Goal: Task Accomplishment & Management: Manage account settings

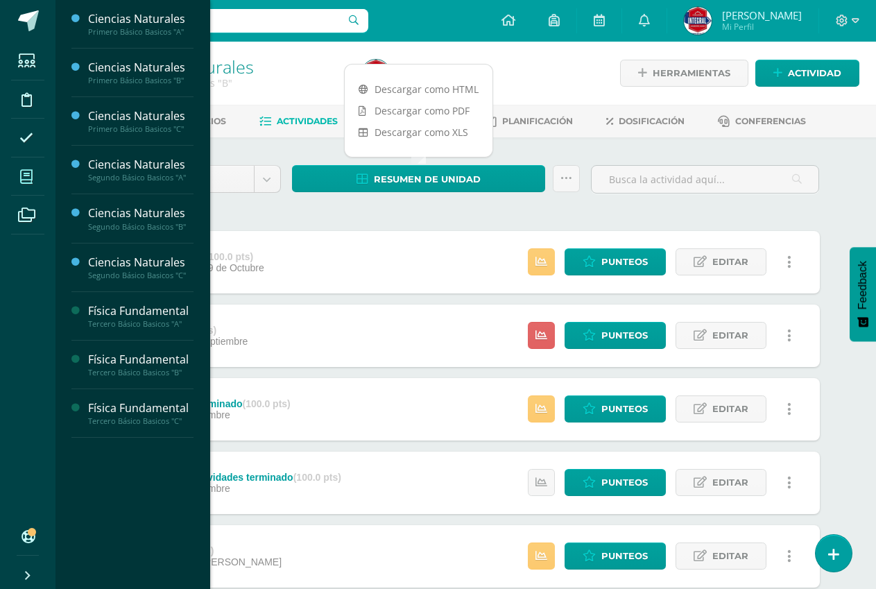
click at [16, 171] on span at bounding box center [26, 176] width 31 height 31
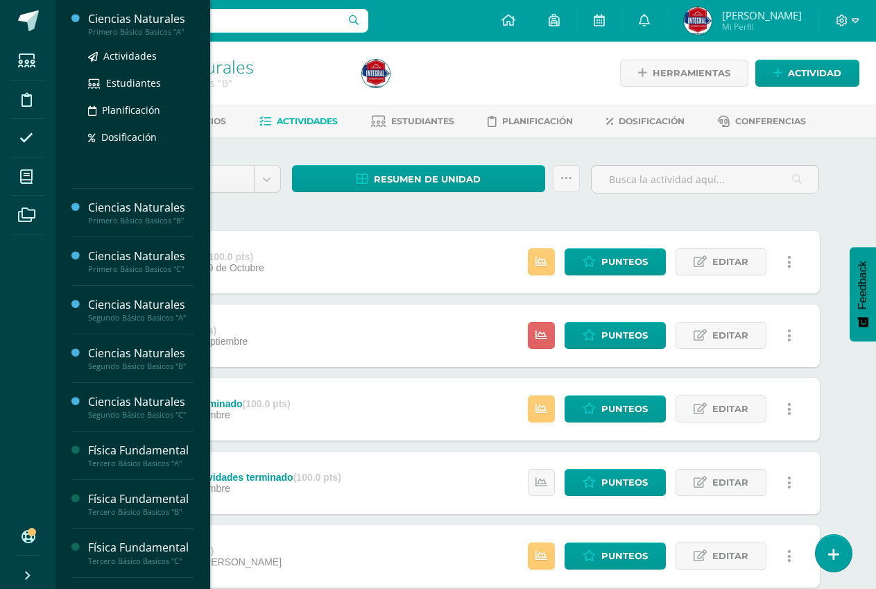
click at [129, 16] on div "Ciencias Naturales" at bounding box center [140, 19] width 105 height 16
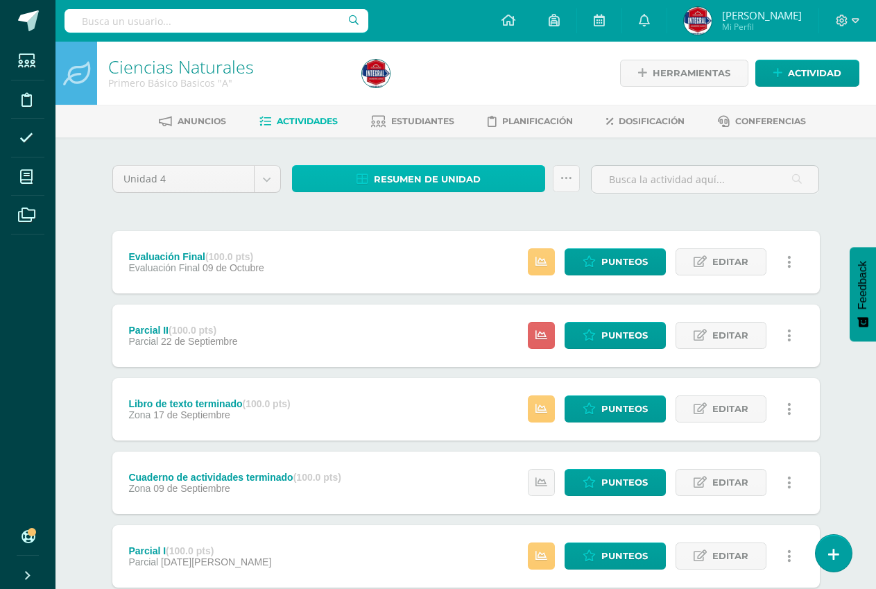
click at [477, 175] on span "Resumen de unidad" at bounding box center [427, 179] width 107 height 26
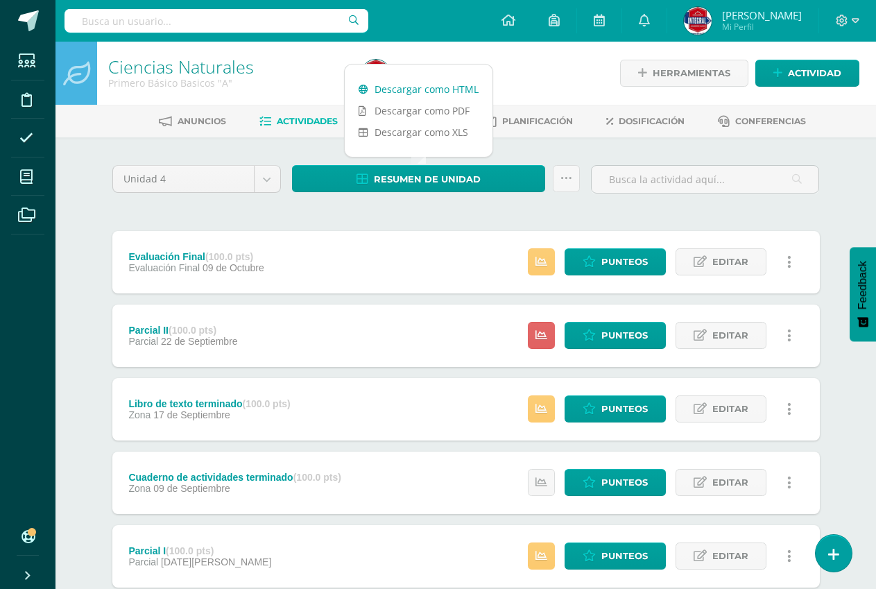
click at [438, 85] on link "Descargar como HTML" at bounding box center [419, 89] width 148 height 22
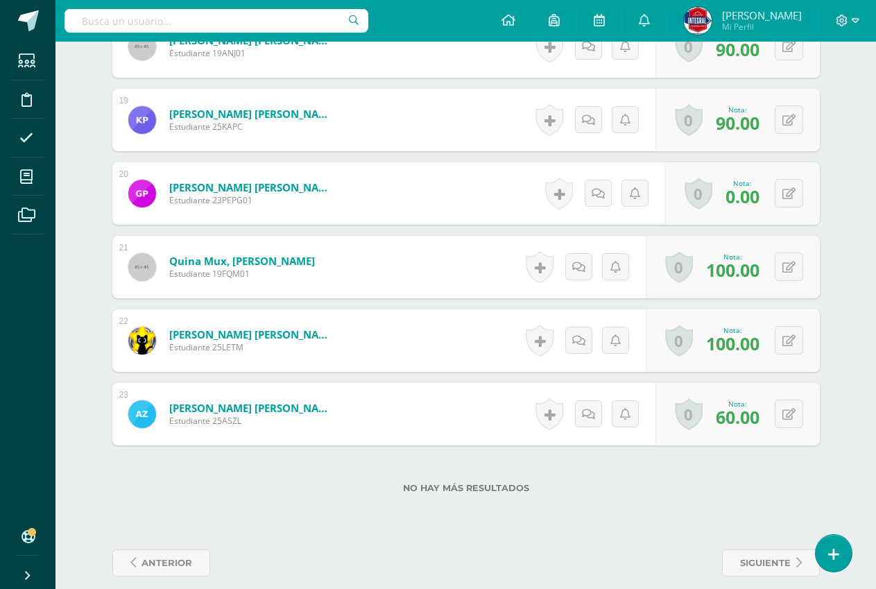
scroll to position [1734, 0]
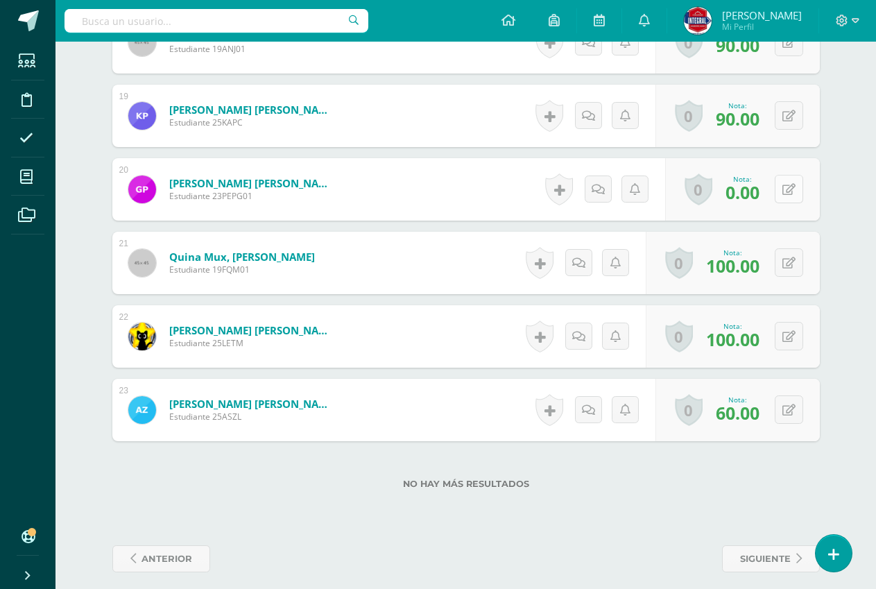
click at [794, 191] on icon at bounding box center [788, 190] width 13 height 12
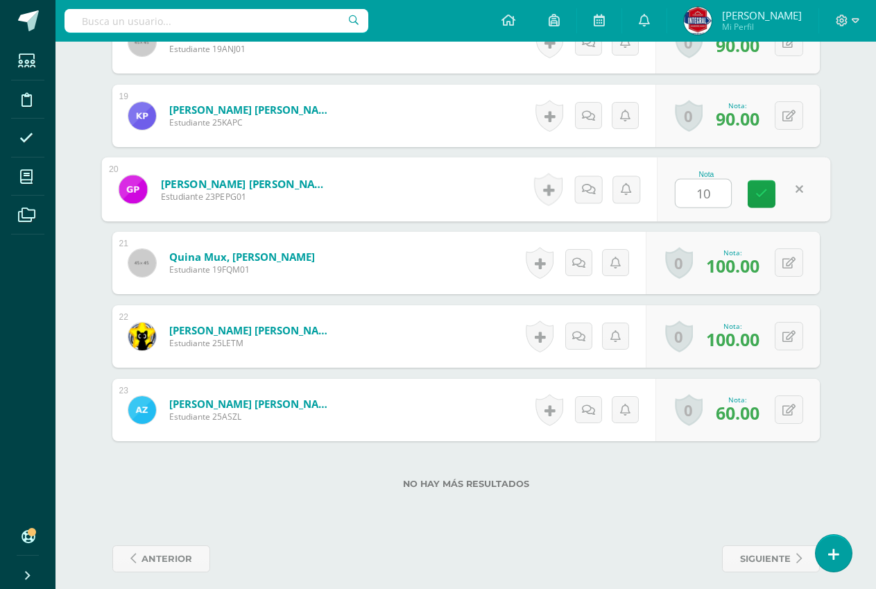
type input "100"
click at [760, 185] on link at bounding box center [762, 194] width 28 height 28
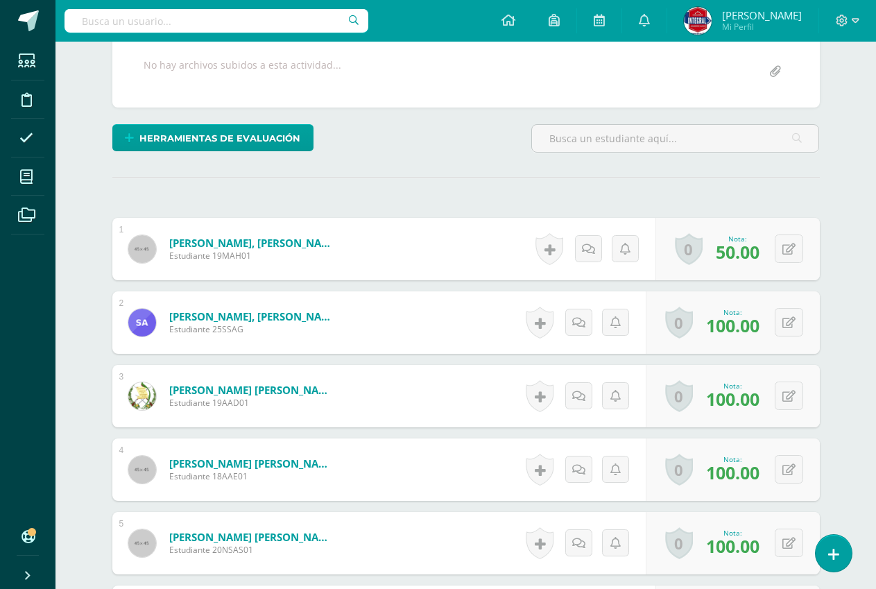
scroll to position [0, 0]
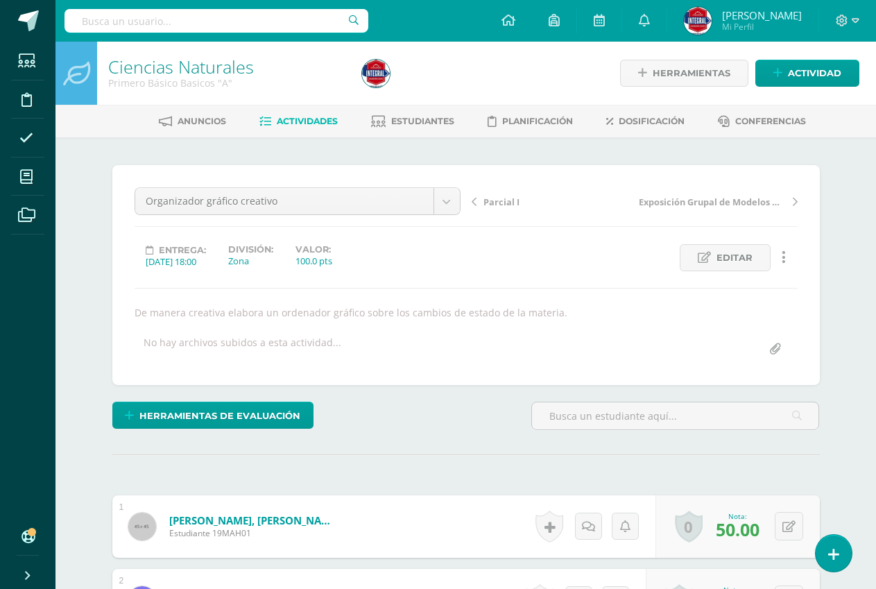
click at [268, 117] on link "Actividades" at bounding box center [298, 121] width 78 height 22
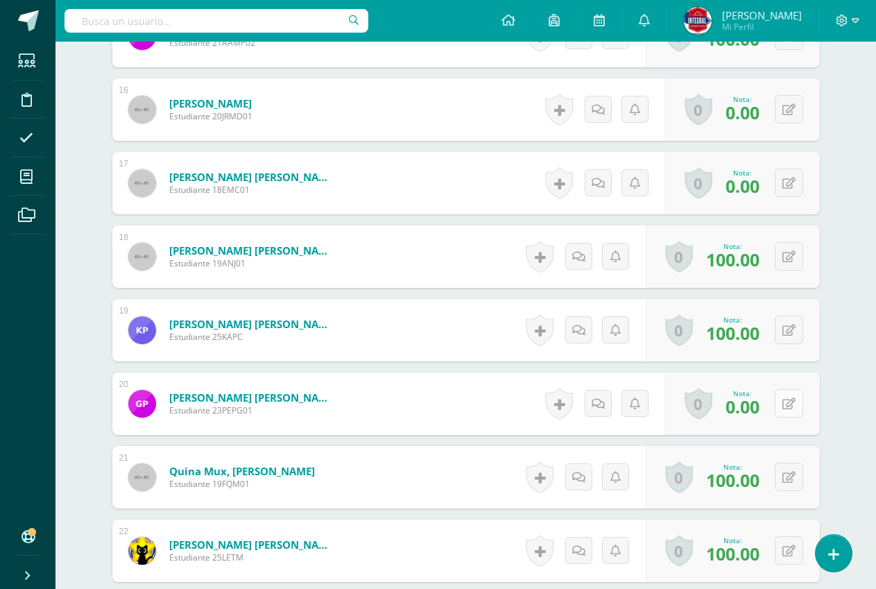
scroll to position [1520, 0]
click at [790, 406] on icon at bounding box center [788, 403] width 13 height 12
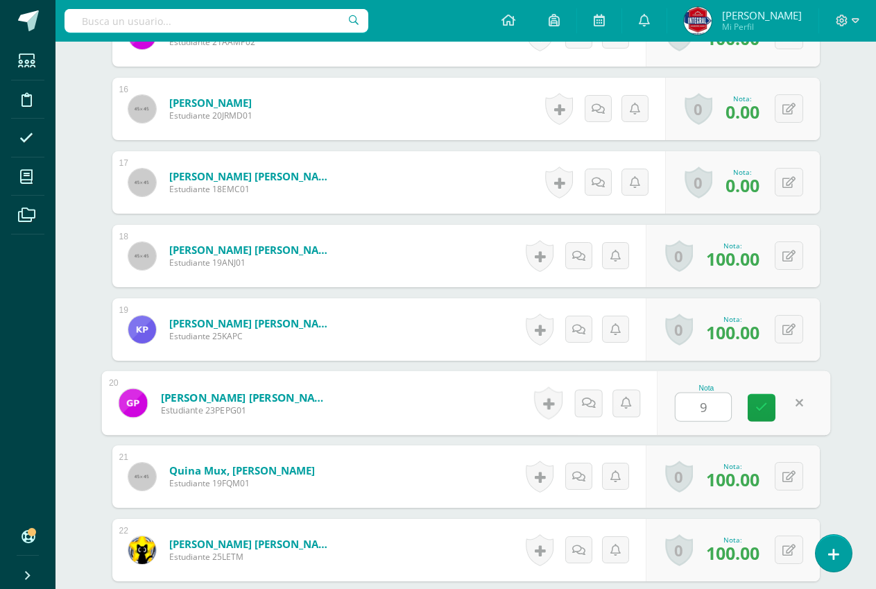
type input "90"
click at [767, 409] on link at bounding box center [762, 408] width 28 height 28
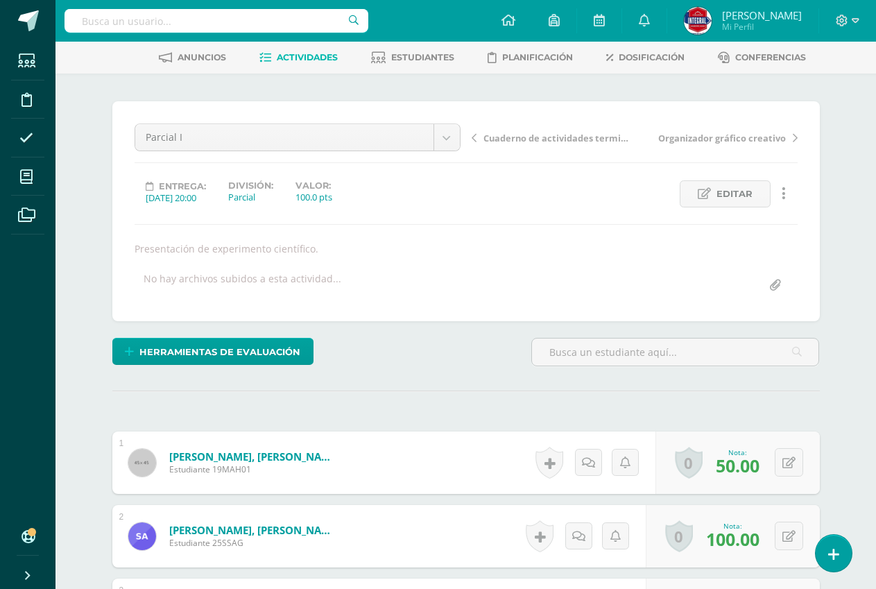
scroll to position [0, 0]
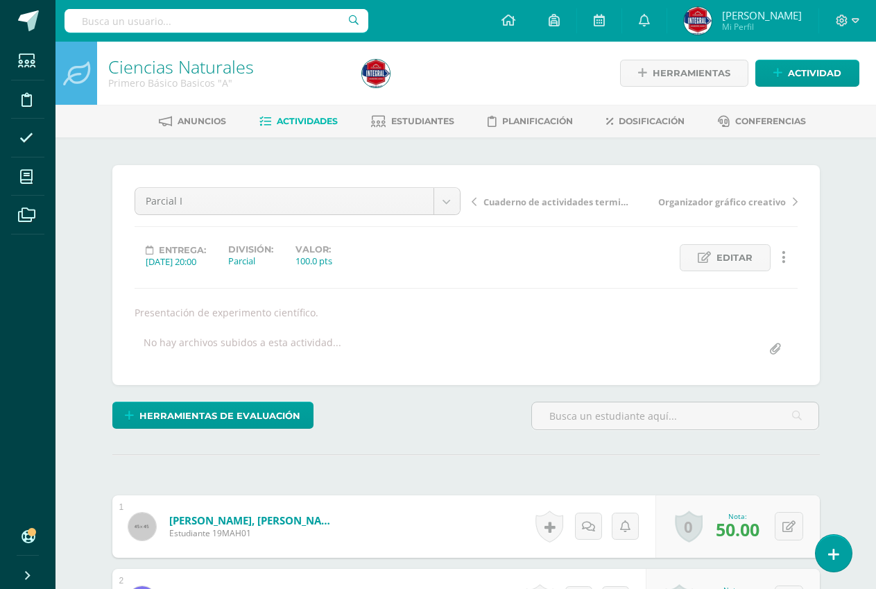
click at [321, 126] on span "Actividades" at bounding box center [307, 121] width 61 height 10
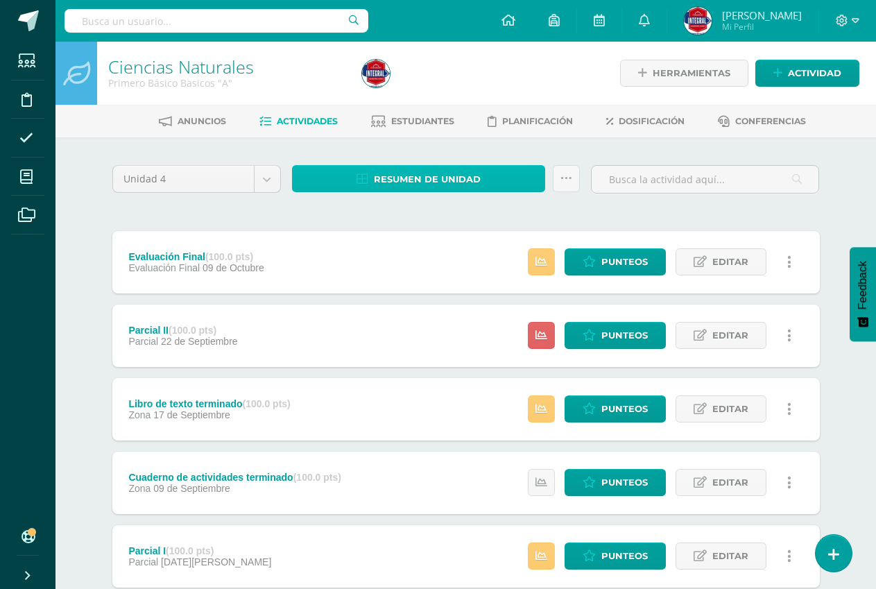
click at [395, 188] on span "Resumen de unidad" at bounding box center [427, 179] width 107 height 26
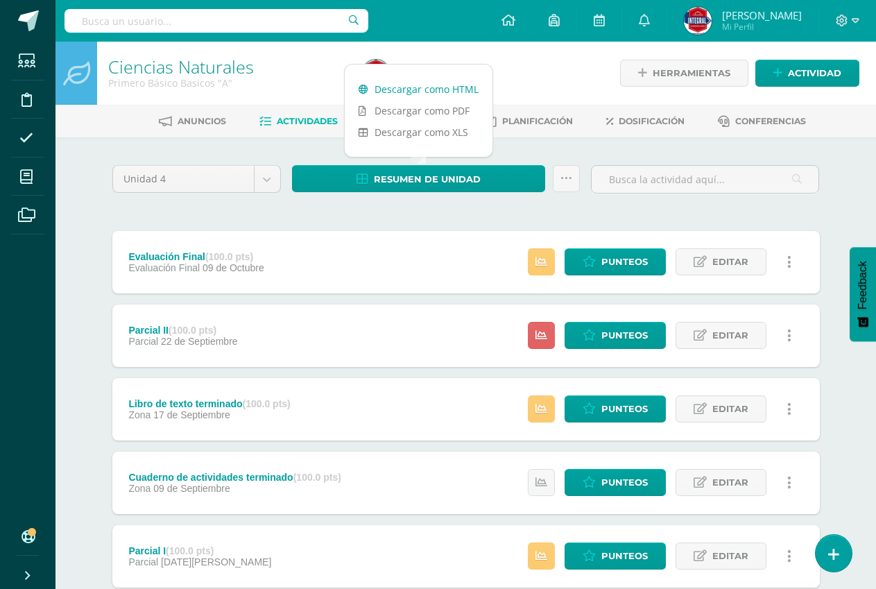
click at [448, 85] on link "Descargar como HTML" at bounding box center [419, 89] width 148 height 22
click at [595, 249] on link "Punteos" at bounding box center [615, 261] width 101 height 27
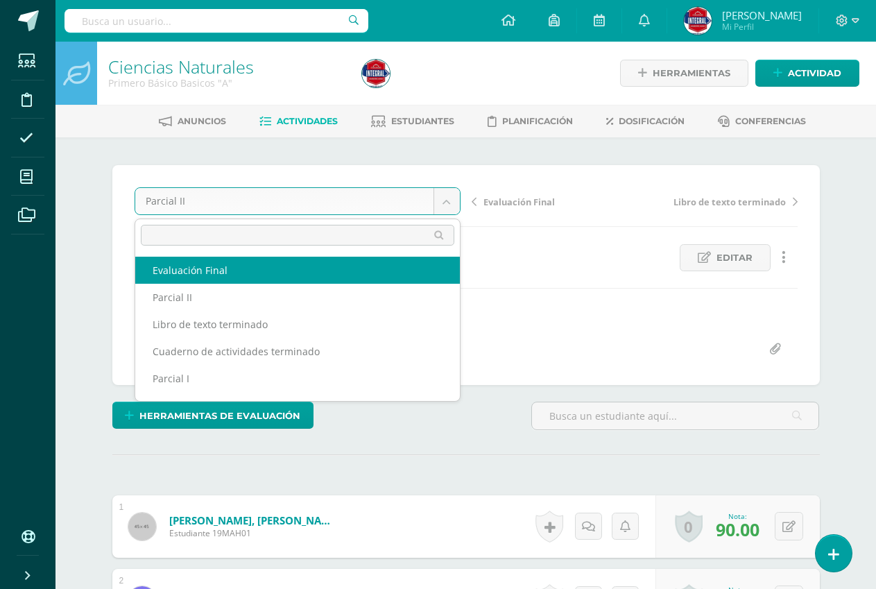
select select "/dashboard/teacher/grade-activity/194619/"
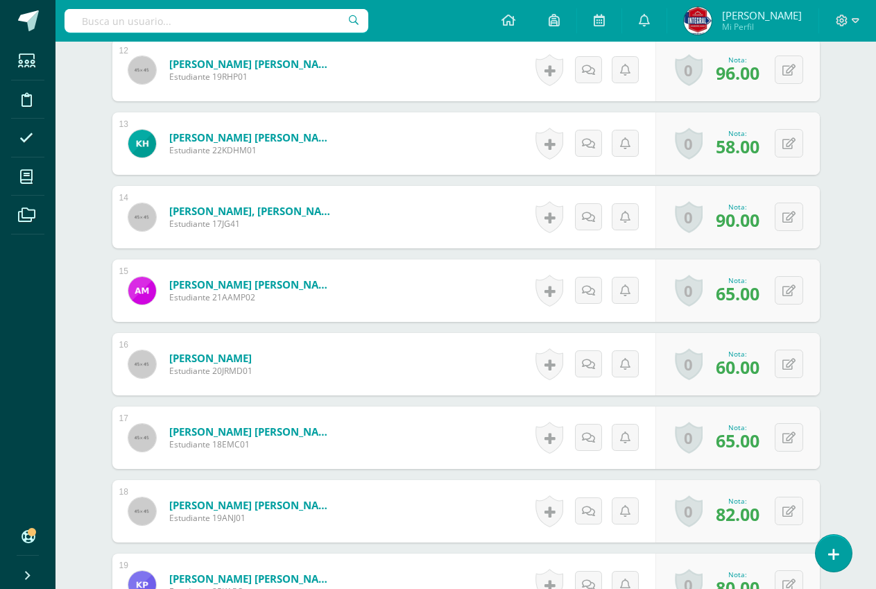
scroll to position [1268, 0]
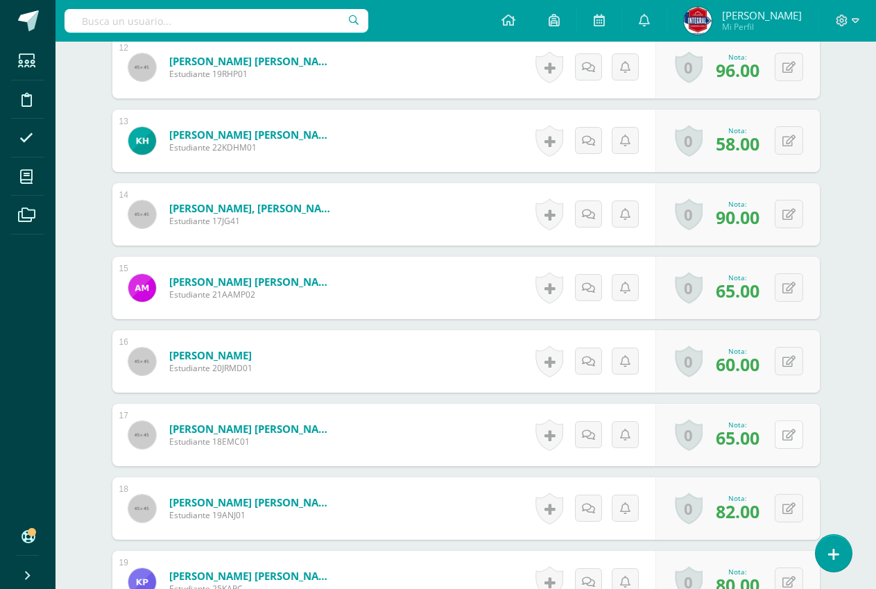
click at [787, 423] on button at bounding box center [789, 434] width 28 height 28
click at [766, 431] on link at bounding box center [762, 440] width 28 height 28
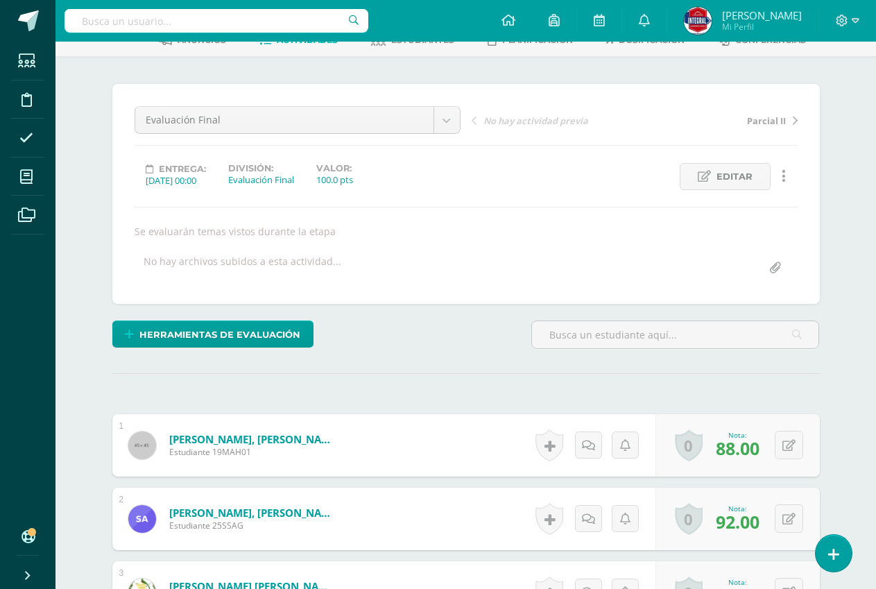
scroll to position [80, 0]
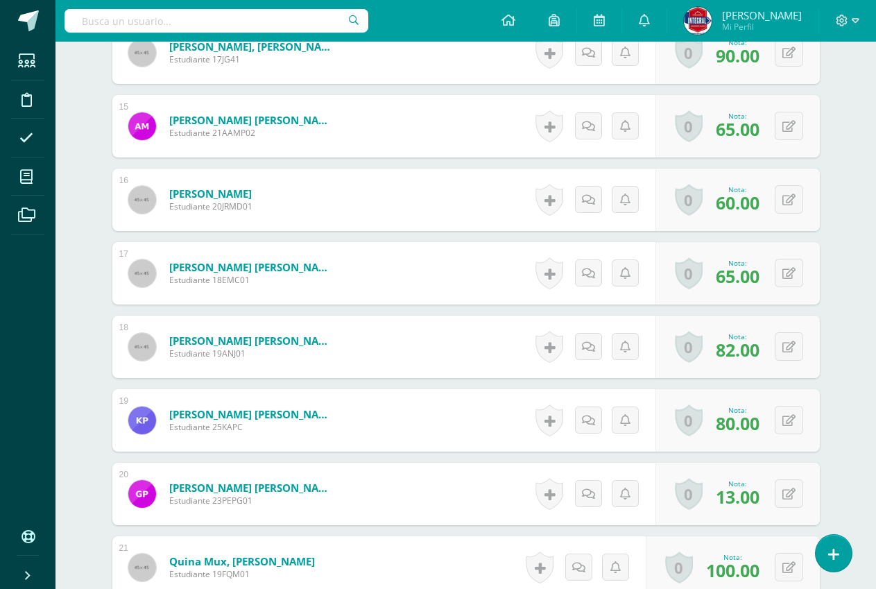
scroll to position [1398, 0]
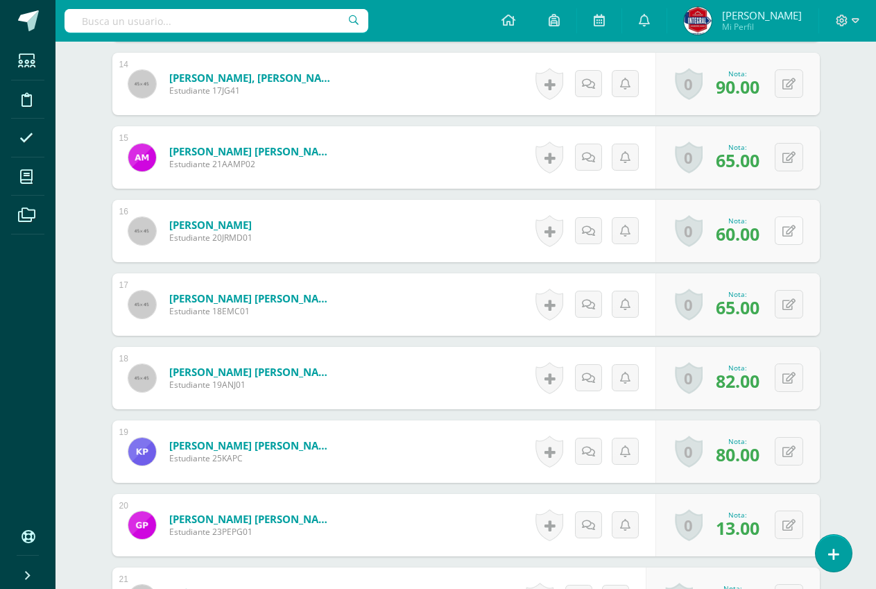
click at [796, 237] on button at bounding box center [789, 230] width 28 height 28
click at [770, 238] on link at bounding box center [762, 236] width 28 height 28
click at [795, 228] on button at bounding box center [798, 230] width 29 height 29
type input "60"
click at [775, 235] on div "Nota 60" at bounding box center [743, 231] width 173 height 65
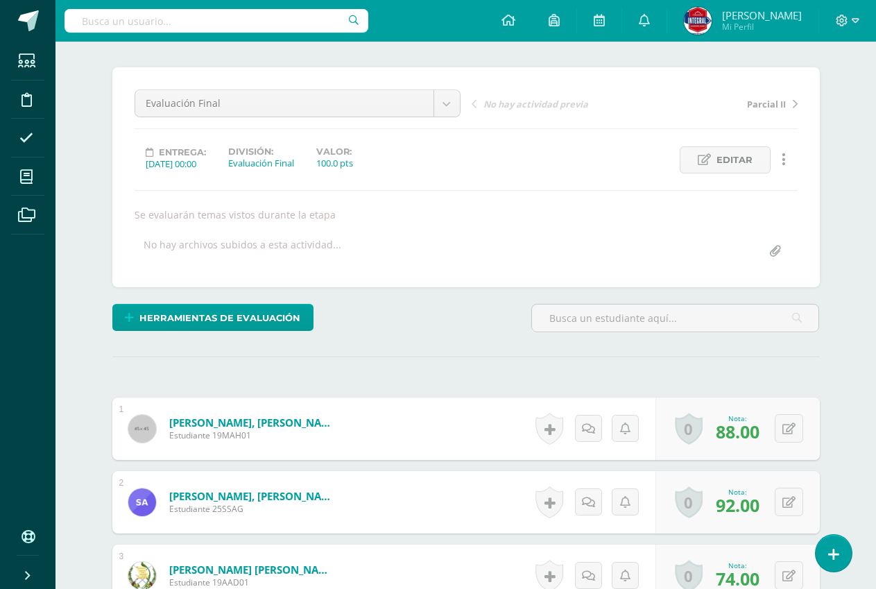
scroll to position [0, 0]
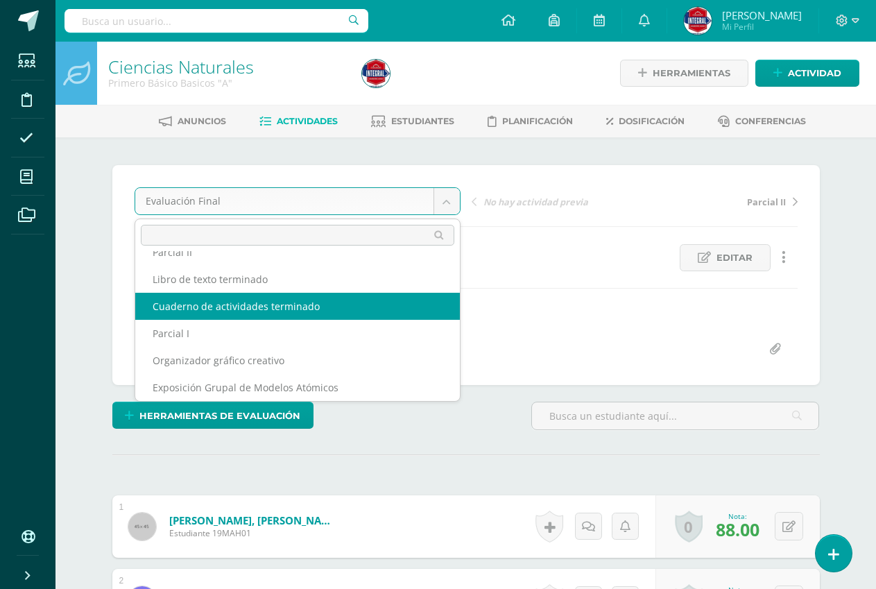
scroll to position [69, 0]
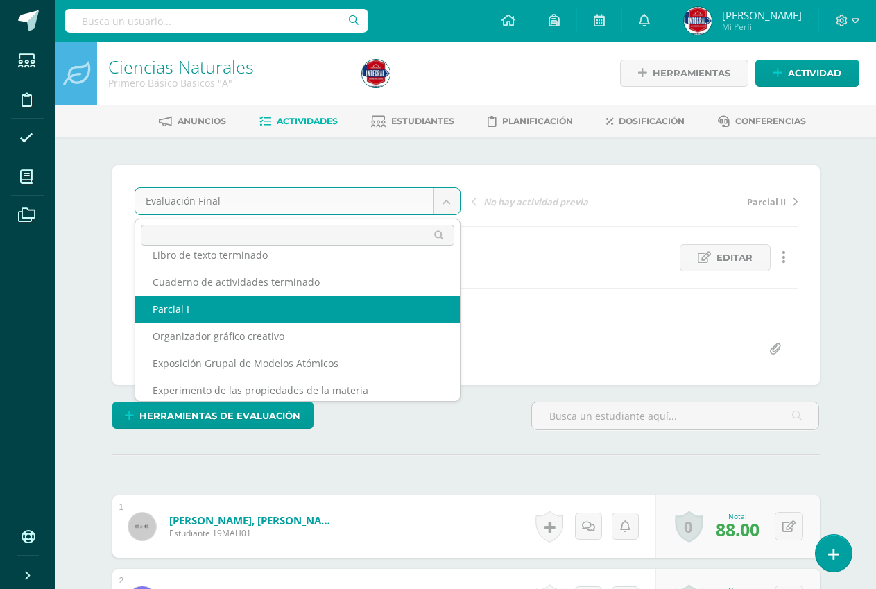
select select "/dashboard/teacher/grade-activity/190388/"
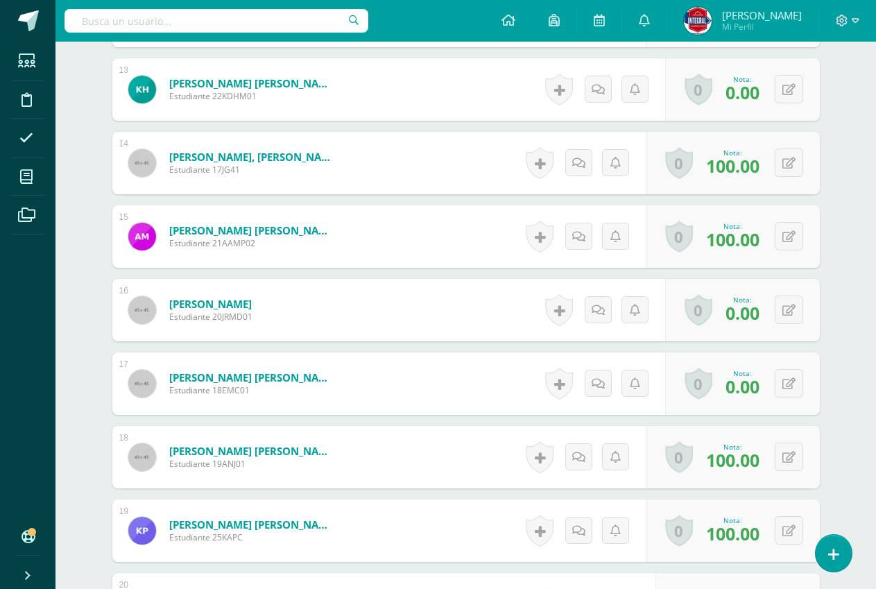
scroll to position [1320, 0]
click at [795, 314] on button at bounding box center [789, 309] width 28 height 28
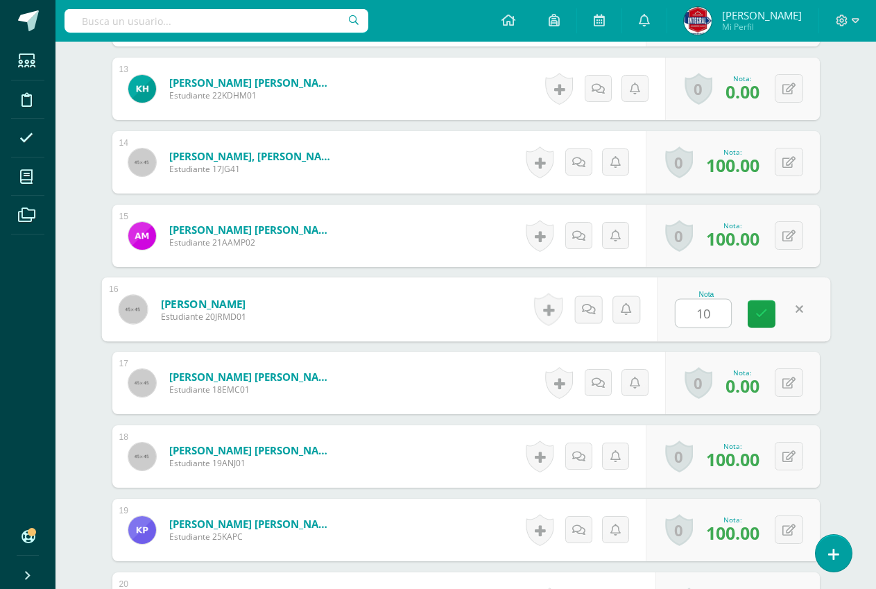
type input "100"
click at [756, 318] on icon at bounding box center [761, 314] width 12 height 12
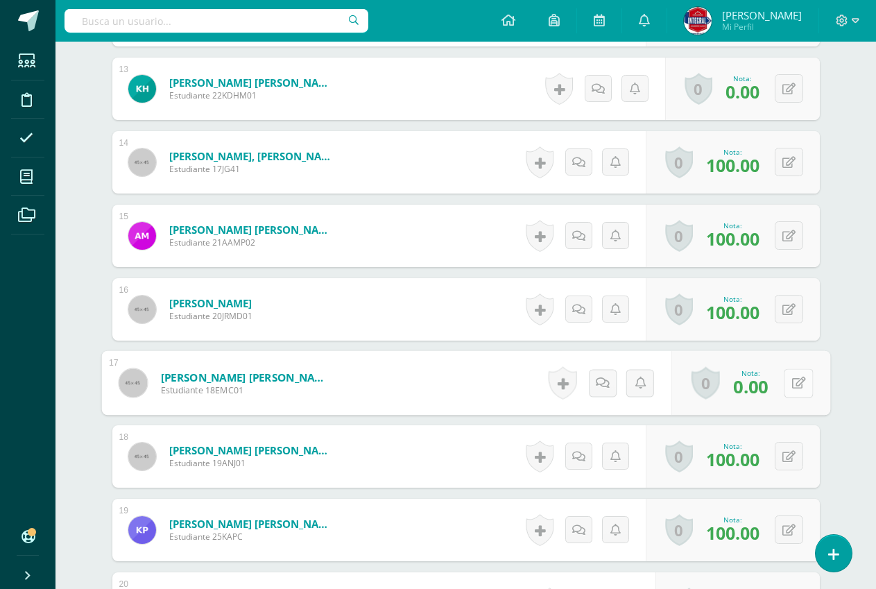
click at [789, 372] on button at bounding box center [798, 382] width 29 height 29
type input "50"
click at [767, 377] on link at bounding box center [762, 388] width 28 height 28
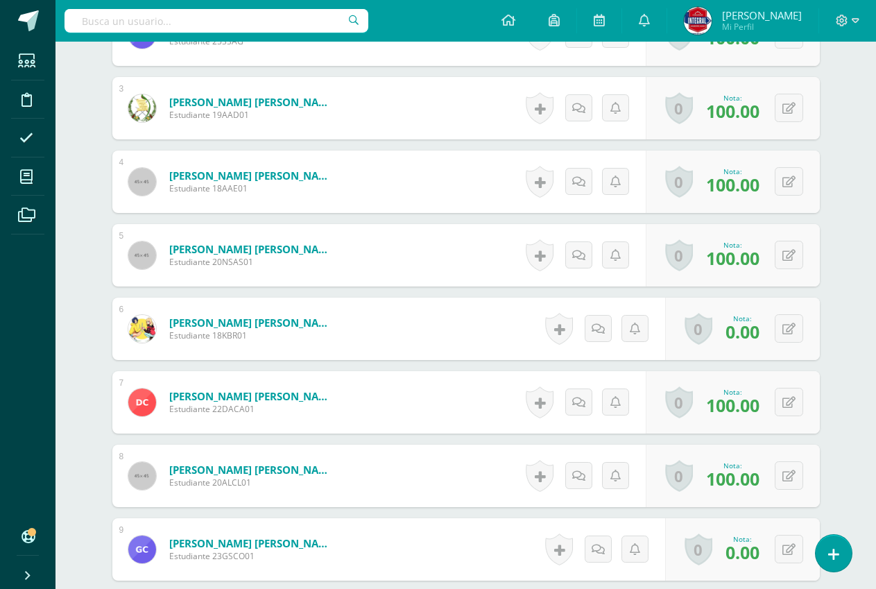
scroll to position [557, 0]
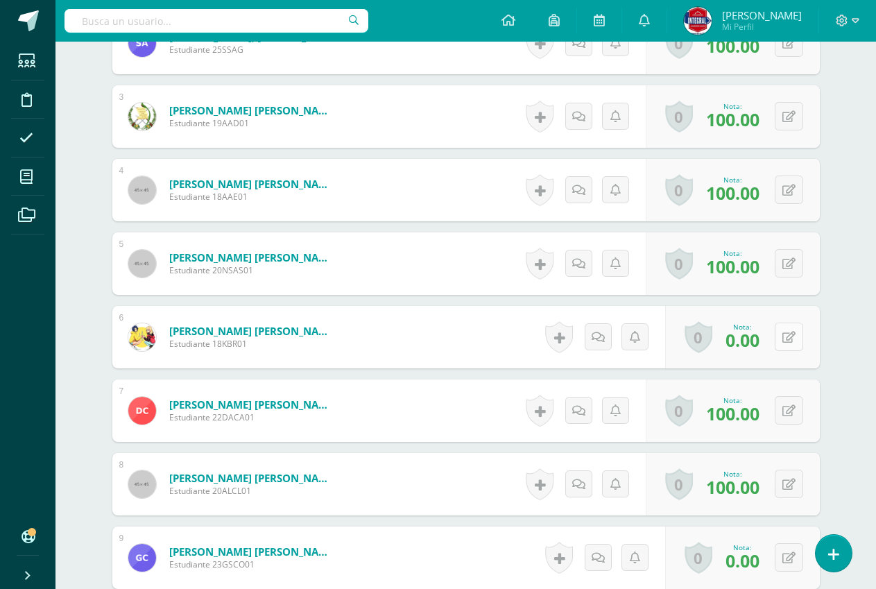
click at [788, 340] on button at bounding box center [789, 337] width 28 height 28
type input "5"
click at [803, 336] on icon at bounding box center [799, 337] width 8 height 12
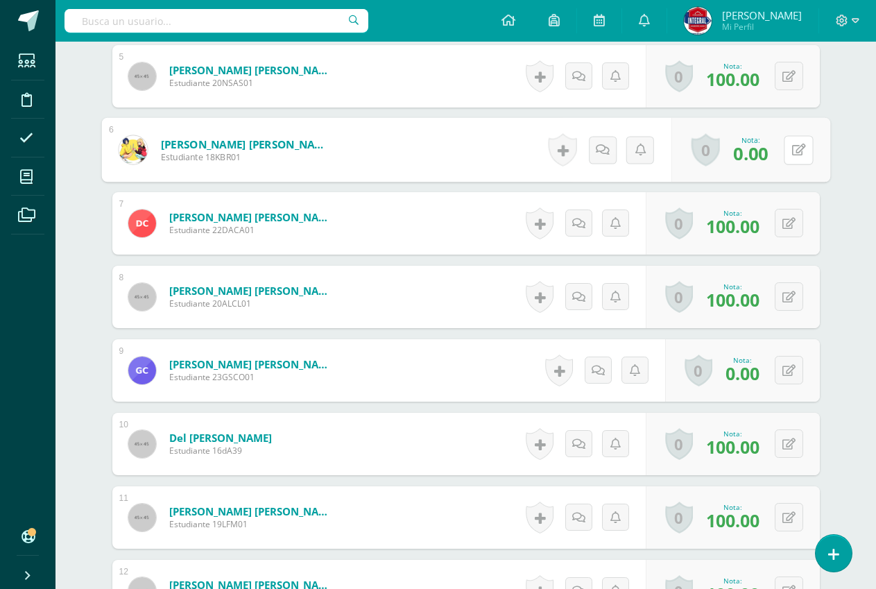
scroll to position [765, 0]
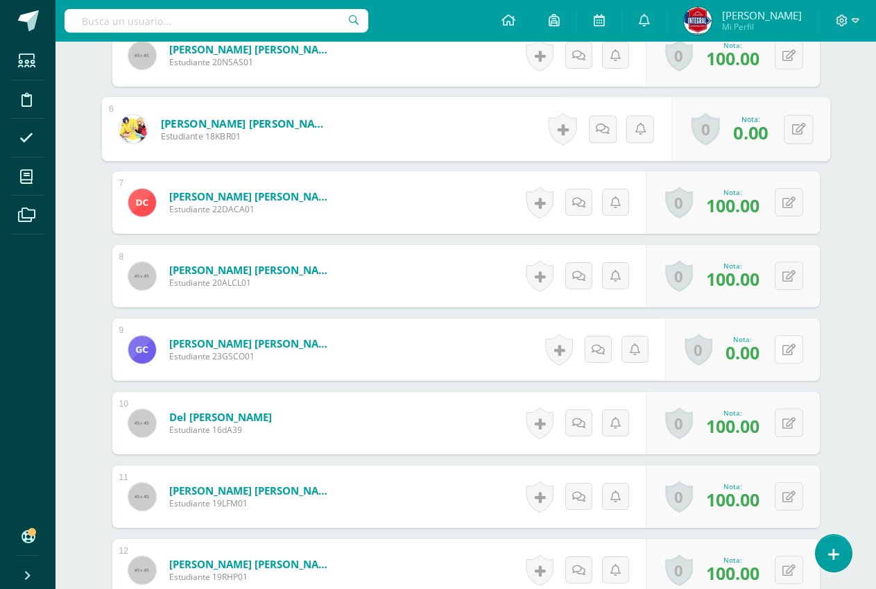
click at [787, 338] on button at bounding box center [789, 349] width 28 height 28
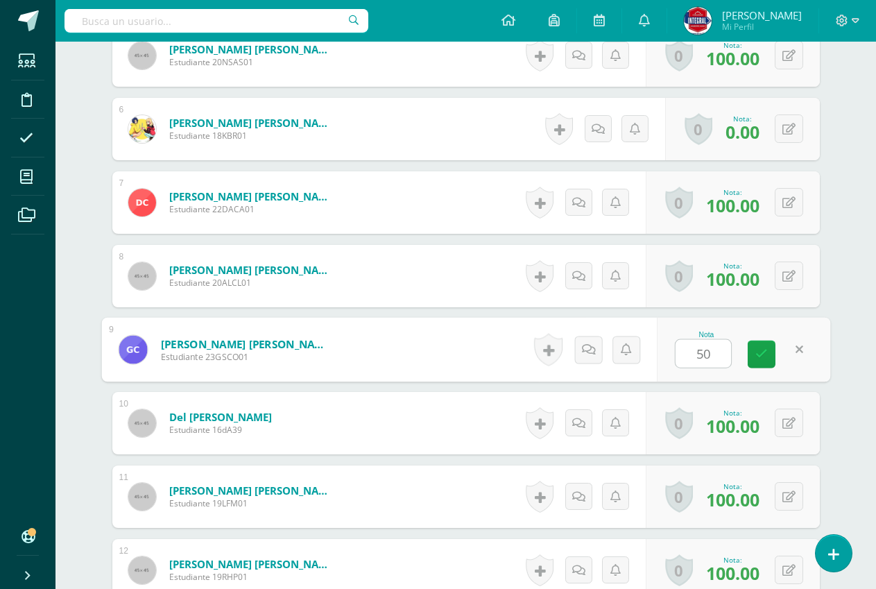
type input "50"
click at [770, 338] on div "Nota 50" at bounding box center [735, 349] width 169 height 62
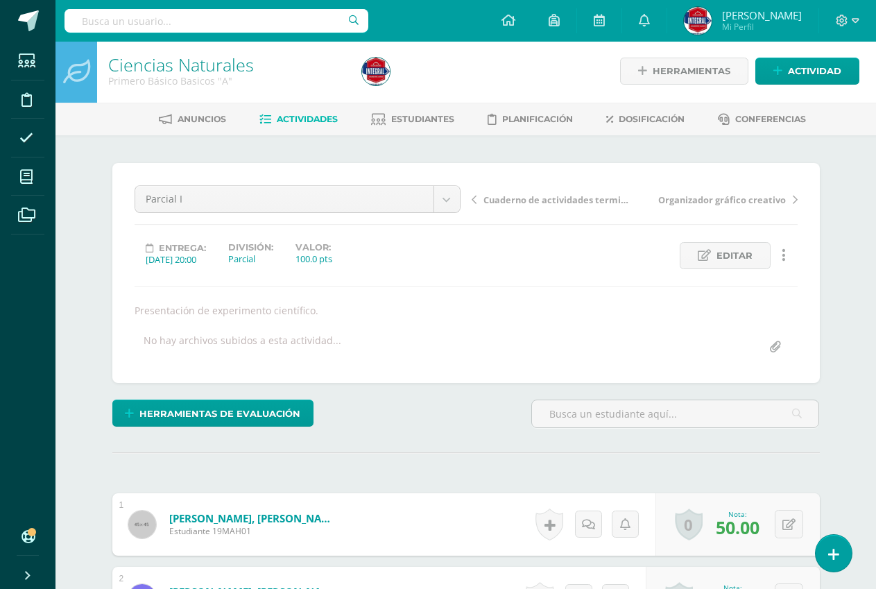
scroll to position [0, 0]
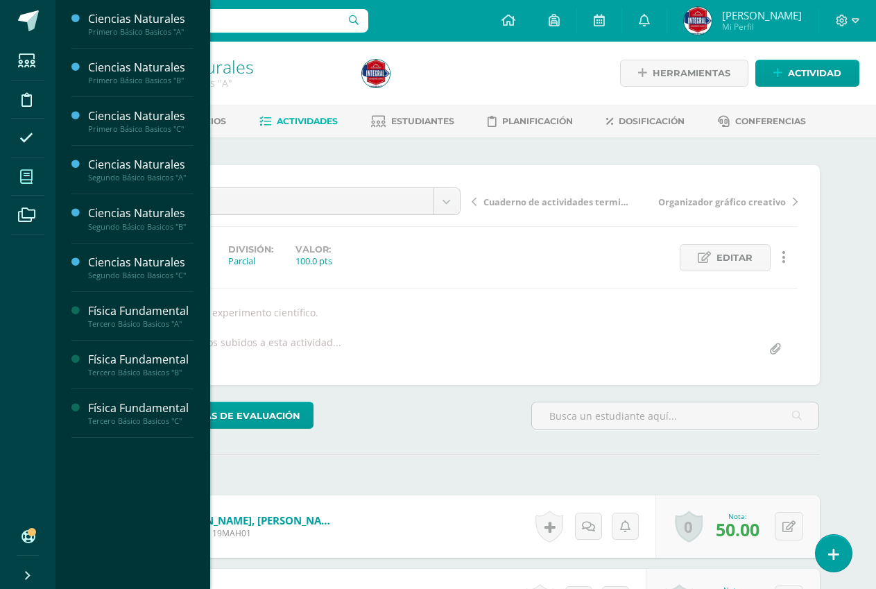
click at [22, 180] on icon at bounding box center [26, 177] width 12 height 14
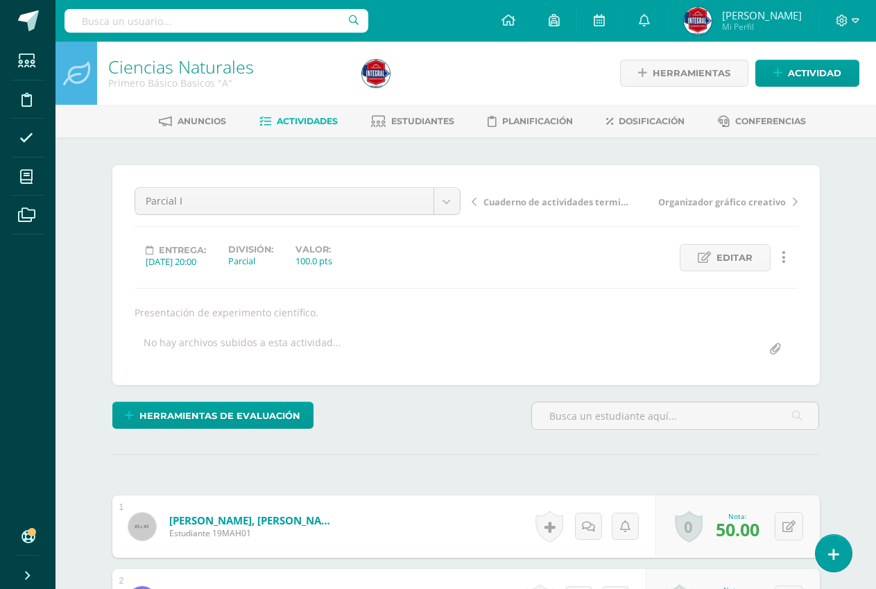
click at [286, 94] on div "Ciencias Naturales Primero Básico Basicos "A"" at bounding box center [226, 73] width 259 height 63
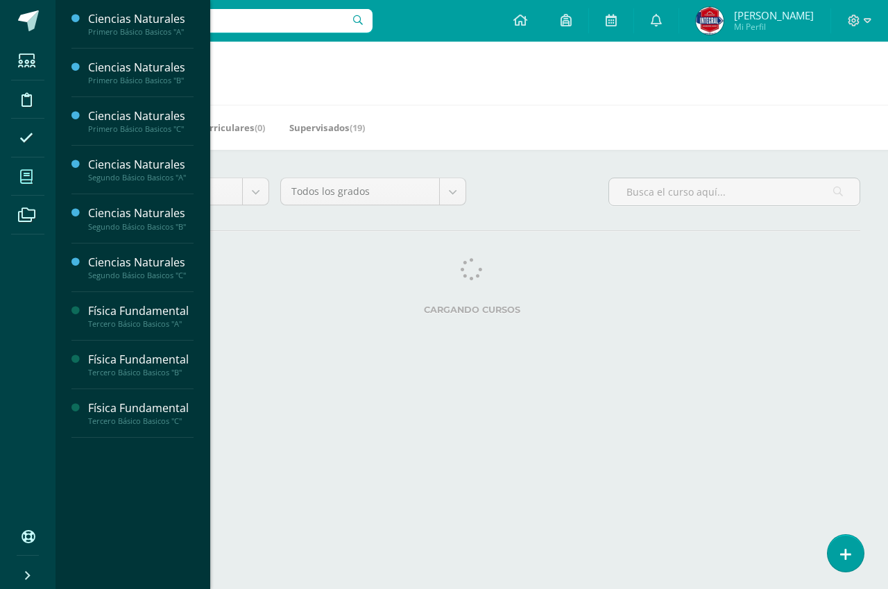
click at [26, 168] on span at bounding box center [26, 176] width 31 height 31
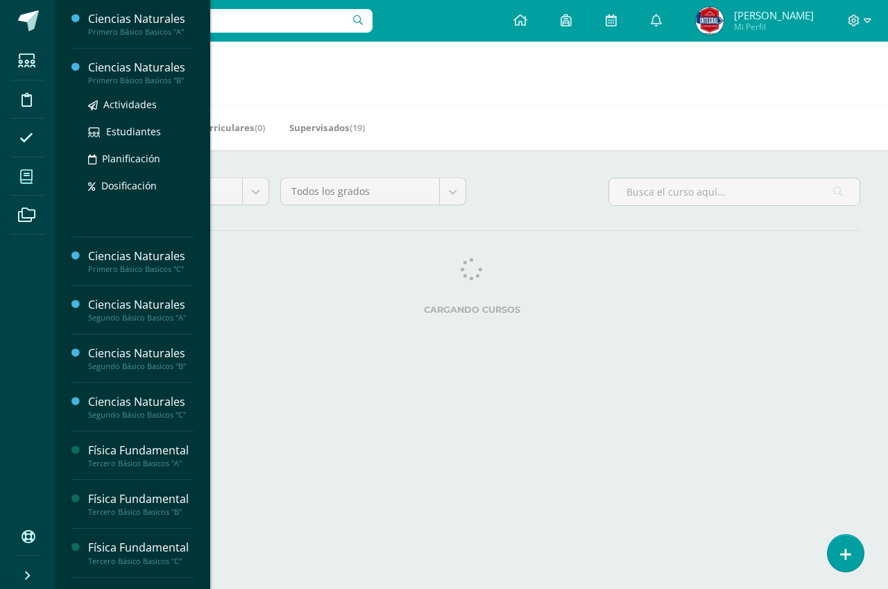
click at [118, 74] on div "Ciencias Naturales" at bounding box center [140, 68] width 105 height 16
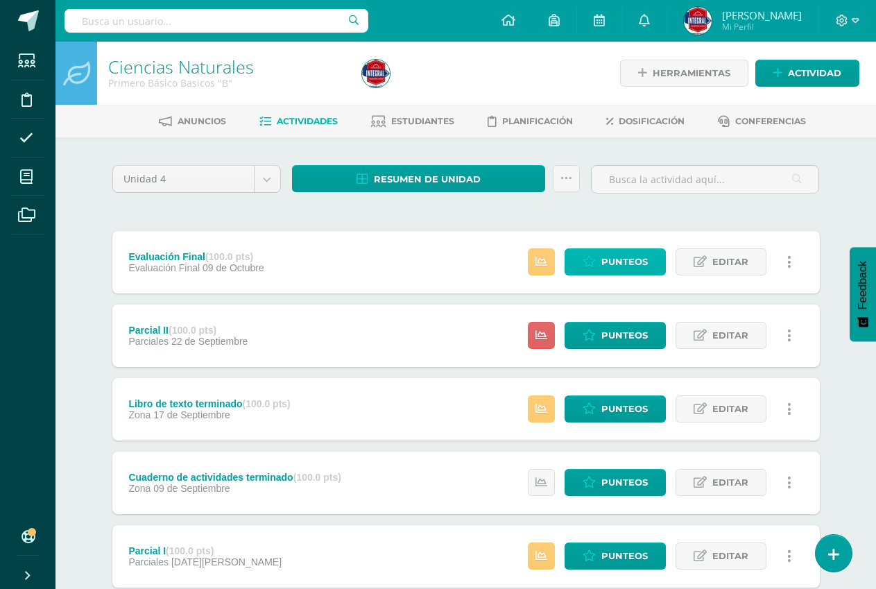
click at [612, 266] on span "Punteos" at bounding box center [624, 262] width 46 height 26
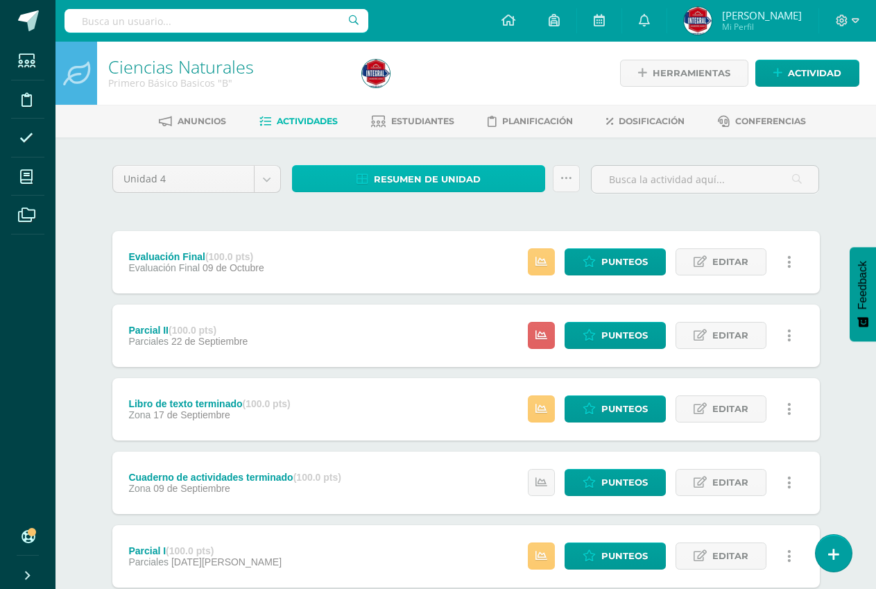
click at [389, 173] on span "Resumen de unidad" at bounding box center [427, 179] width 107 height 26
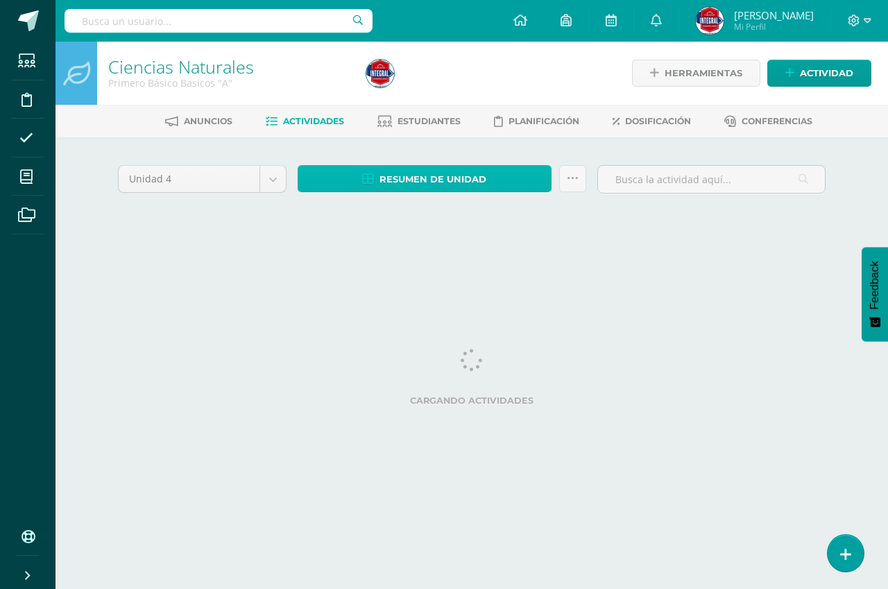
click at [416, 187] on span "Resumen de unidad" at bounding box center [432, 179] width 107 height 26
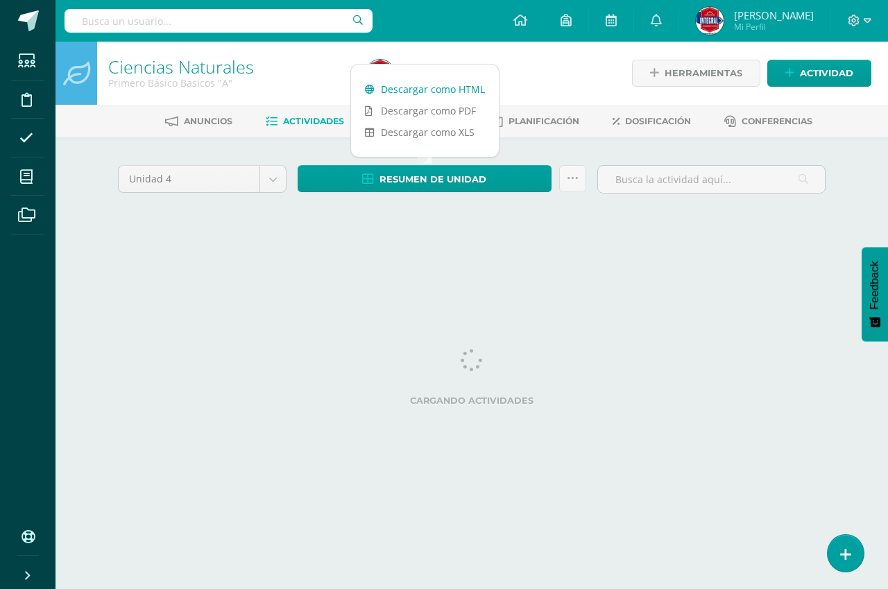
click at [429, 83] on link "Descargar como HTML" at bounding box center [425, 89] width 148 height 22
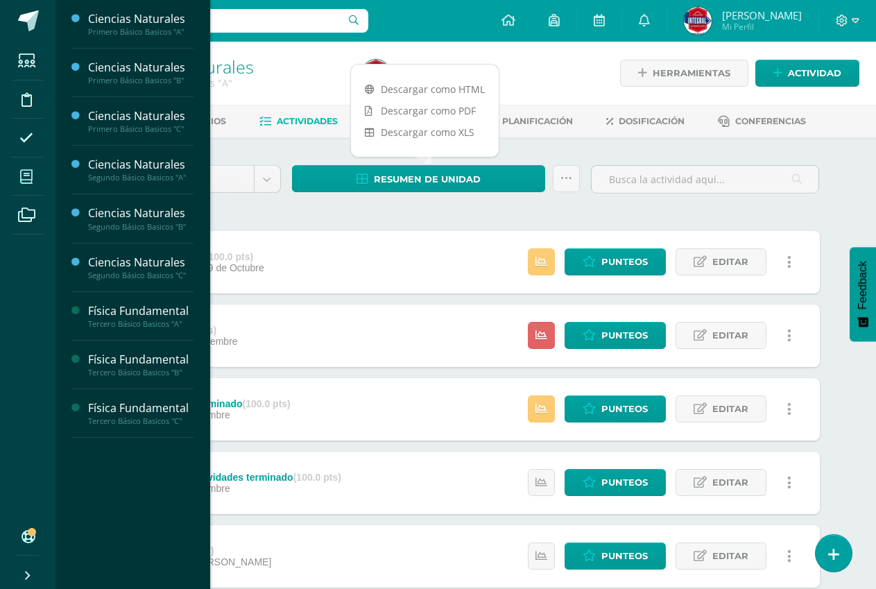
click at [26, 157] on link "Mis cursos" at bounding box center [27, 176] width 33 height 39
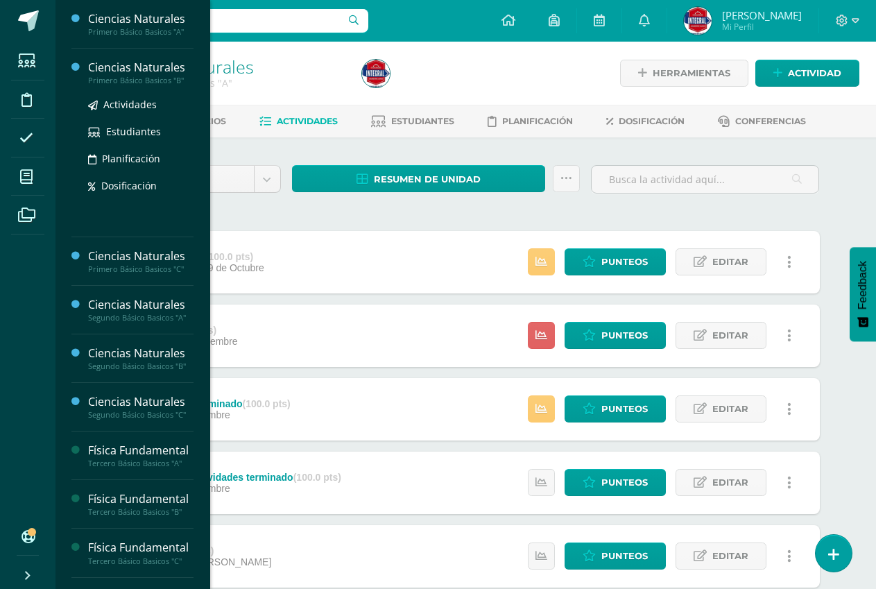
click at [127, 71] on div "Ciencias Naturales" at bounding box center [140, 68] width 105 height 16
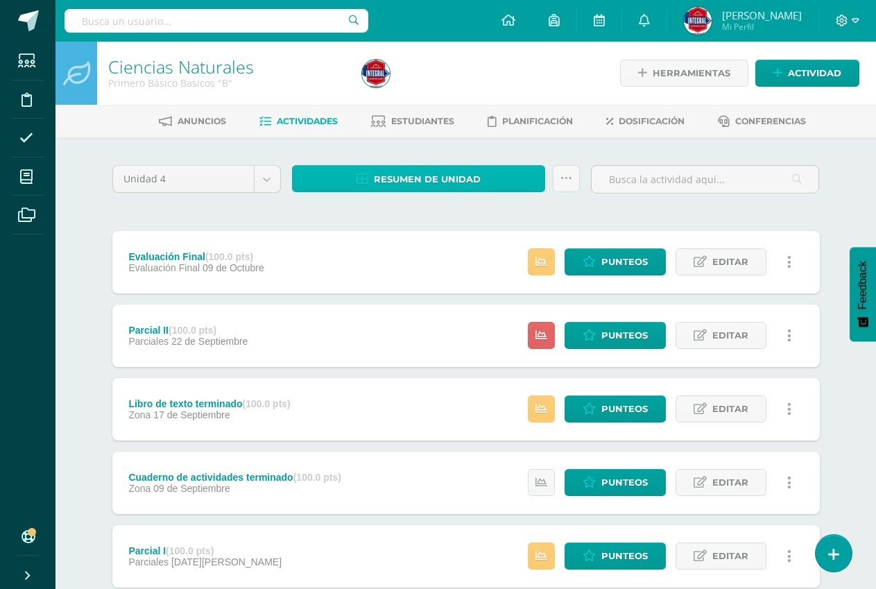
click at [402, 169] on span "Resumen de unidad" at bounding box center [427, 179] width 107 height 26
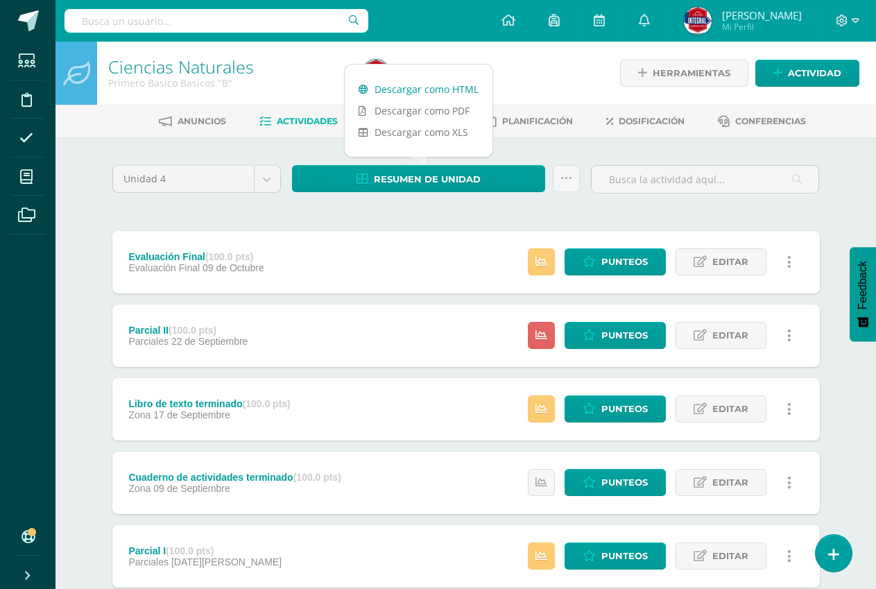
click at [416, 92] on link "Descargar como HTML" at bounding box center [419, 89] width 148 height 22
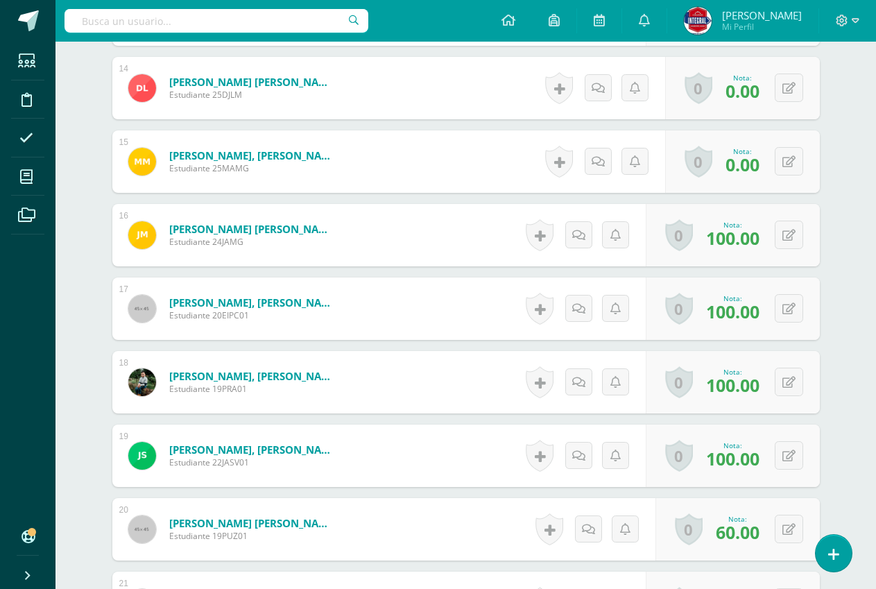
scroll to position [1390, 0]
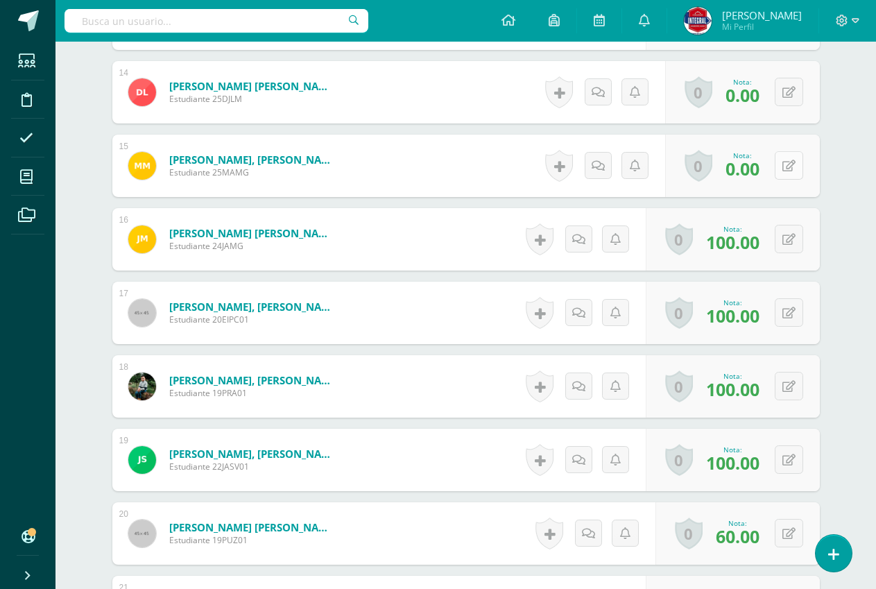
click at [792, 157] on button at bounding box center [789, 165] width 28 height 28
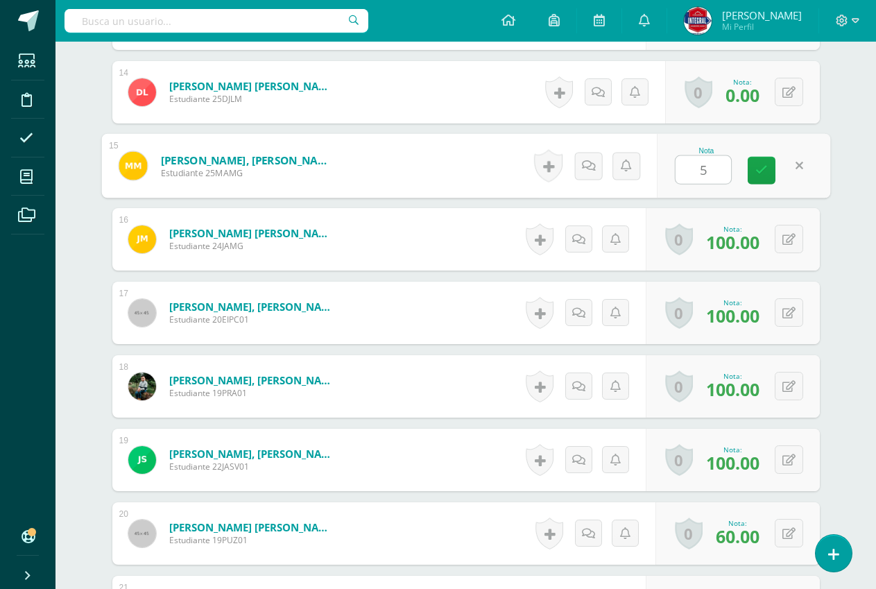
type input "50"
click at [757, 168] on icon at bounding box center [761, 170] width 12 height 12
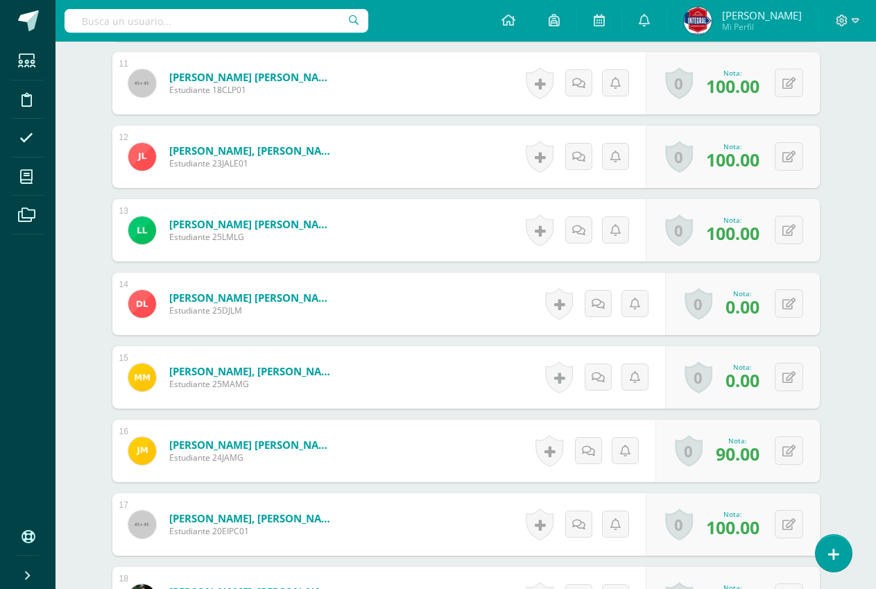
scroll to position [1112, 0]
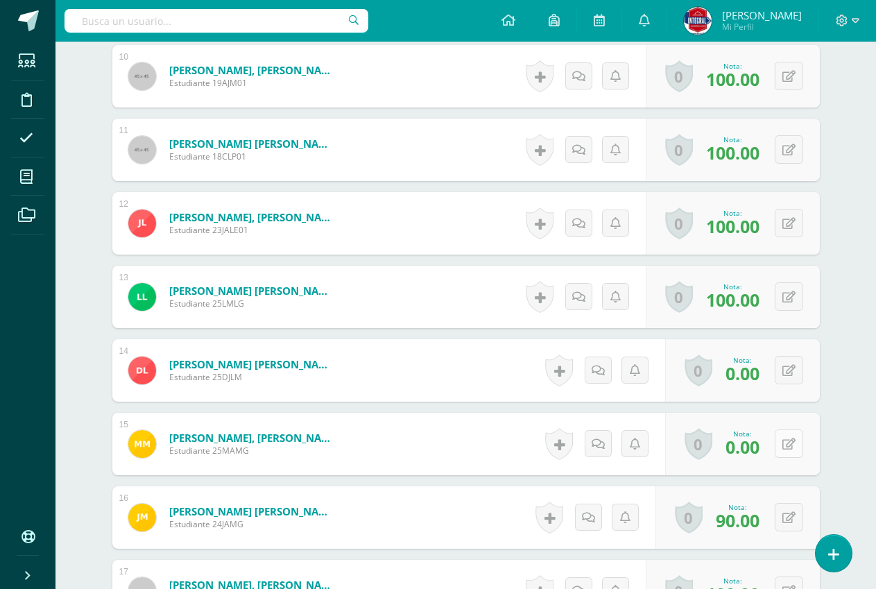
click at [791, 447] on icon at bounding box center [788, 444] width 13 height 12
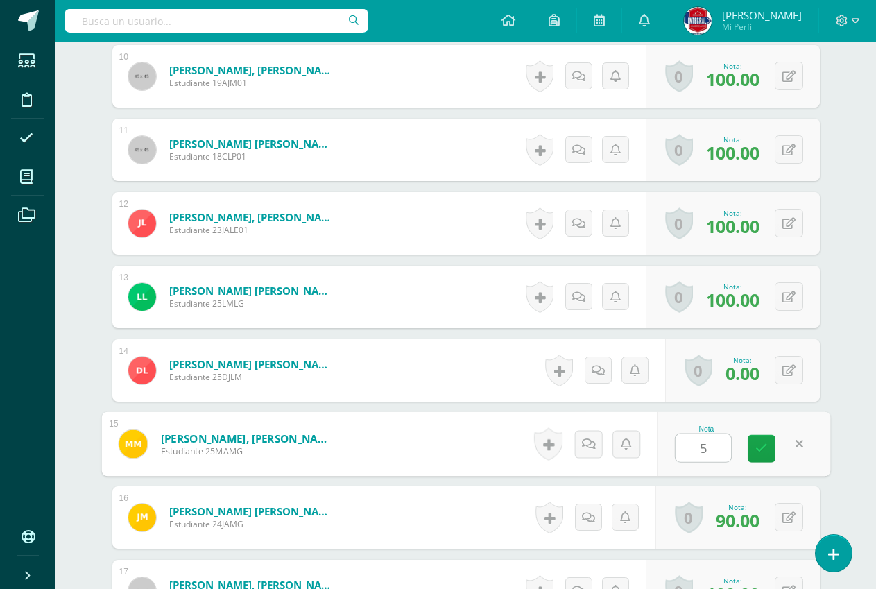
type input "50"
click at [759, 454] on icon at bounding box center [761, 449] width 12 height 12
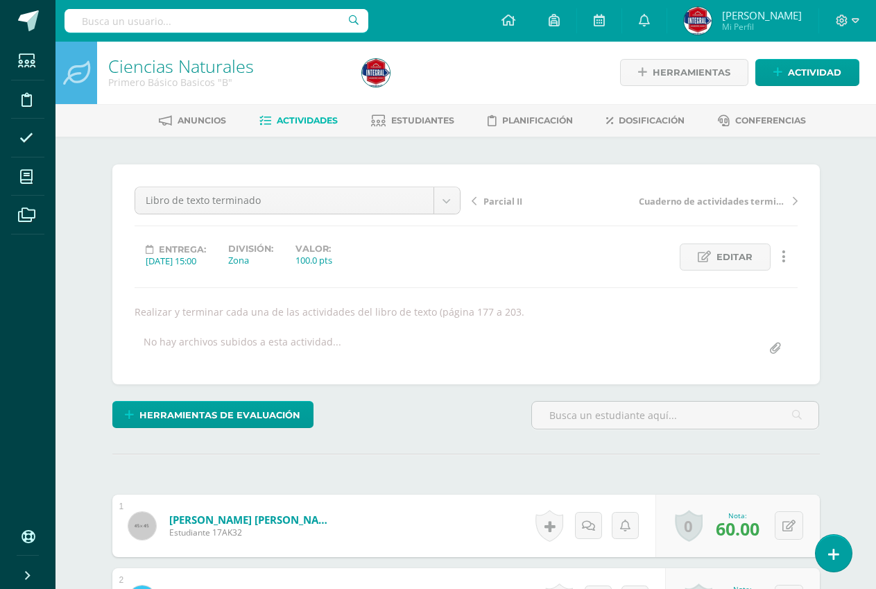
scroll to position [0, 0]
click at [296, 105] on div "Anuncios Actividades Estudiantes Planificación Dosificación Conferencias" at bounding box center [482, 121] width 854 height 33
click at [286, 119] on span "Actividades" at bounding box center [307, 121] width 61 height 10
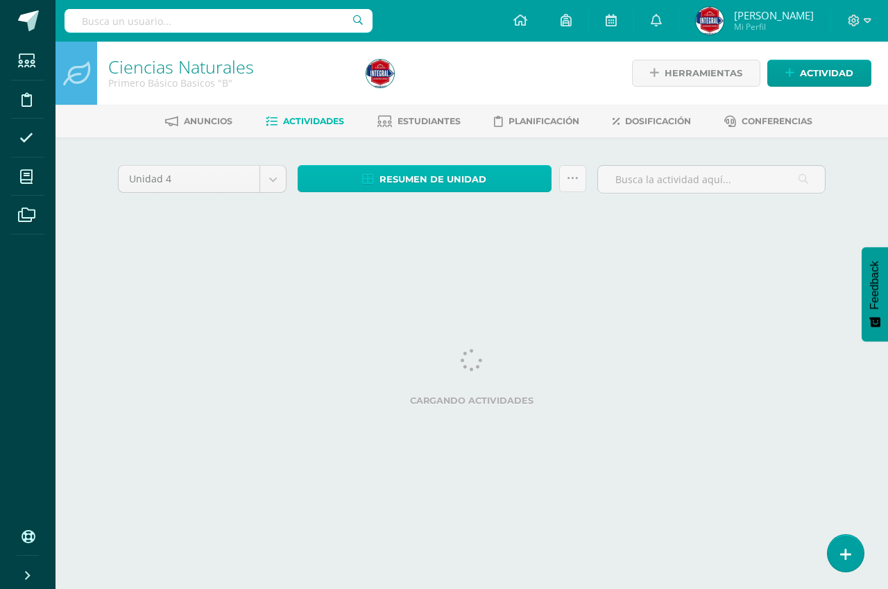
click at [354, 185] on link "Resumen de unidad" at bounding box center [425, 178] width 254 height 27
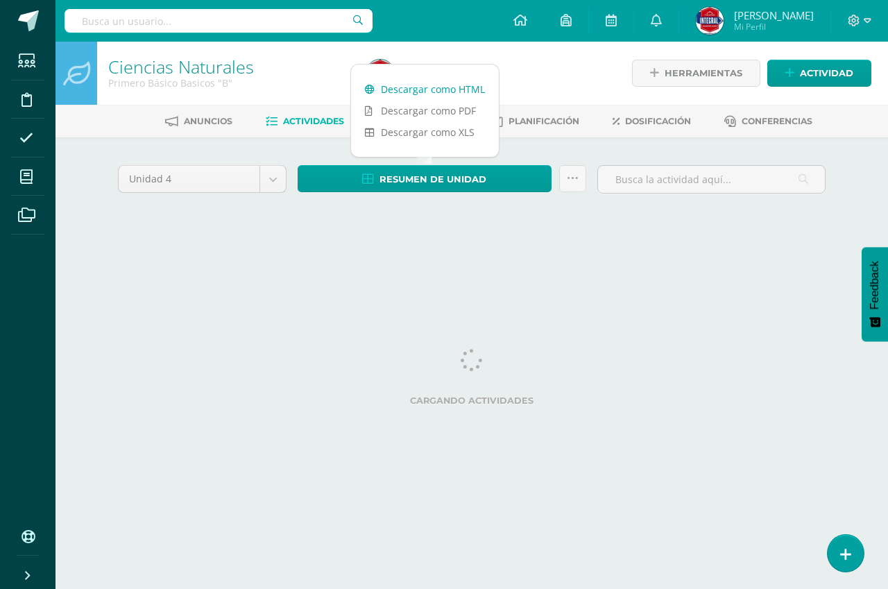
click at [397, 87] on link "Descargar como HTML" at bounding box center [425, 89] width 148 height 22
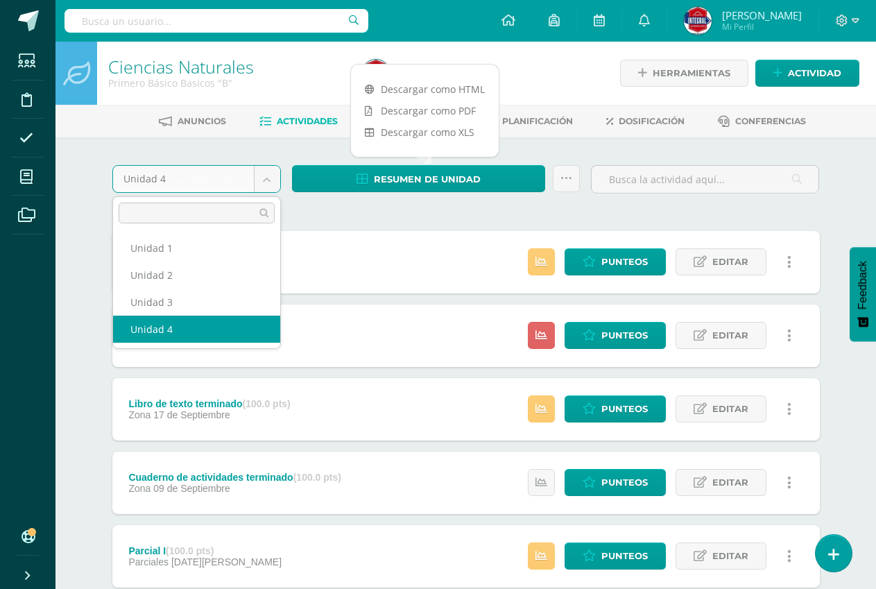
click at [264, 171] on body "Estudiantes Disciplina Asistencia Mis cursos Archivos Soporte Ayuda Reportar un…" at bounding box center [438, 450] width 876 height 900
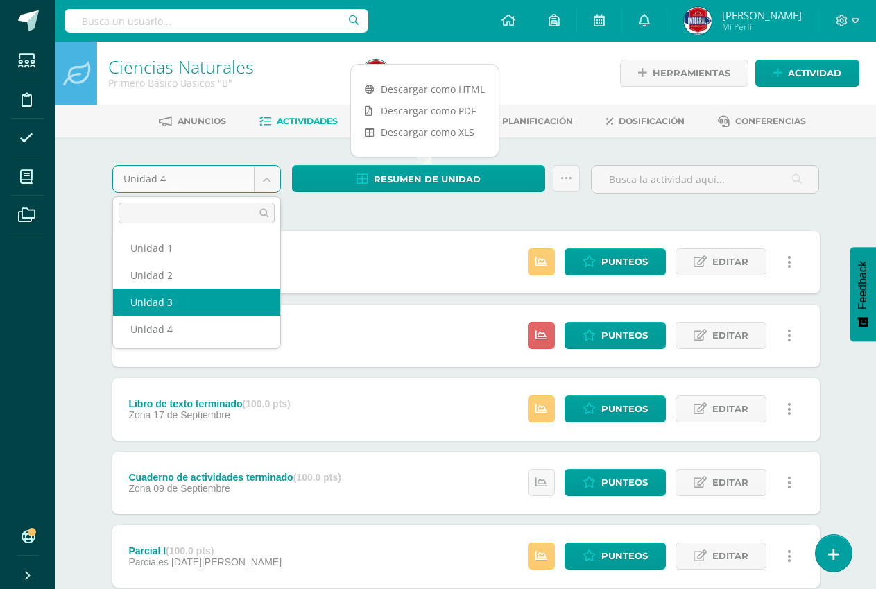
select select "Unidad 3"
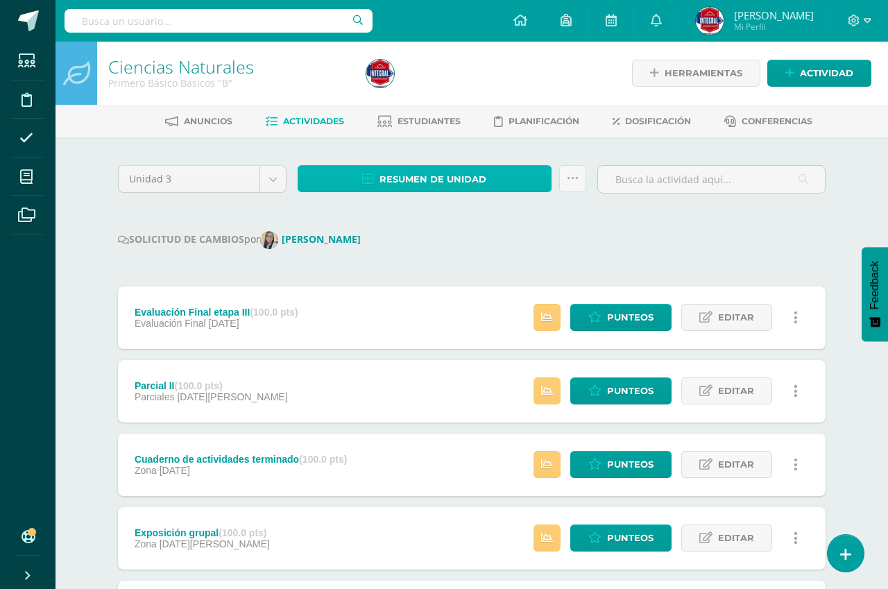
click at [379, 178] on span "Resumen de unidad" at bounding box center [432, 179] width 107 height 26
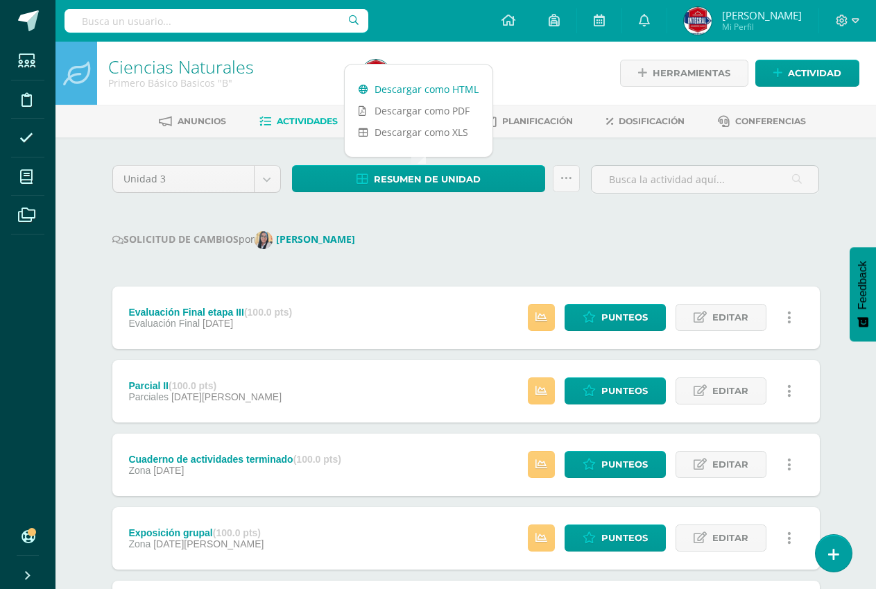
click at [405, 80] on link "Descargar como HTML" at bounding box center [419, 89] width 148 height 22
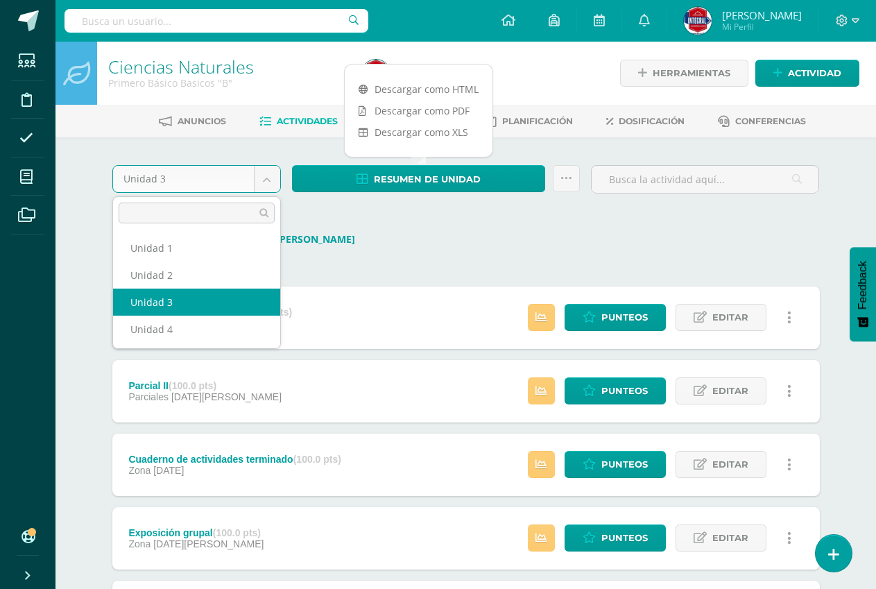
click at [261, 172] on body "Estudiantes Disciplina Asistencia Mis cursos Archivos Soporte Ayuda Reportar un…" at bounding box center [438, 478] width 876 height 956
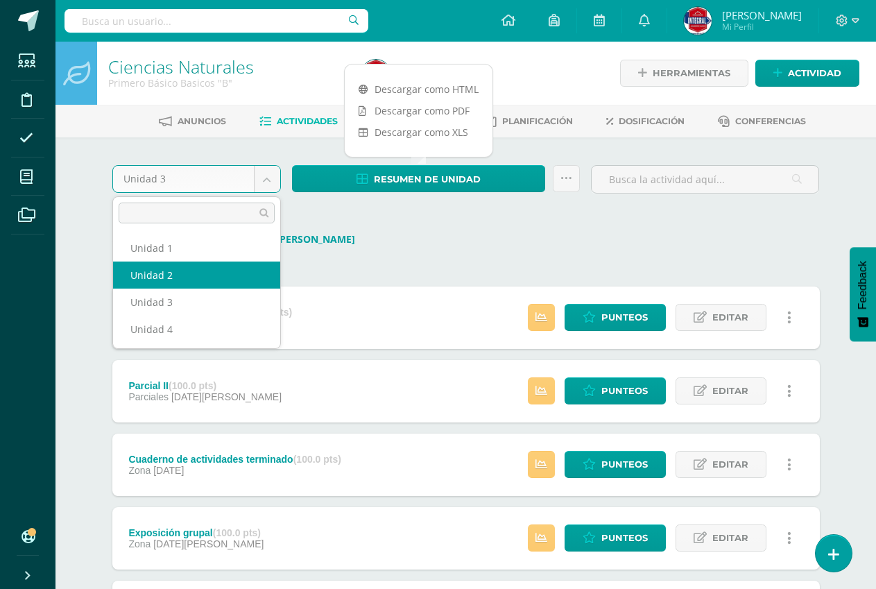
select select "Unidad 2"
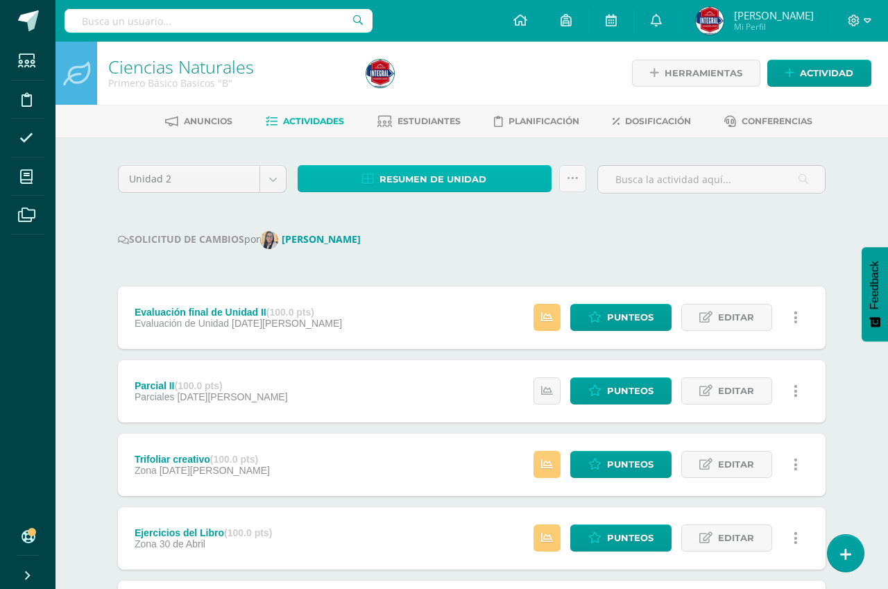
click at [476, 178] on span "Resumen de unidad" at bounding box center [432, 179] width 107 height 26
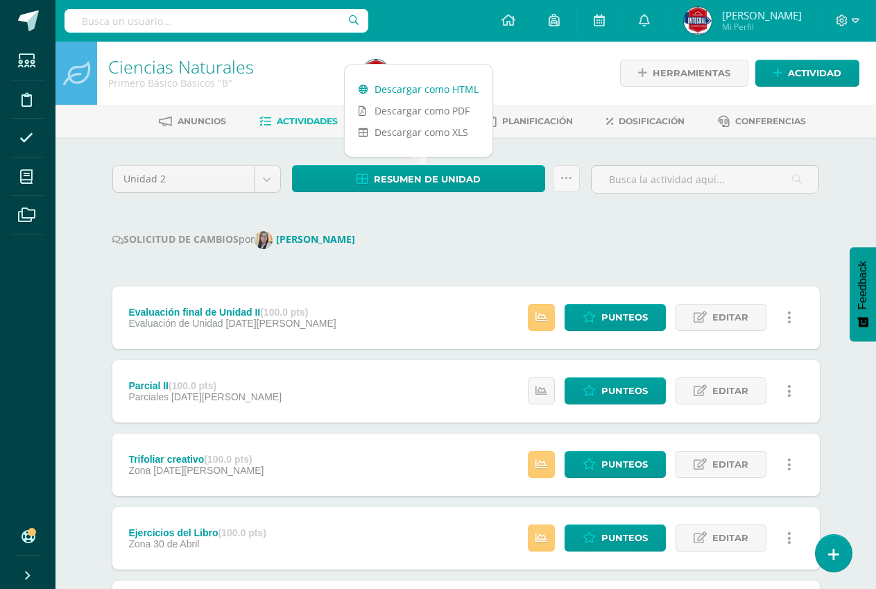
click at [407, 91] on link "Descargar como HTML" at bounding box center [419, 89] width 148 height 22
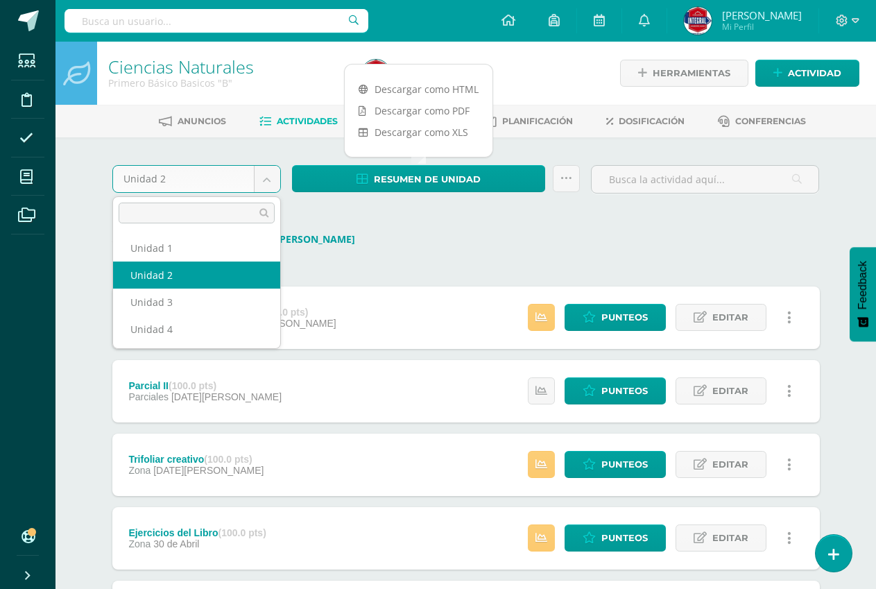
click at [269, 173] on body "Estudiantes Disciplina Asistencia Mis cursos Archivos Soporte Ayuda Reportar un…" at bounding box center [438, 441] width 876 height 882
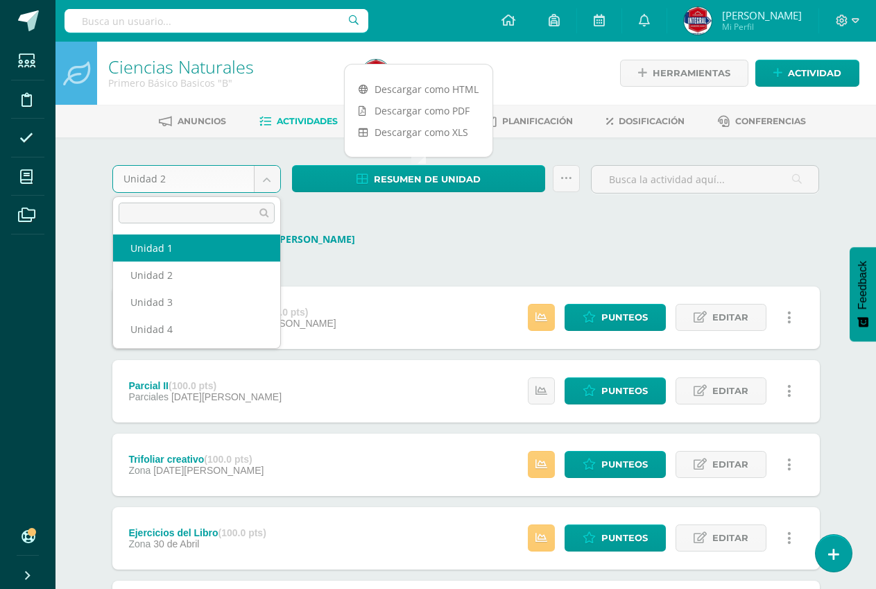
select select "Unidad 1"
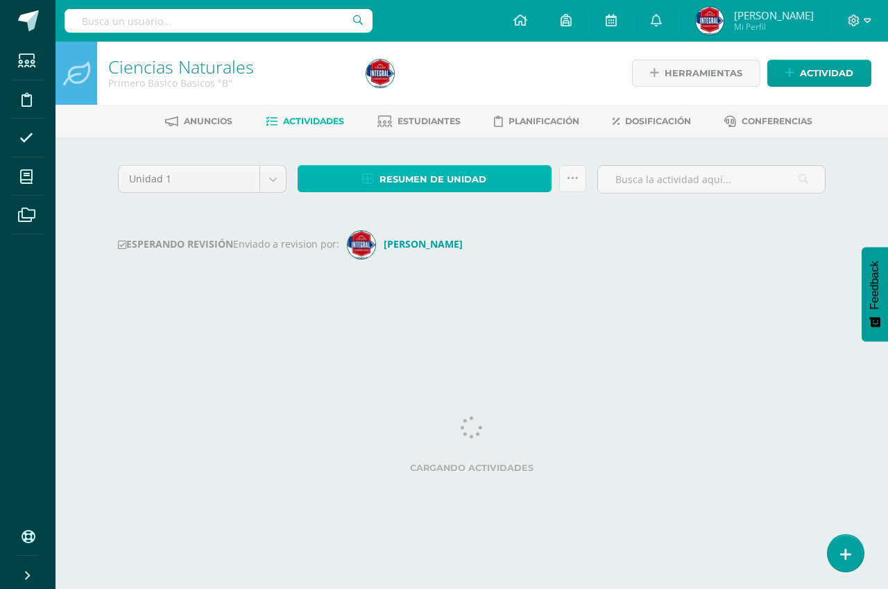
click at [374, 173] on icon at bounding box center [368, 179] width 12 height 12
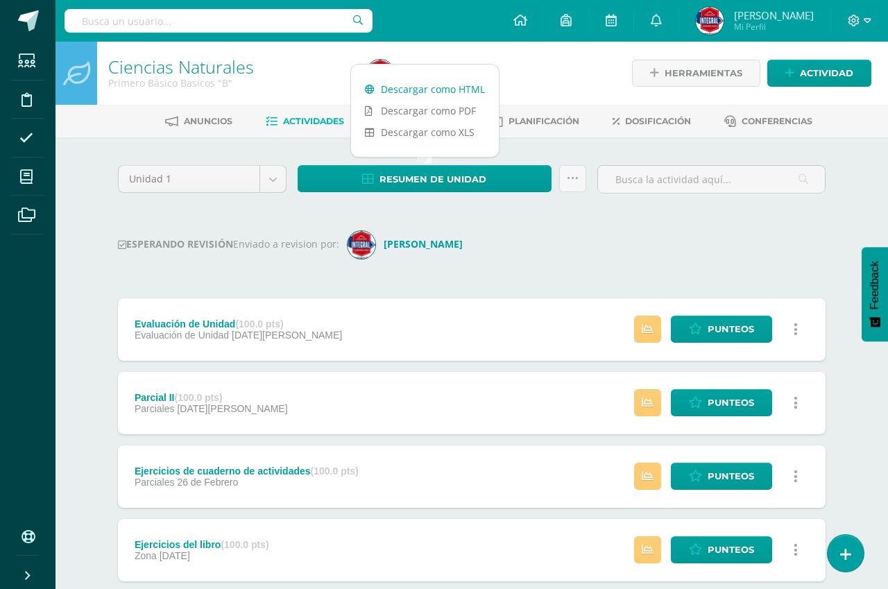
click at [398, 87] on link "Descargar como HTML" at bounding box center [425, 89] width 148 height 22
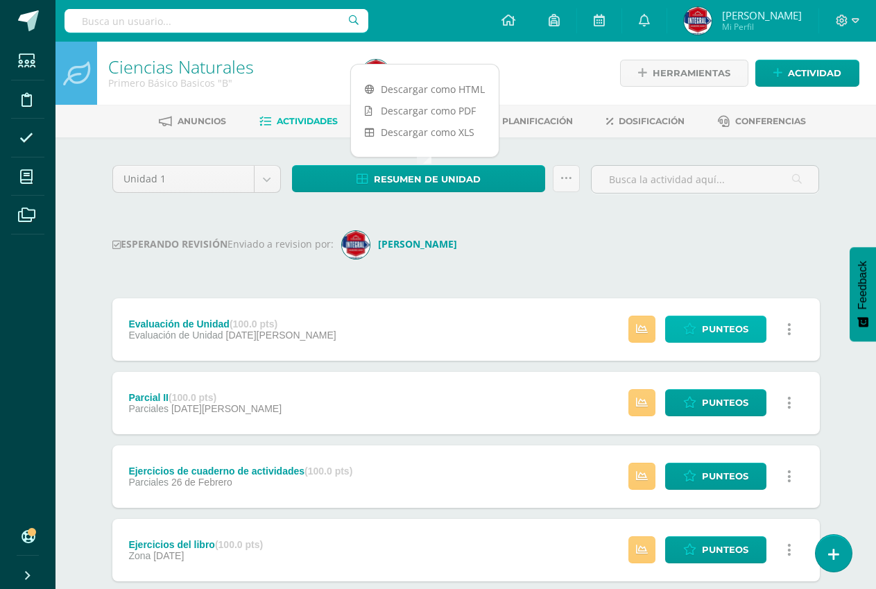
click at [737, 333] on span "Punteos" at bounding box center [725, 329] width 46 height 26
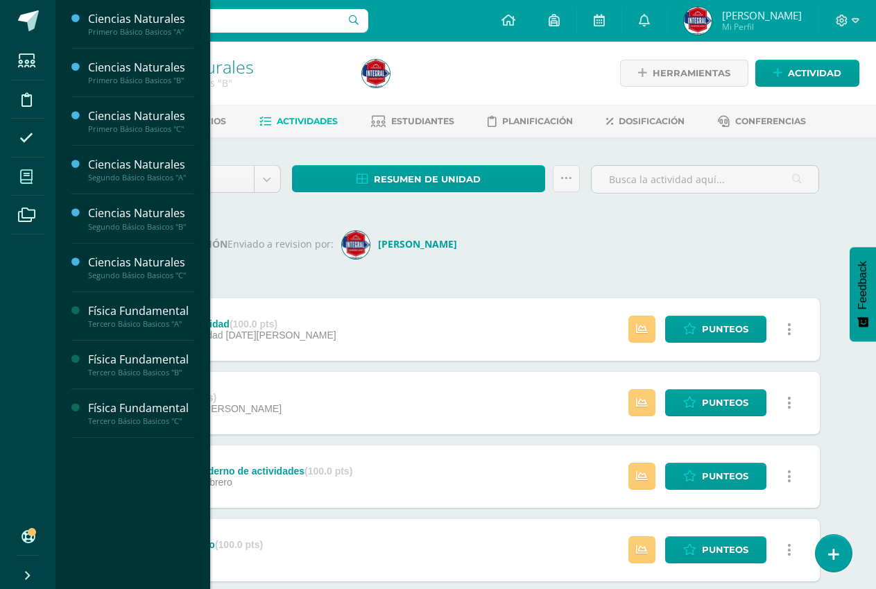
click at [18, 171] on span at bounding box center [26, 176] width 31 height 31
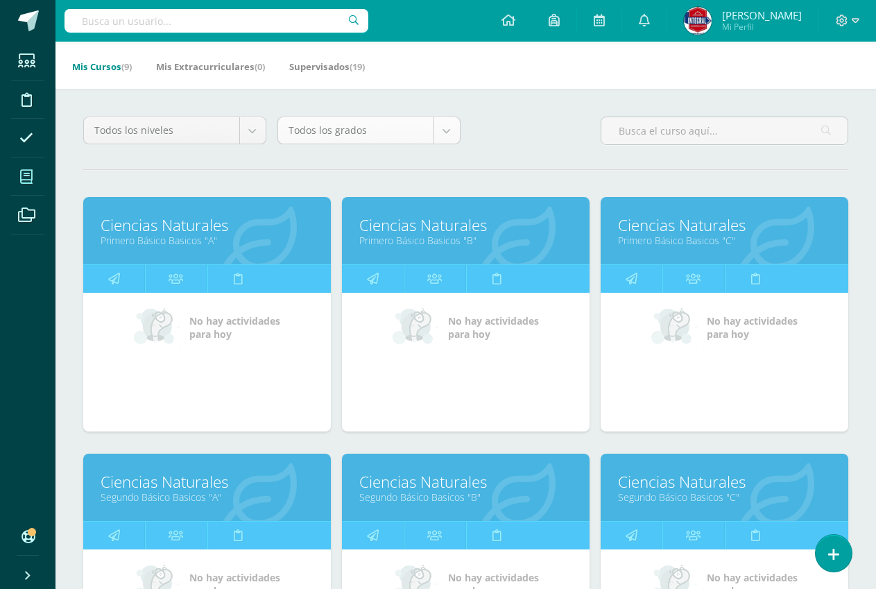
scroll to position [208, 0]
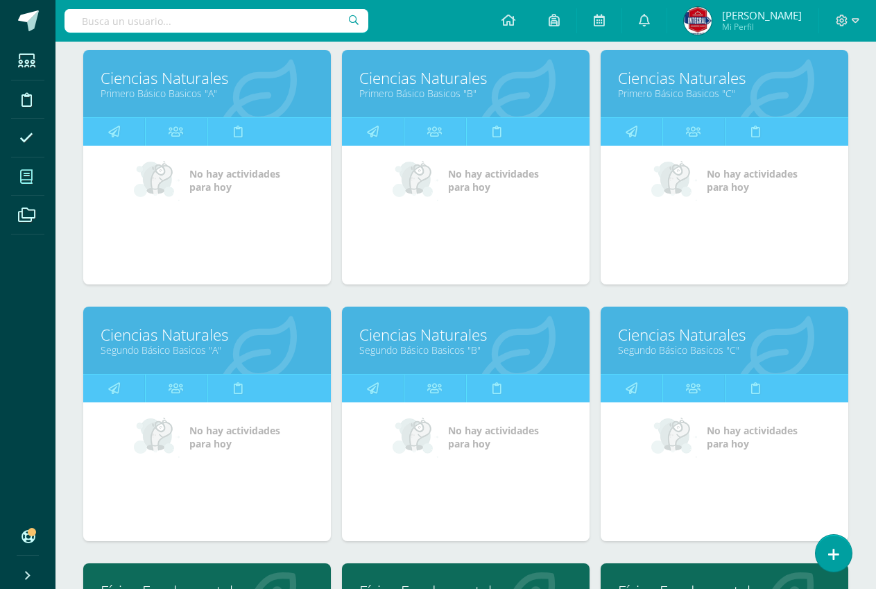
click at [472, 92] on link "Primero Básico Basicos "B"" at bounding box center [465, 93] width 213 height 13
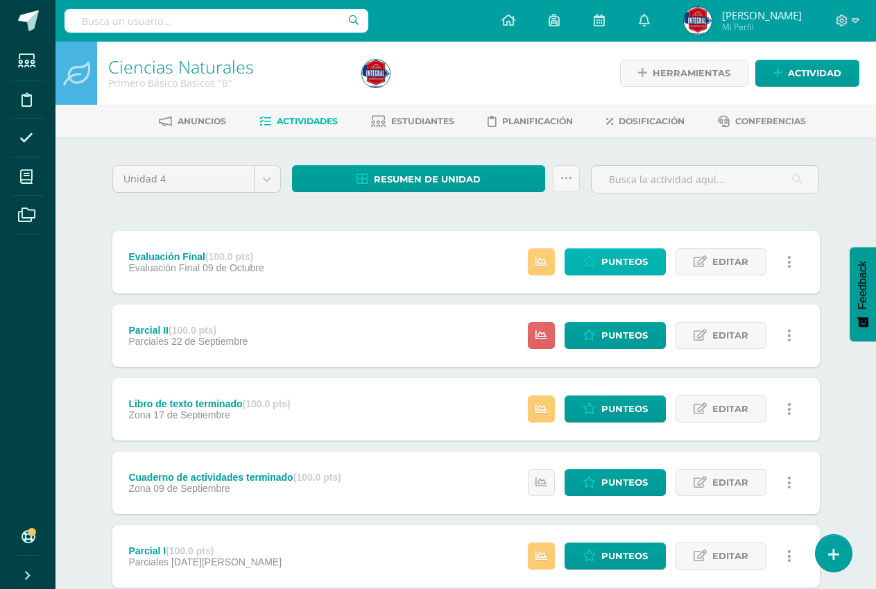
click at [608, 260] on span "Punteos" at bounding box center [624, 262] width 46 height 26
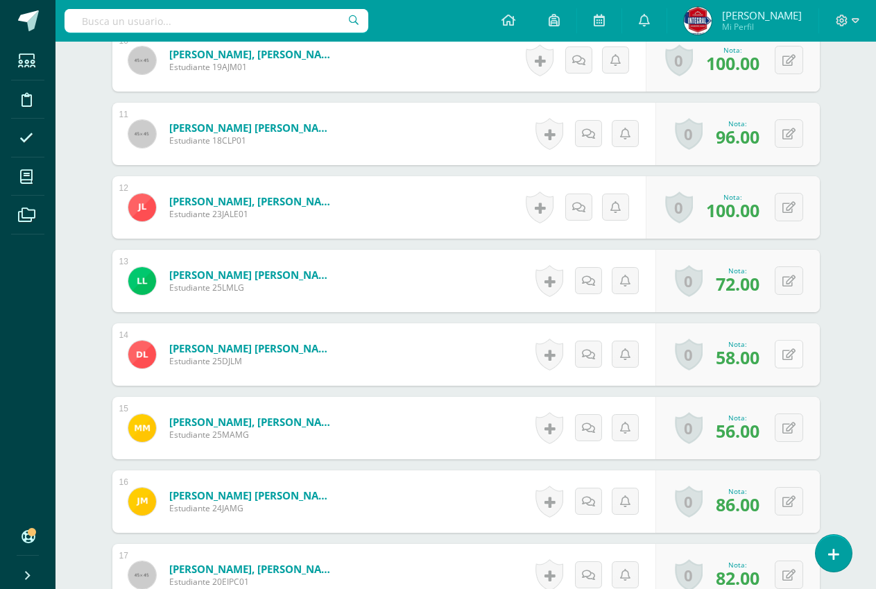
scroll to position [1129, 0]
click at [784, 426] on button at bounding box center [789, 427] width 28 height 28
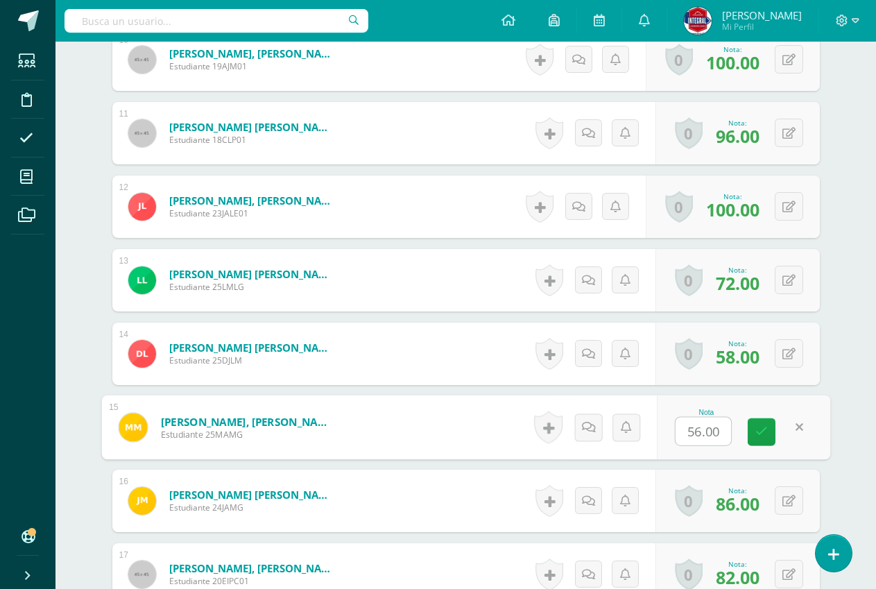
type input "8"
type input "58"
click at [768, 440] on link at bounding box center [762, 432] width 28 height 28
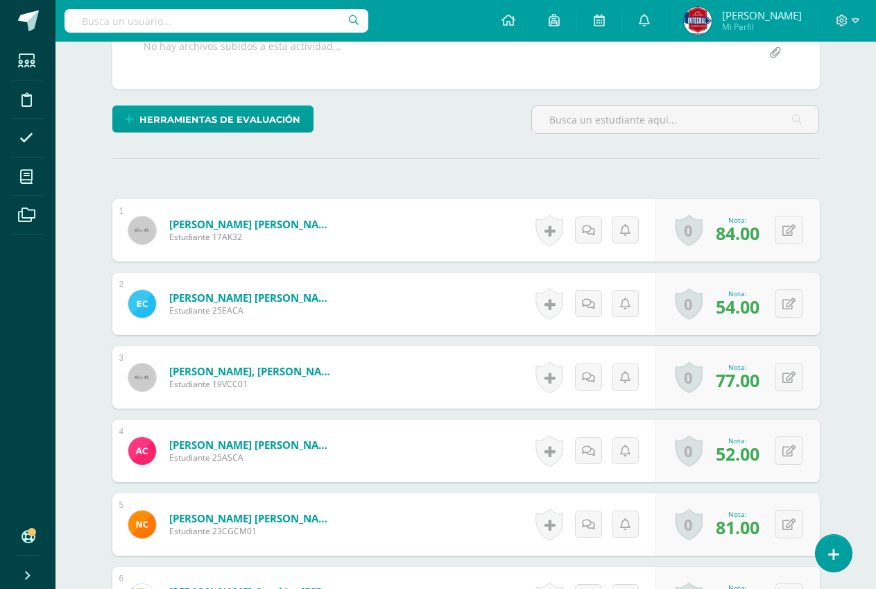
scroll to position [0, 0]
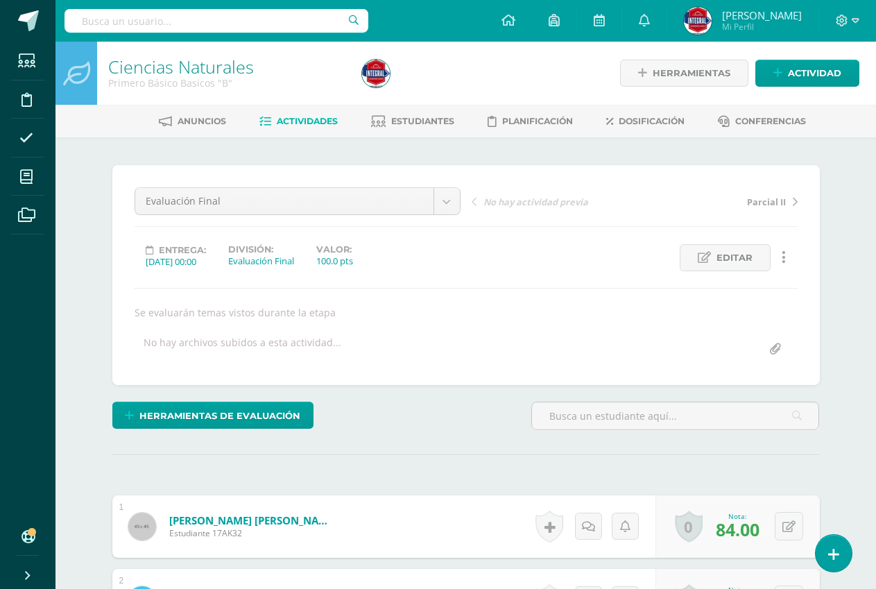
click at [299, 127] on link "Actividades" at bounding box center [298, 121] width 78 height 22
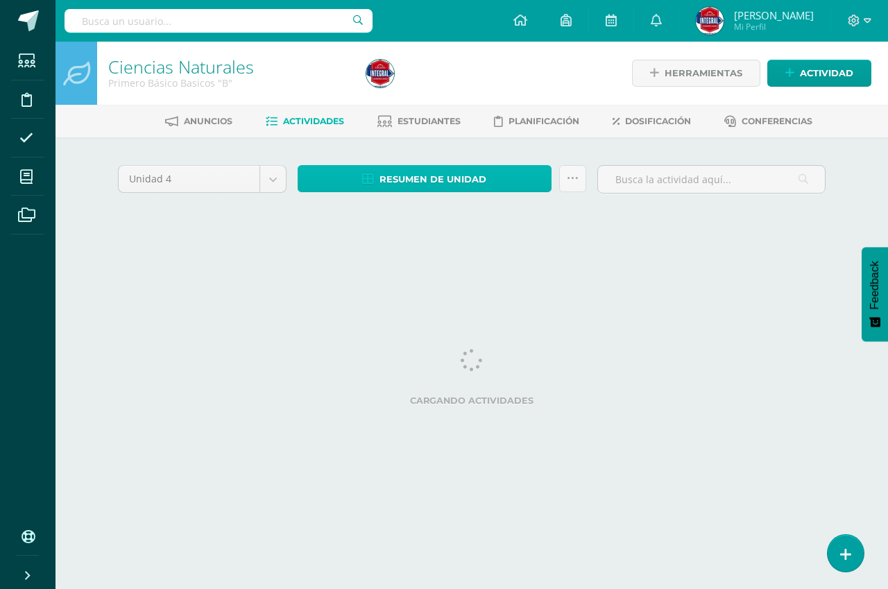
click at [396, 180] on span "Resumen de unidad" at bounding box center [432, 179] width 107 height 26
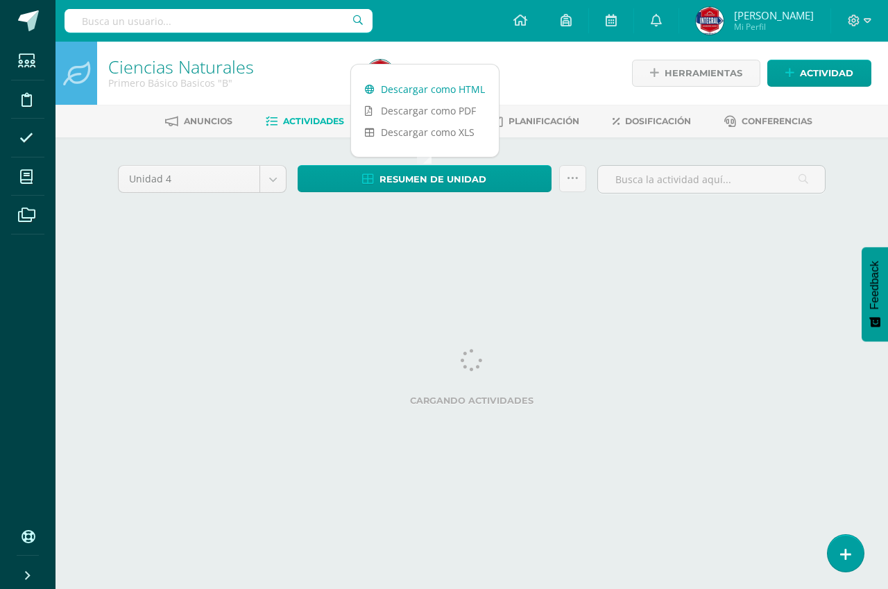
click at [422, 92] on link "Descargar como HTML" at bounding box center [425, 89] width 148 height 22
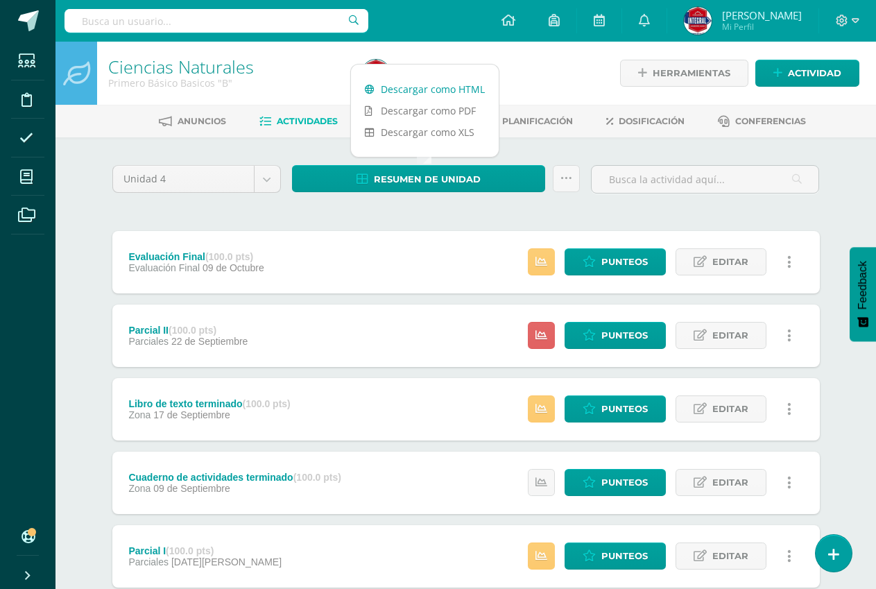
click at [420, 89] on link "Descargar como HTML" at bounding box center [425, 89] width 148 height 22
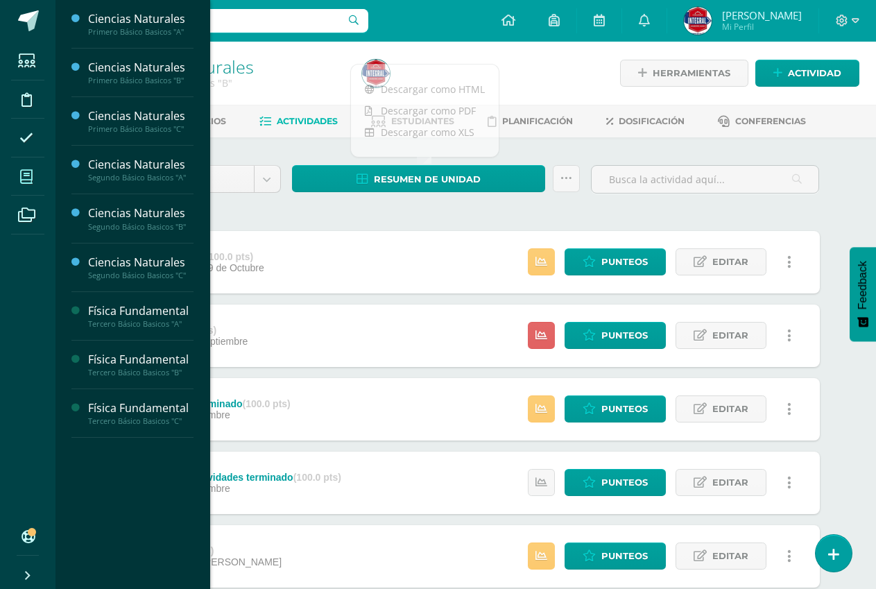
click at [15, 177] on span at bounding box center [26, 176] width 31 height 31
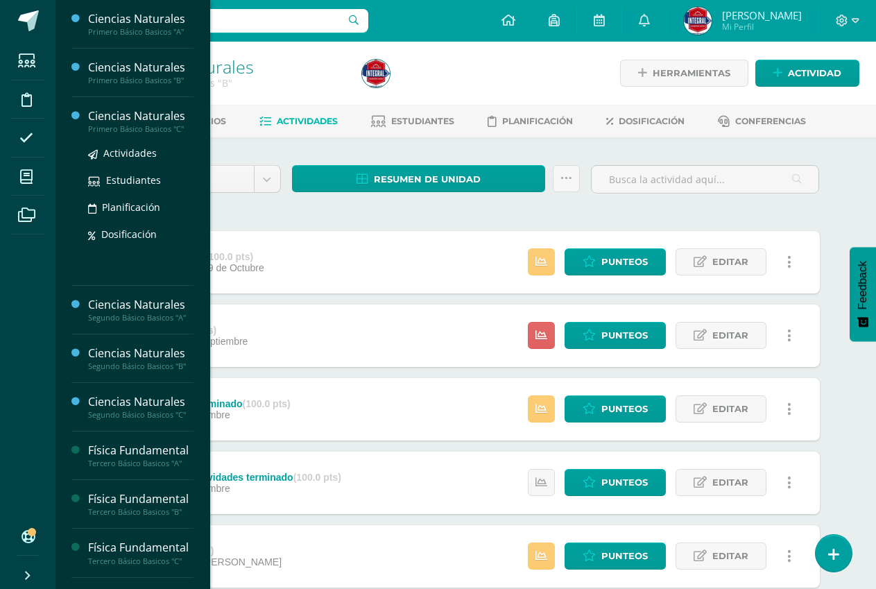
click at [153, 129] on div "Primero Básico Basicos "C"" at bounding box center [140, 129] width 105 height 10
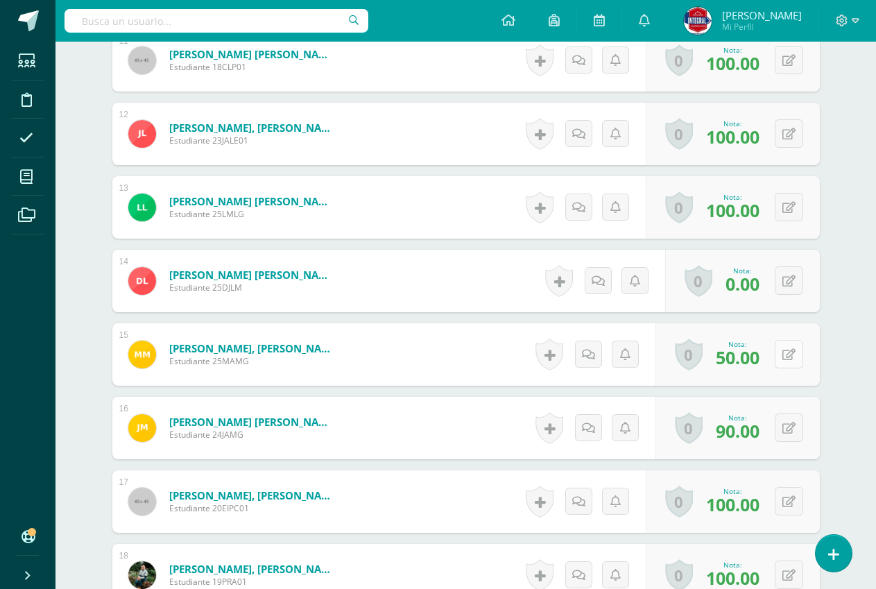
scroll to position [1202, 0]
click at [784, 354] on icon at bounding box center [788, 354] width 13 height 12
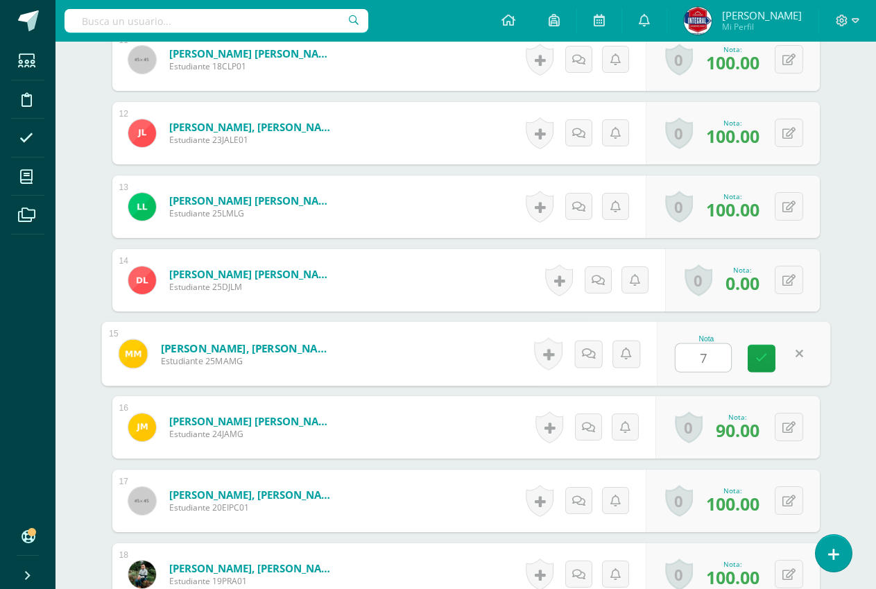
type input "70"
click at [771, 363] on link at bounding box center [762, 359] width 28 height 28
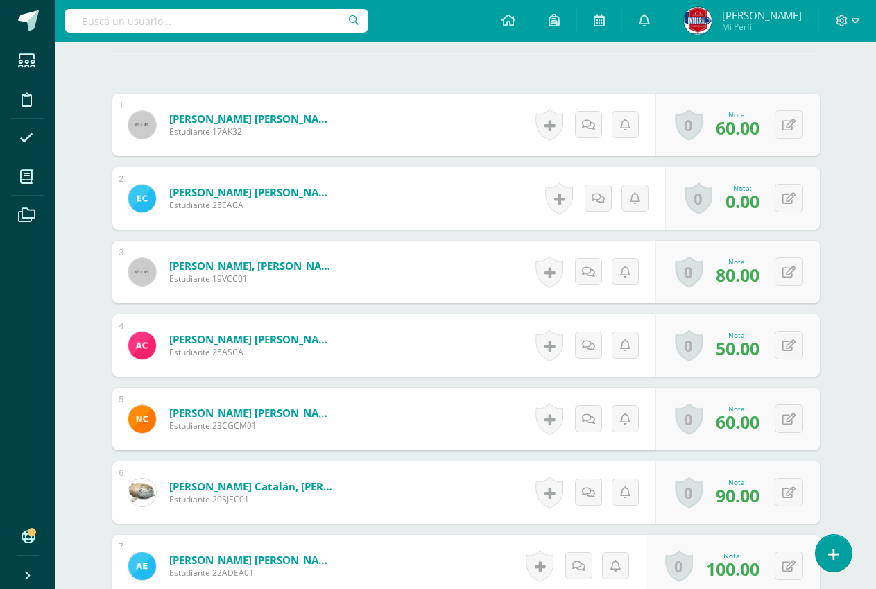
scroll to position [92, 0]
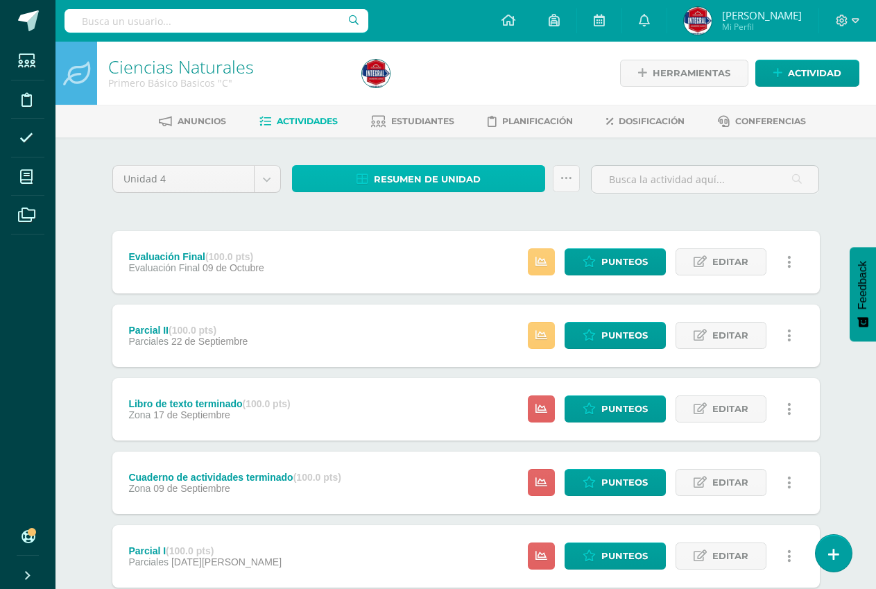
drag, startPoint x: 449, startPoint y: 171, endPoint x: 449, endPoint y: 161, distance: 9.7
click at [451, 169] on span "Resumen de unidad" at bounding box center [427, 179] width 107 height 26
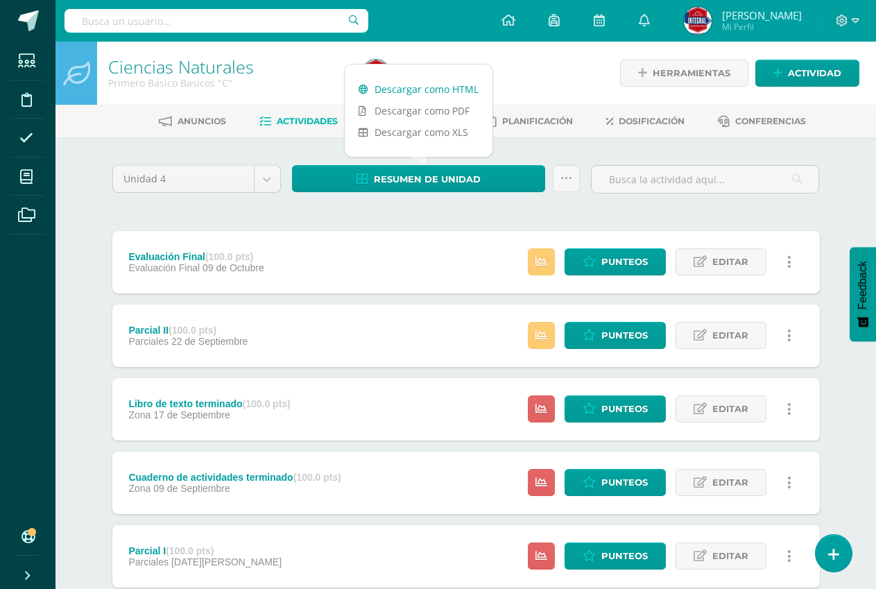
click at [449, 86] on link "Descargar como HTML" at bounding box center [419, 89] width 148 height 22
click at [408, 87] on link "Descargar como HTML" at bounding box center [419, 89] width 148 height 22
click at [379, 82] on link "Descargar como HTML" at bounding box center [419, 89] width 148 height 22
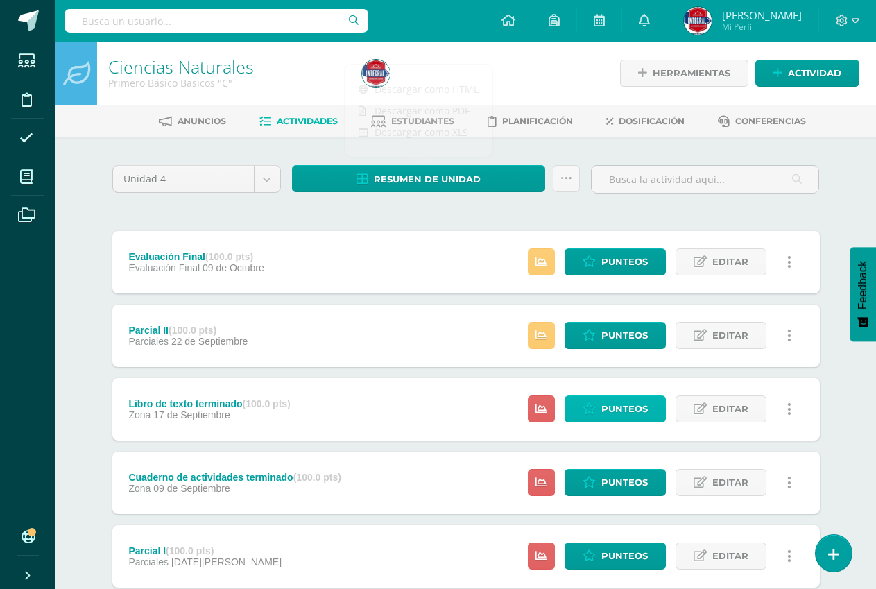
click at [612, 399] on span "Punteos" at bounding box center [624, 409] width 46 height 26
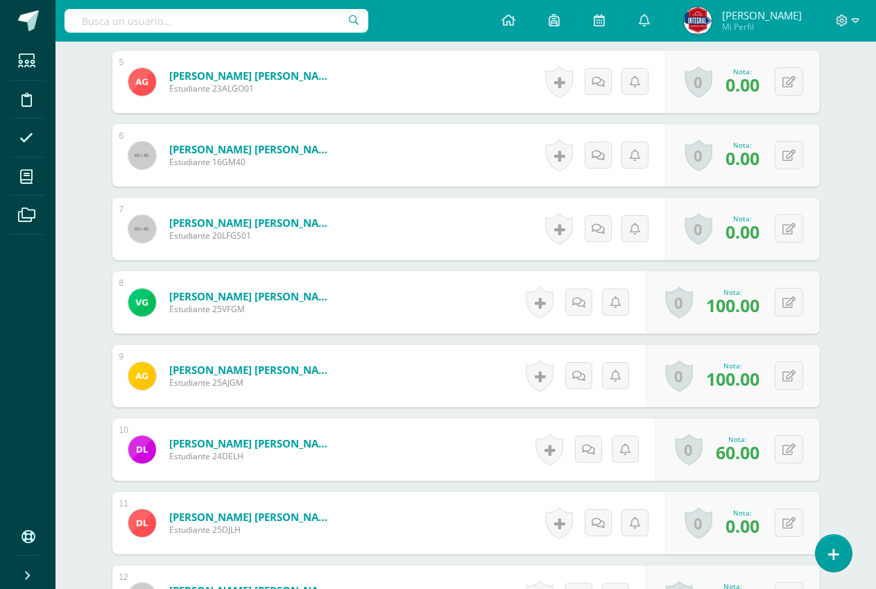
scroll to position [764, 0]
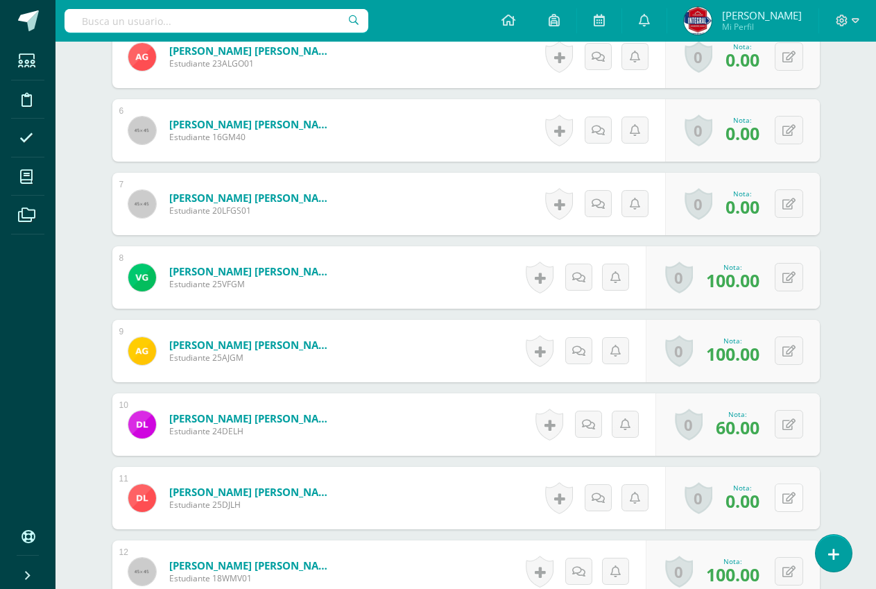
click at [794, 503] on icon at bounding box center [788, 498] width 13 height 12
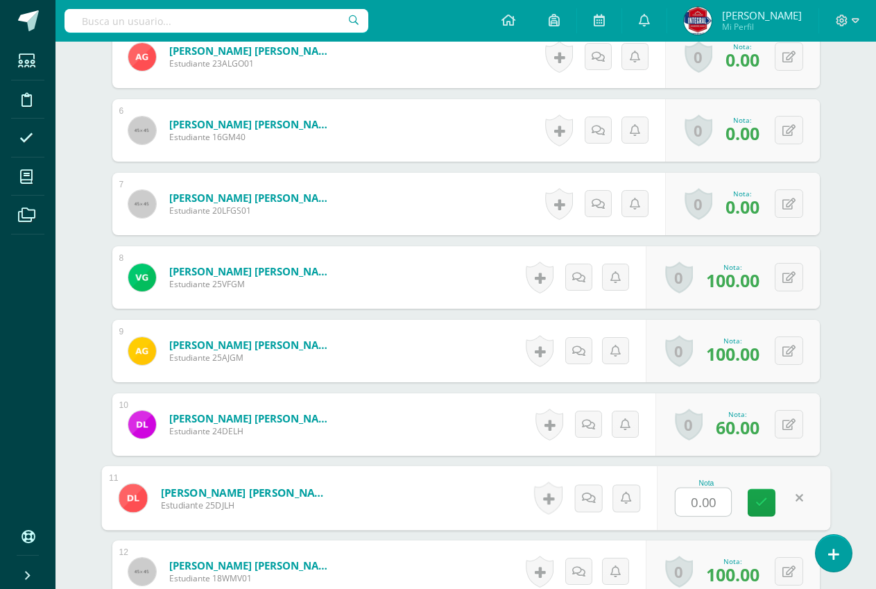
scroll to position [764, 0]
type input "80"
click at [775, 499] on div "Nota 80" at bounding box center [743, 497] width 173 height 65
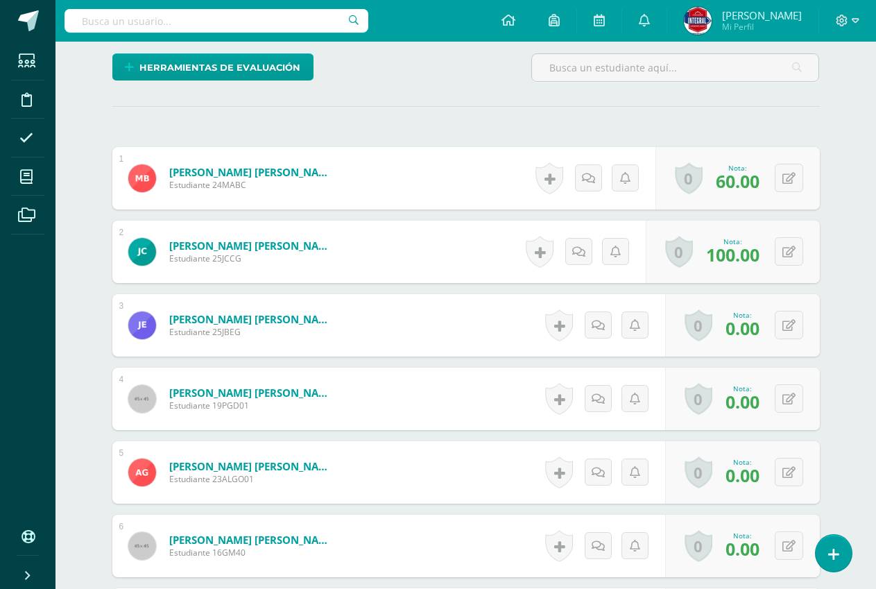
scroll to position [0, 0]
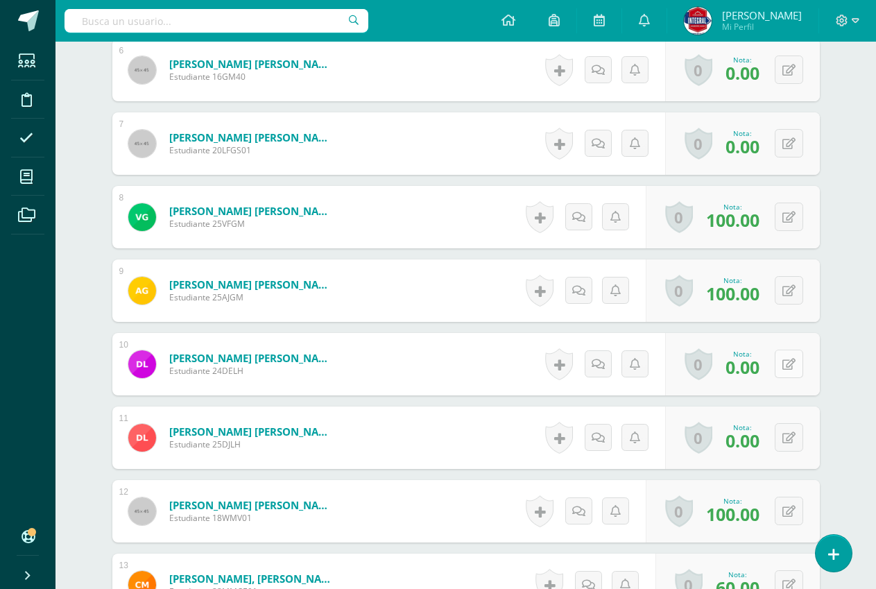
scroll to position [825, 0]
click at [787, 435] on icon at bounding box center [788, 437] width 13 height 12
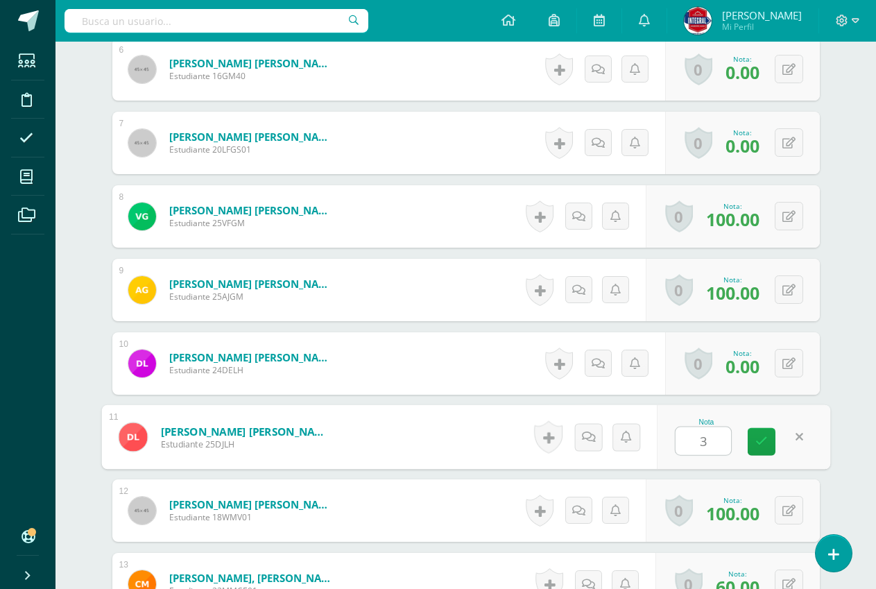
scroll to position [825, 0]
type input "30"
click at [749, 445] on link at bounding box center [762, 441] width 28 height 28
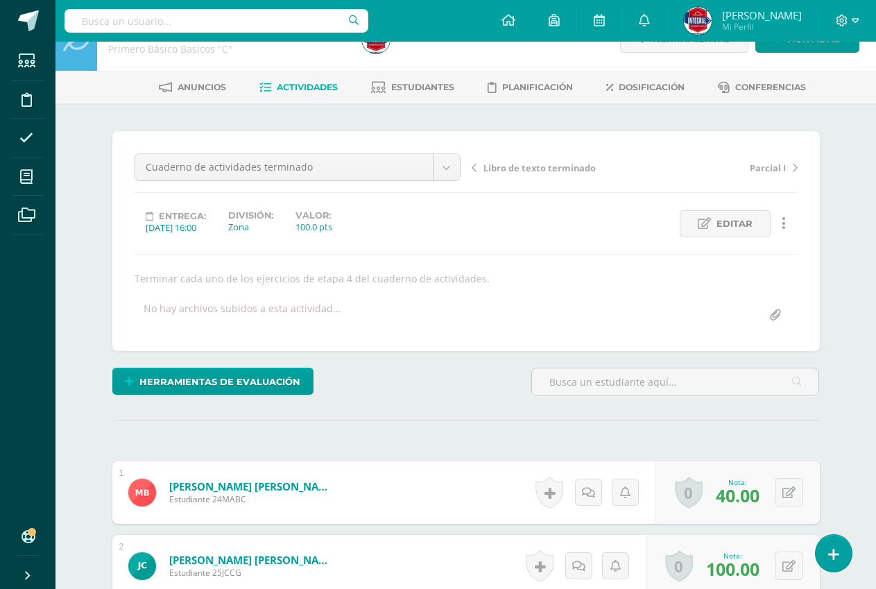
scroll to position [0, 0]
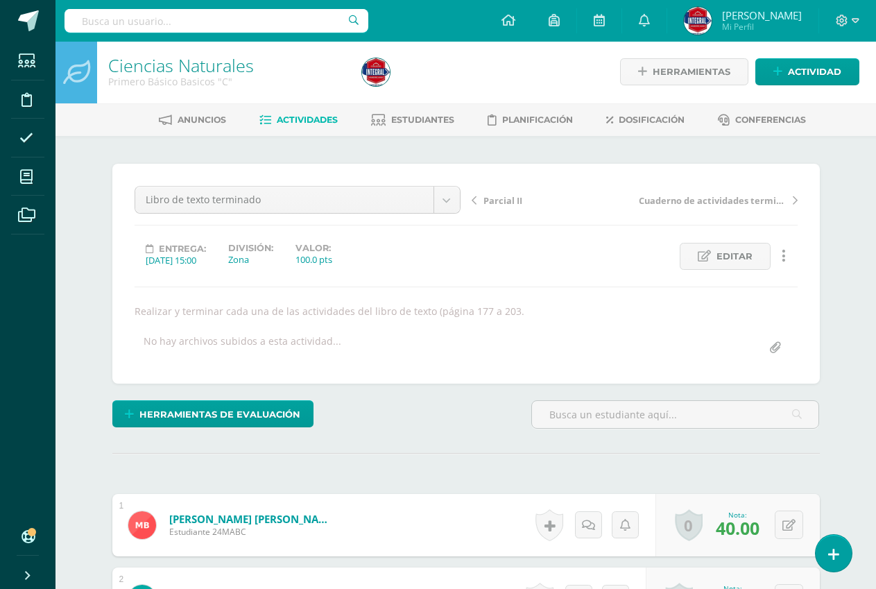
scroll to position [2, 0]
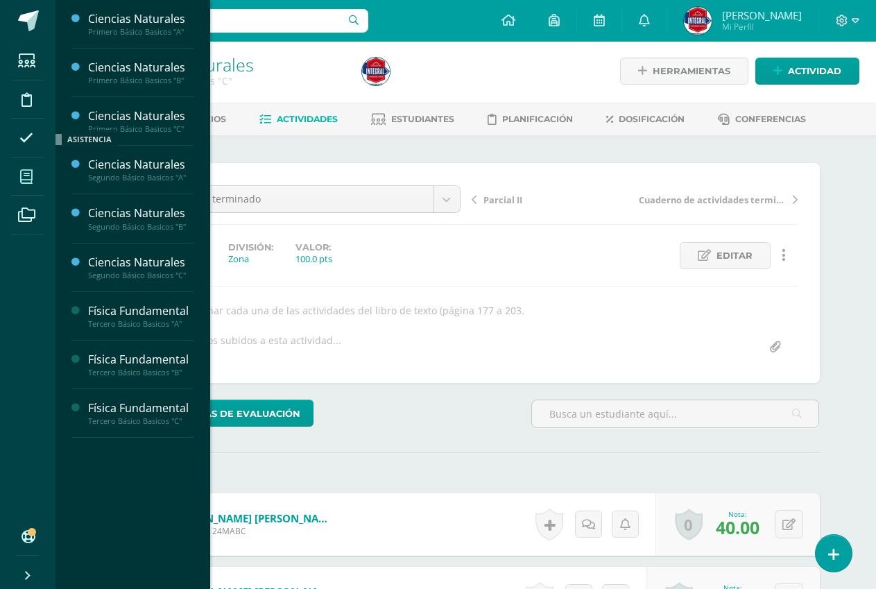
click at [19, 166] on span at bounding box center [26, 176] width 31 height 31
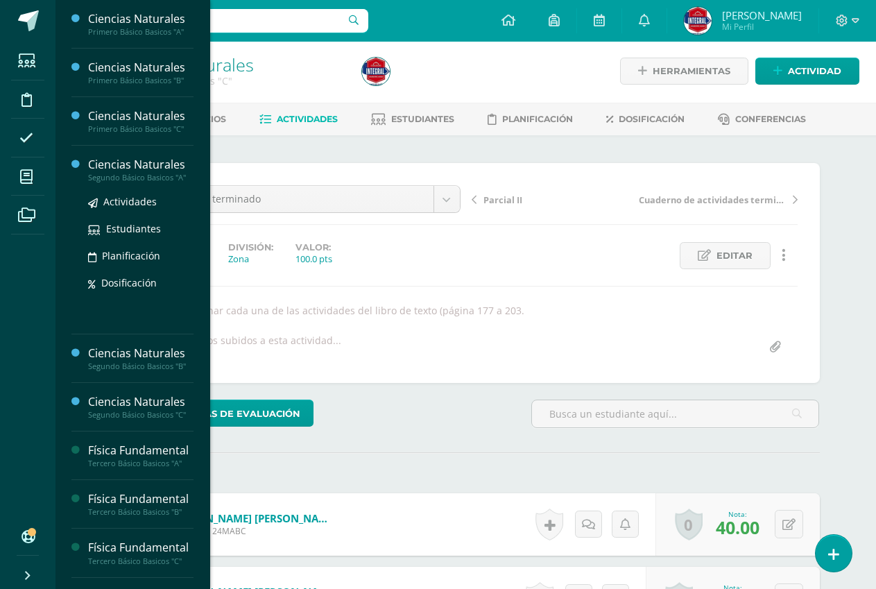
click at [152, 173] on div "Segundo Básico Basicos "A"" at bounding box center [140, 178] width 105 height 10
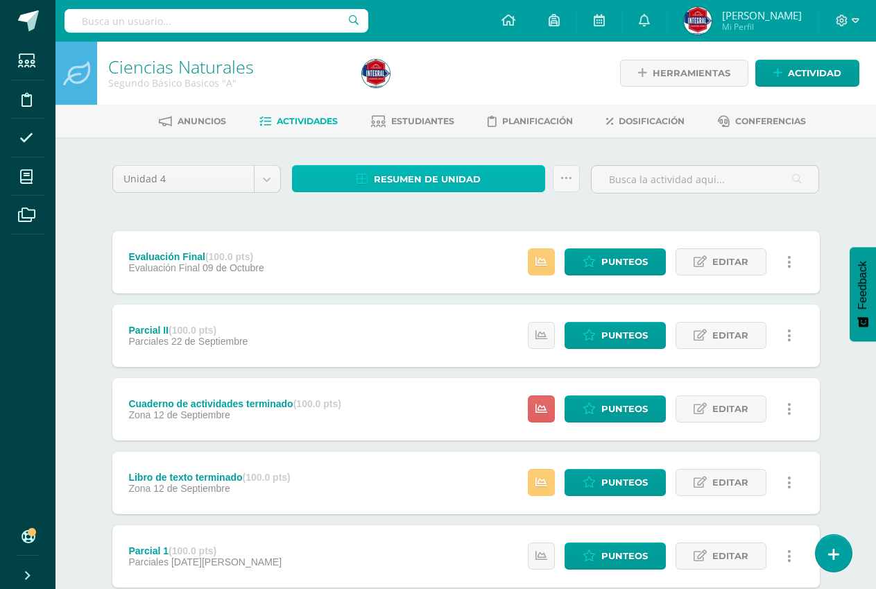
click at [412, 182] on span "Resumen de unidad" at bounding box center [427, 179] width 107 height 26
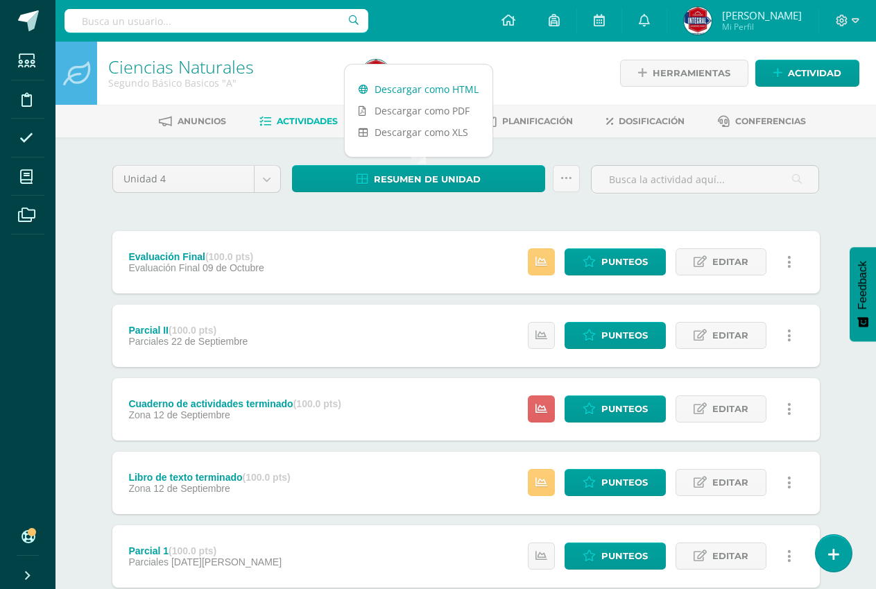
click at [421, 83] on link "Descargar como HTML" at bounding box center [419, 89] width 148 height 22
click at [398, 92] on link "Descargar como HTML" at bounding box center [419, 89] width 148 height 22
click at [257, 179] on body "Estudiantes Disciplina Asistencia Mis cursos Archivos Soporte Ayuda Reportar un…" at bounding box center [438, 450] width 876 height 900
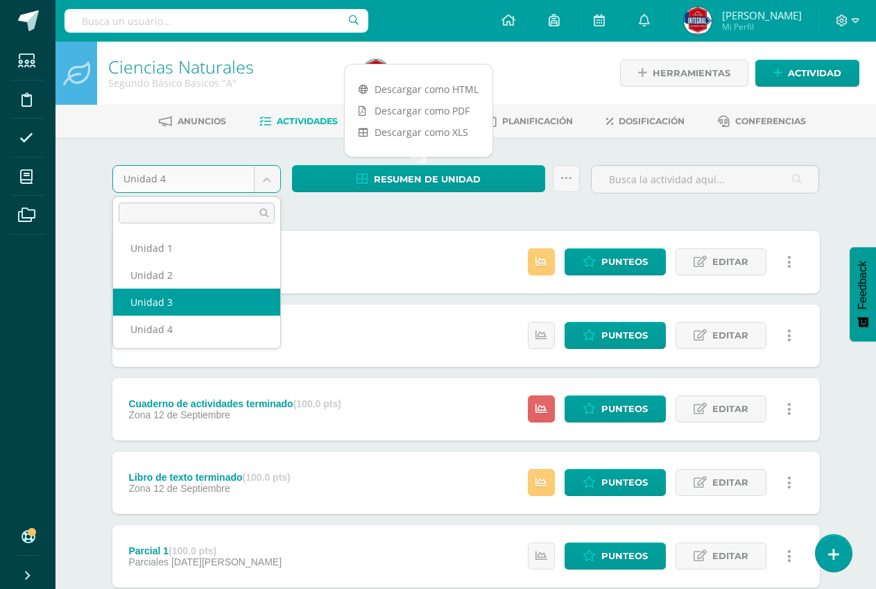
select select "Unidad 3"
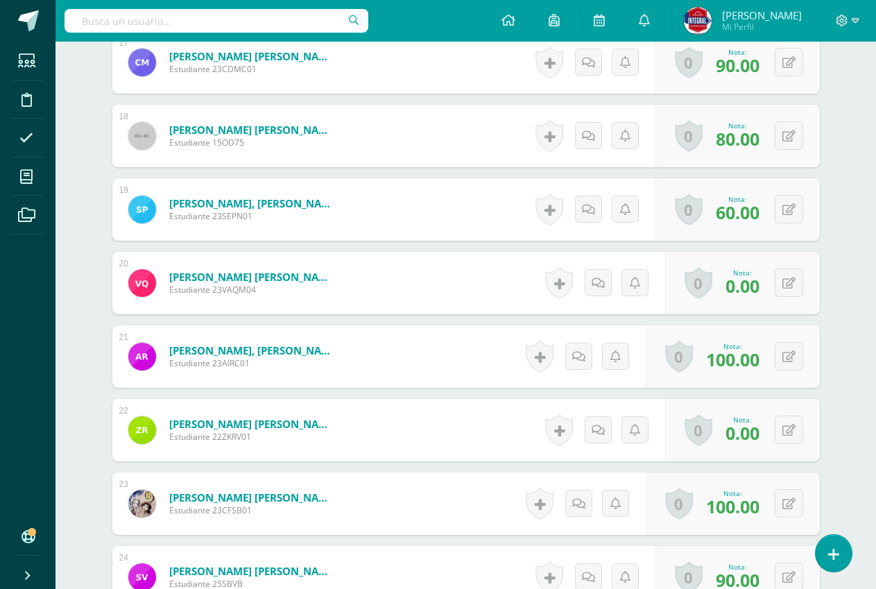
scroll to position [1641, 0]
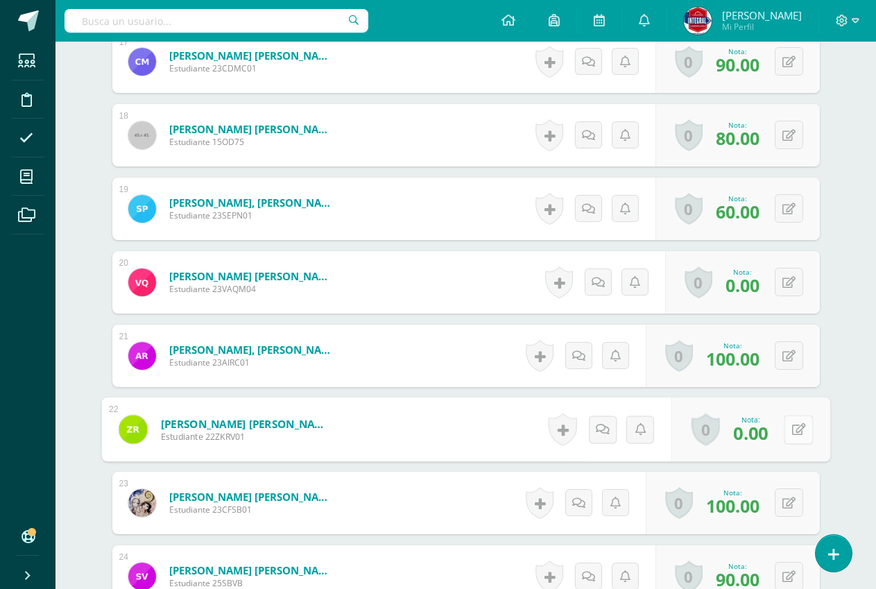
click at [798, 429] on button at bounding box center [798, 429] width 29 height 29
type input "100"
click at [772, 438] on link at bounding box center [762, 434] width 28 height 28
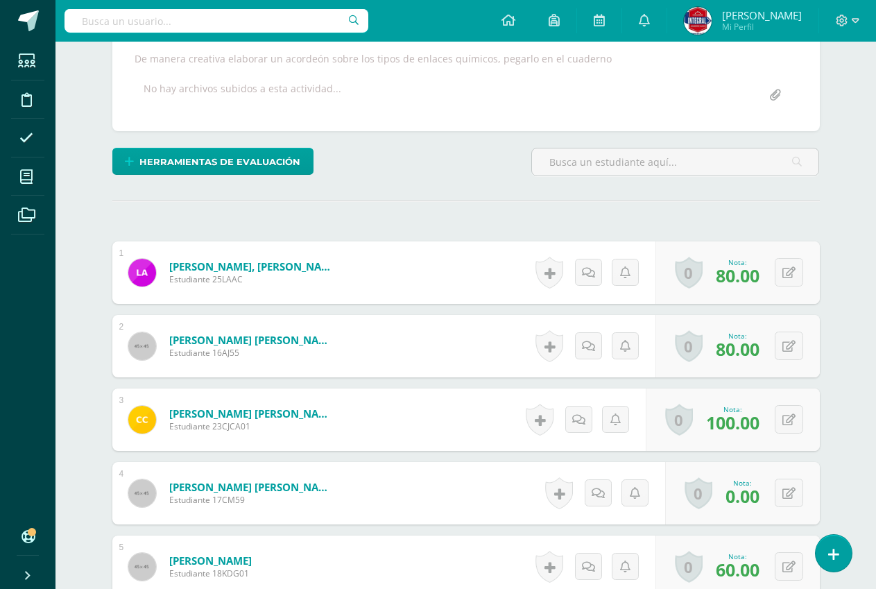
scroll to position [0, 0]
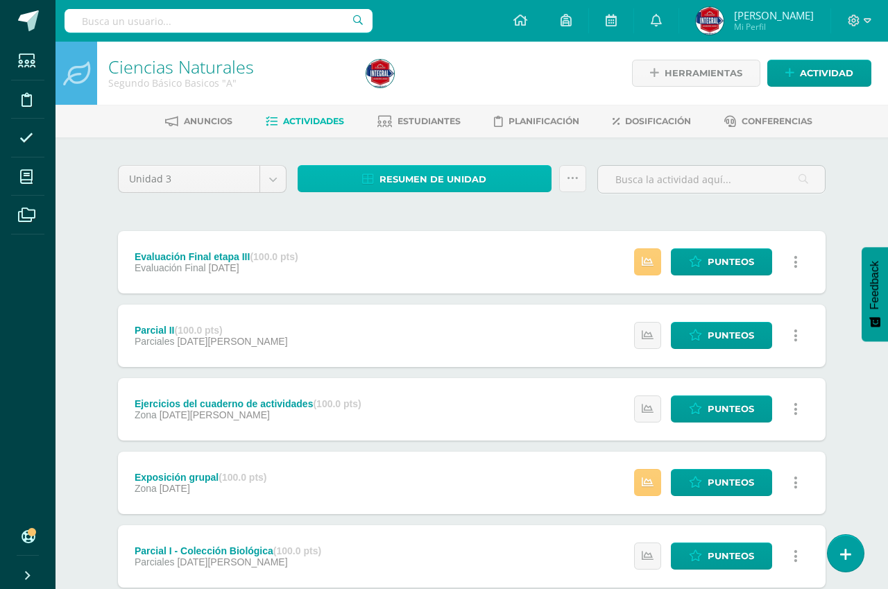
click at [384, 180] on span "Resumen de unidad" at bounding box center [432, 179] width 107 height 26
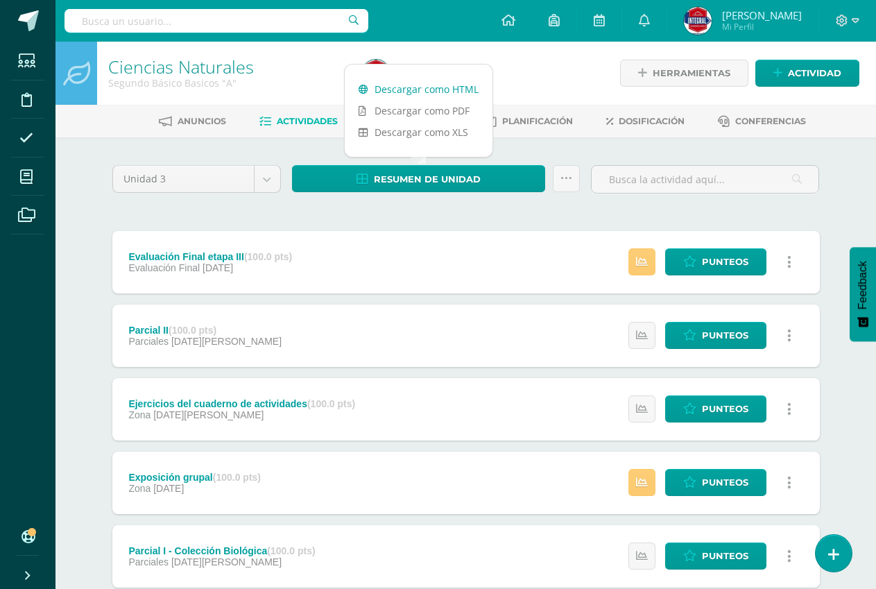
click at [399, 91] on link "Descargar como HTML" at bounding box center [419, 89] width 148 height 22
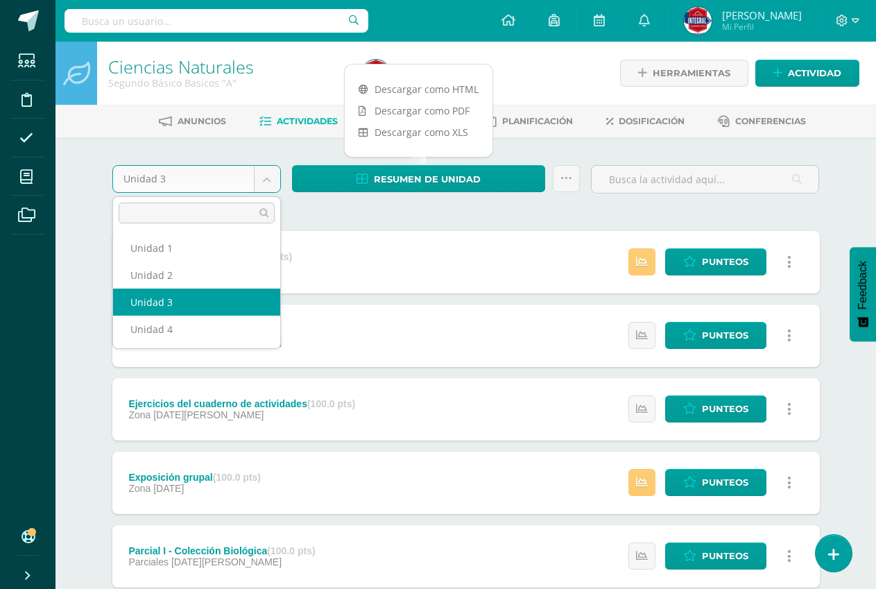
click at [265, 180] on body "Estudiantes Disciplina Asistencia Mis cursos Archivos Soporte Ayuda Reportar un…" at bounding box center [438, 450] width 876 height 900
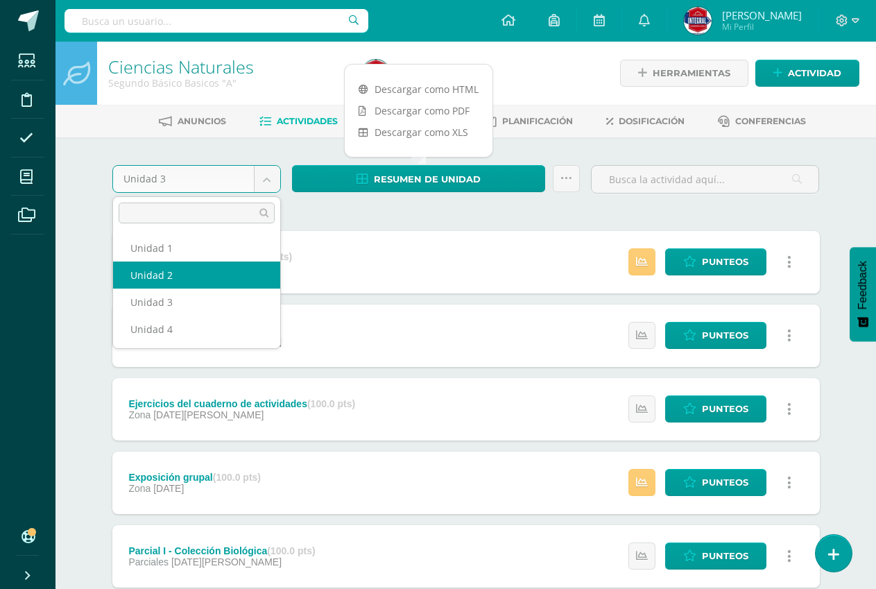
select select "Unidad 2"
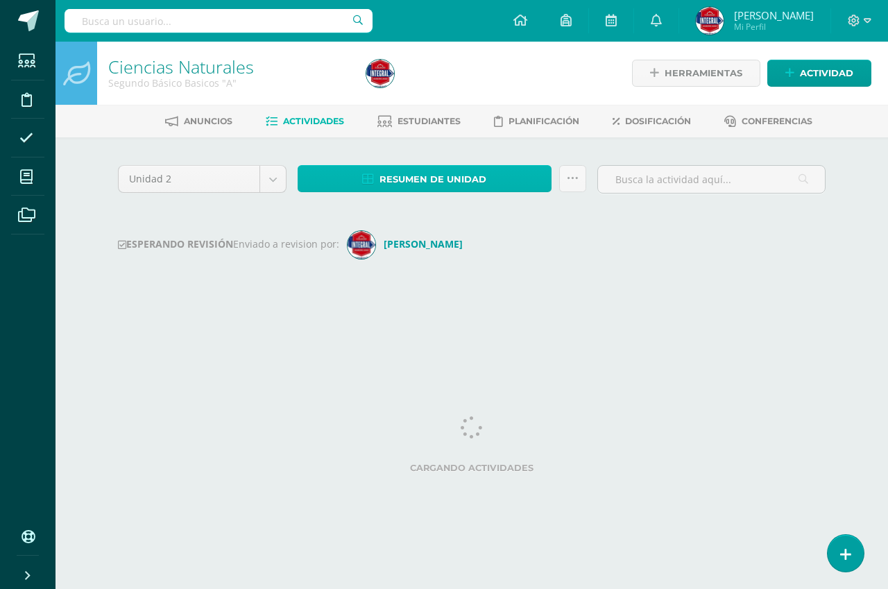
click at [364, 181] on icon at bounding box center [368, 179] width 12 height 12
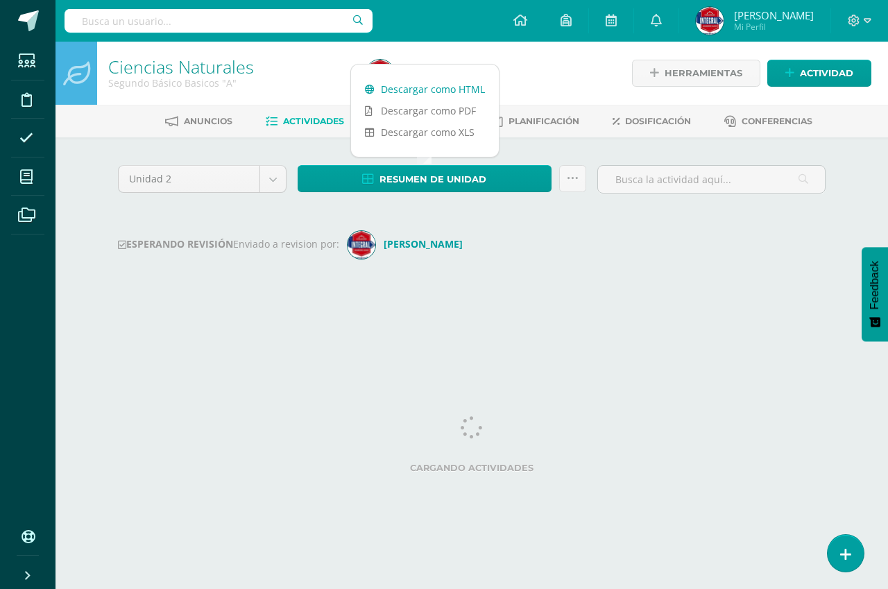
click at [410, 83] on link "Descargar como HTML" at bounding box center [425, 89] width 148 height 22
click at [268, 185] on body "Estudiantes Disciplina Asistencia Mis cursos Archivos Soporte Ayuda Reportar un…" at bounding box center [444, 163] width 888 height 326
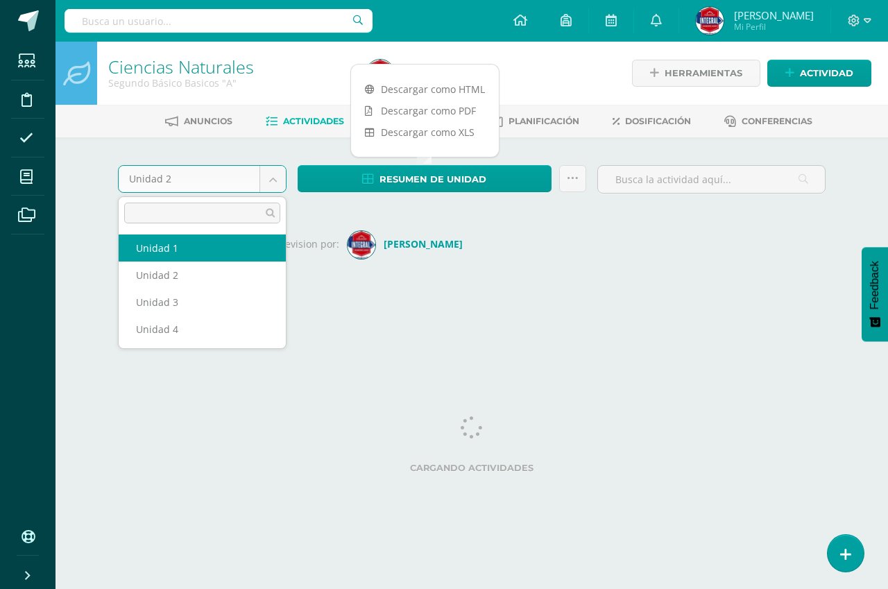
select select "Unidad 1"
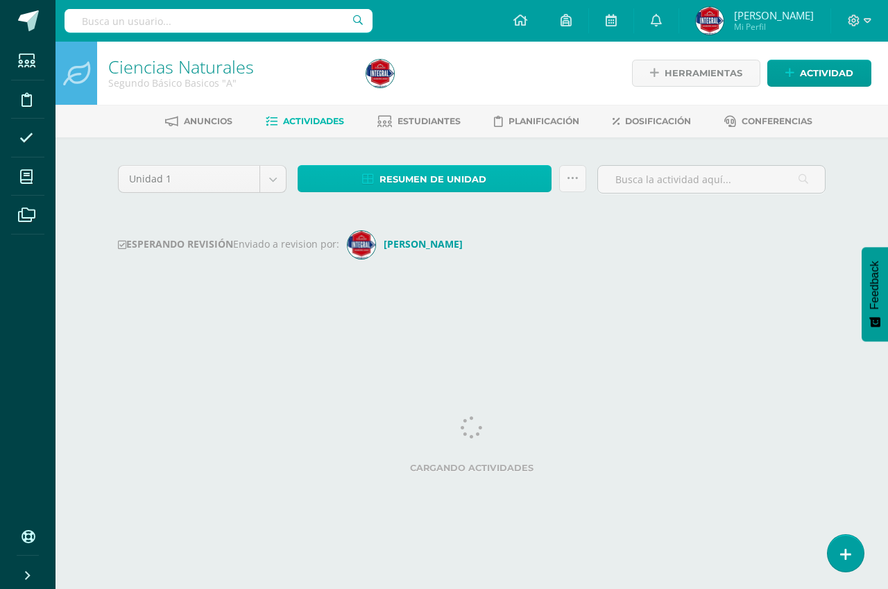
click at [386, 187] on span "Resumen de unidad" at bounding box center [432, 179] width 107 height 26
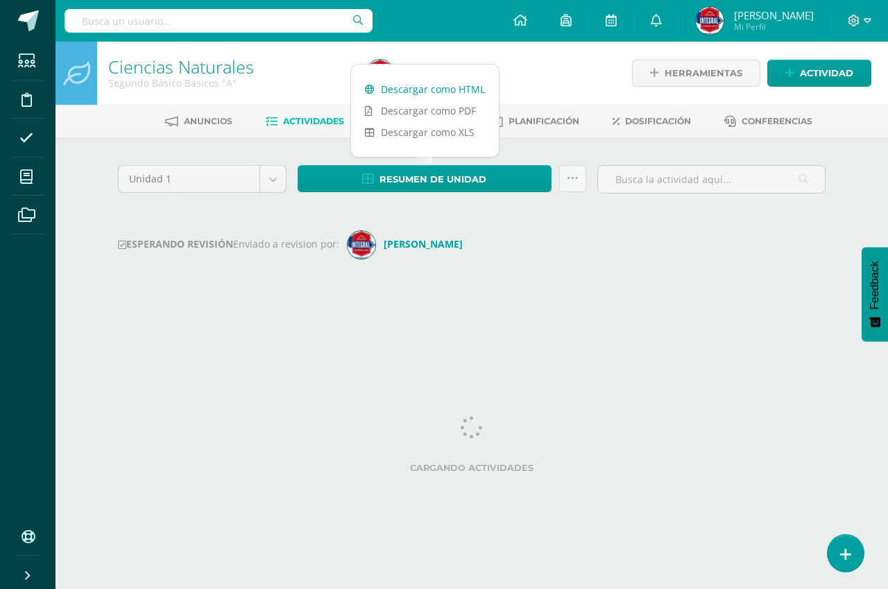
click at [420, 92] on link "Descargar como HTML" at bounding box center [425, 89] width 148 height 22
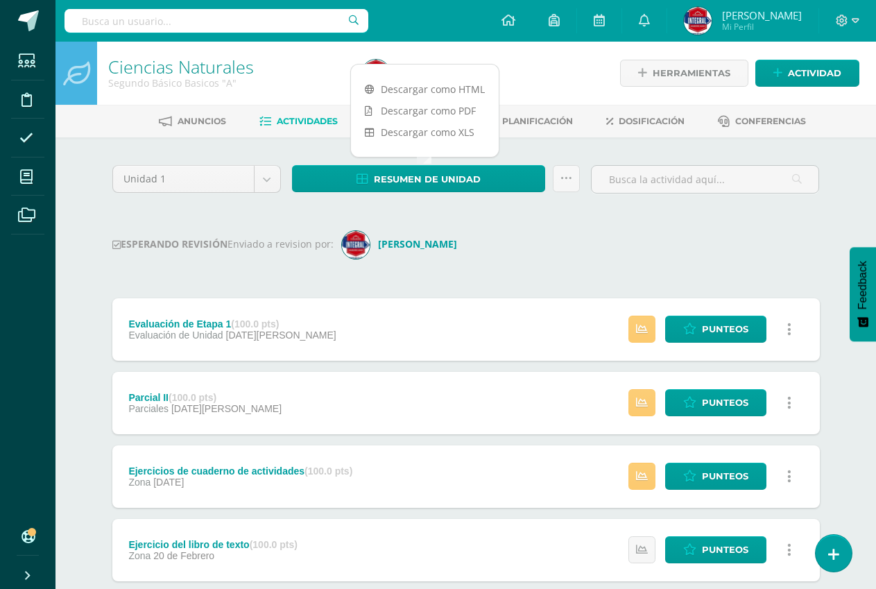
click at [439, 278] on div "Unidad 1 Unidad 1 Unidad 2 Unidad 3 Unidad 4 Resumen de unidad Historial de act…" at bounding box center [466, 515] width 719 height 701
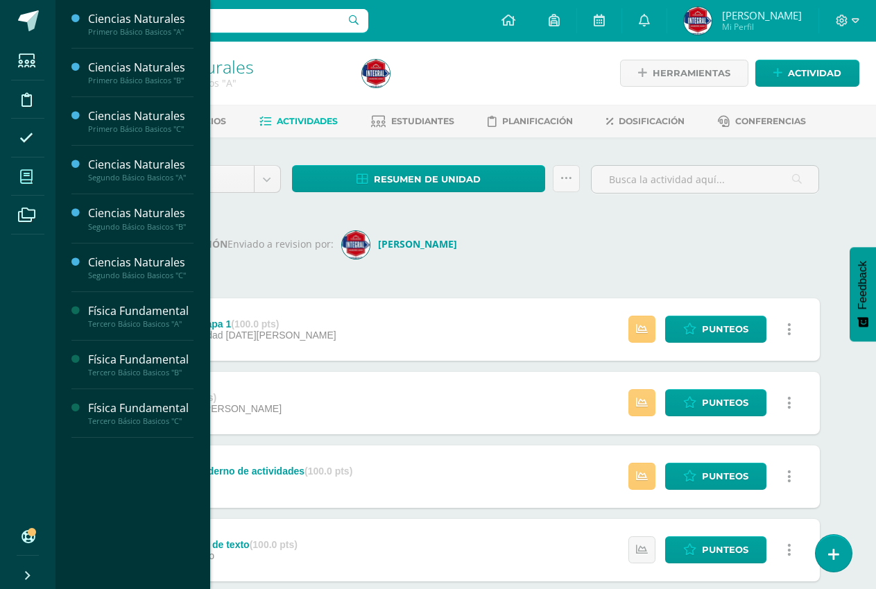
click at [19, 182] on span at bounding box center [26, 176] width 31 height 31
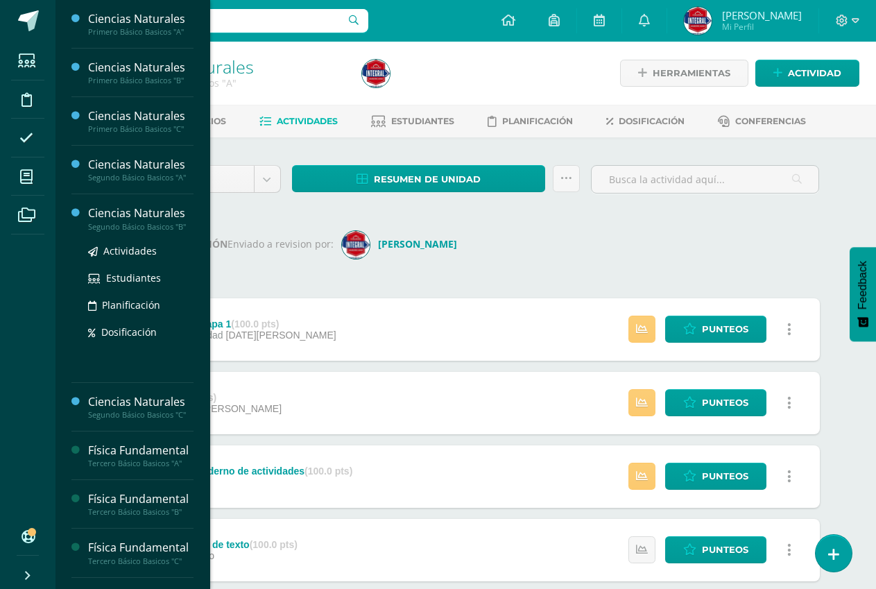
click at [148, 209] on div "Ciencias Naturales" at bounding box center [140, 213] width 105 height 16
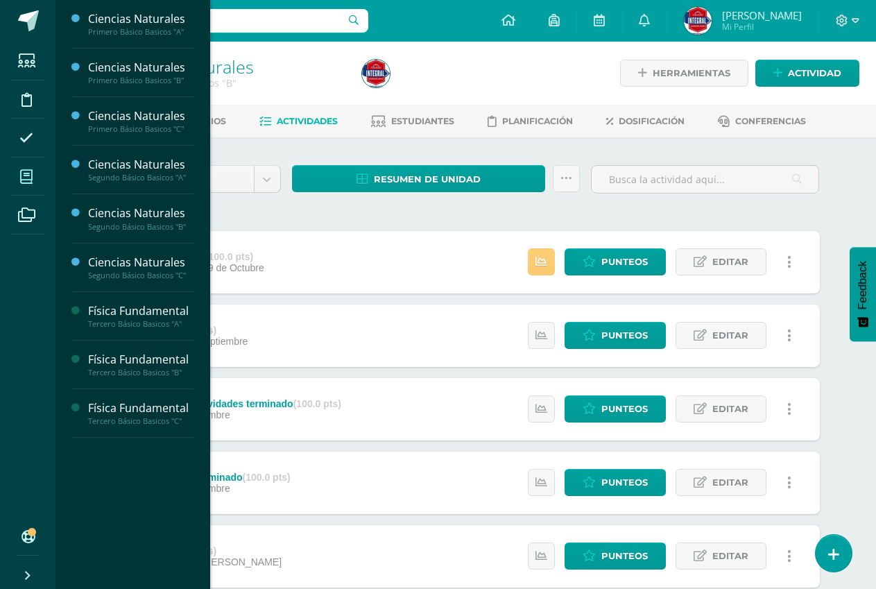
click at [23, 177] on icon at bounding box center [26, 177] width 12 height 14
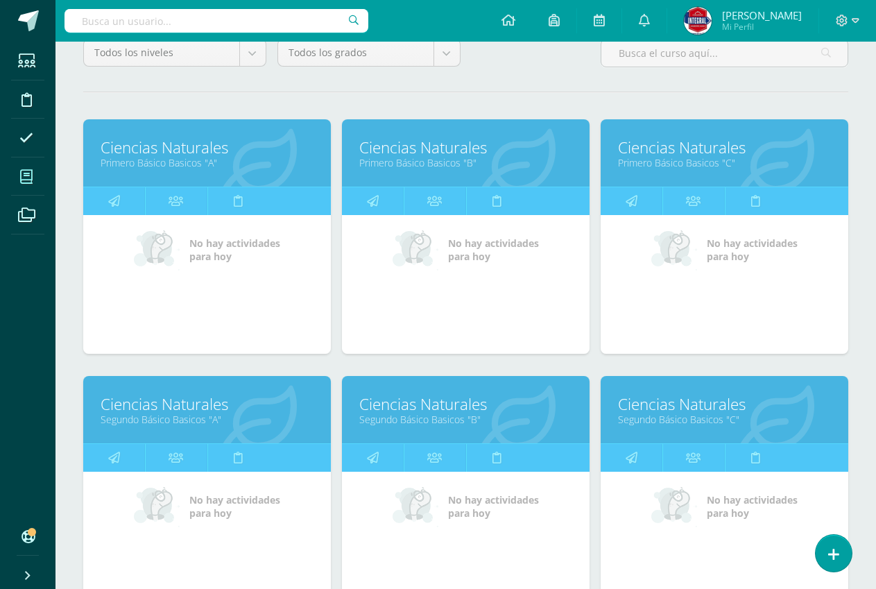
scroll to position [277, 0]
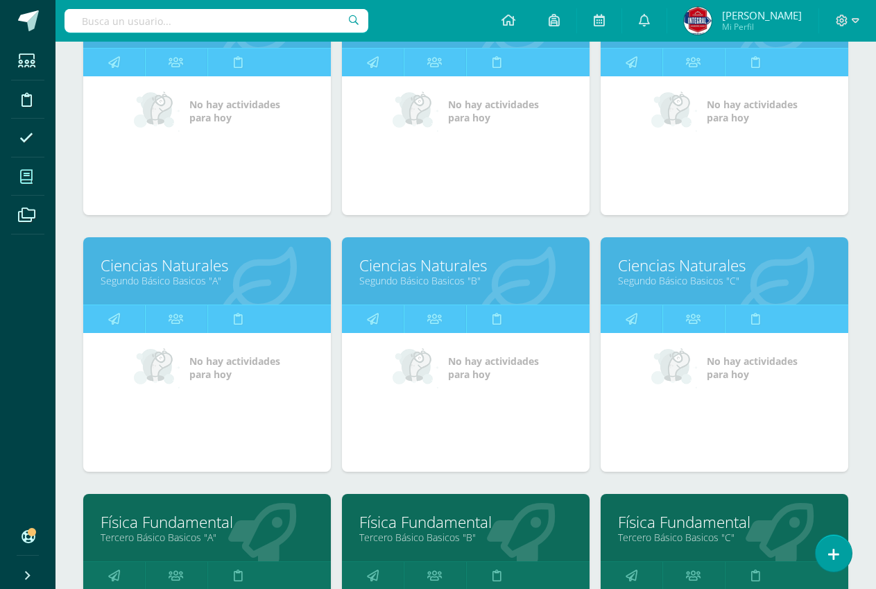
click at [669, 254] on div "Ciencias Naturales Segundo Básico Basicos "C"" at bounding box center [725, 270] width 248 height 67
click at [657, 271] on link "Ciencias Naturales" at bounding box center [724, 266] width 213 height 22
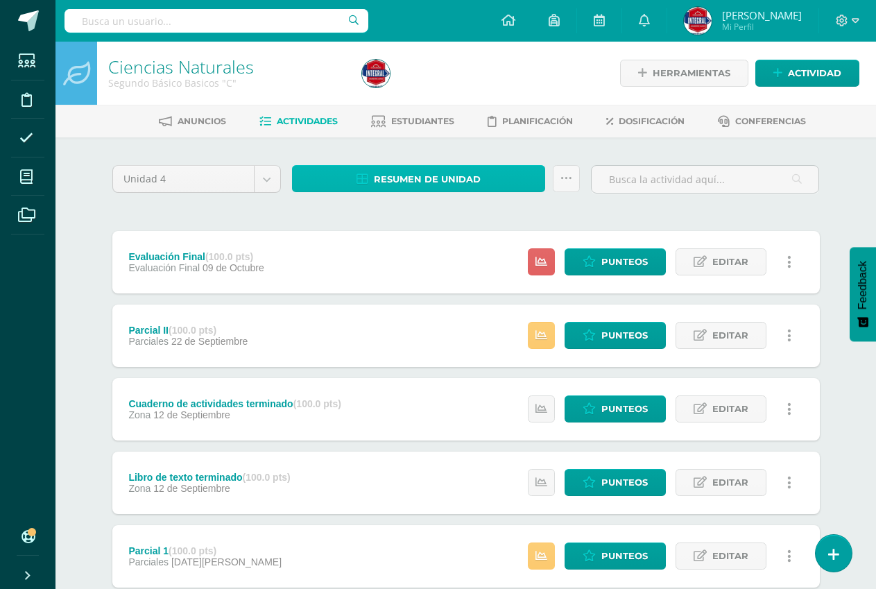
click at [421, 180] on span "Resumen de unidad" at bounding box center [427, 179] width 107 height 26
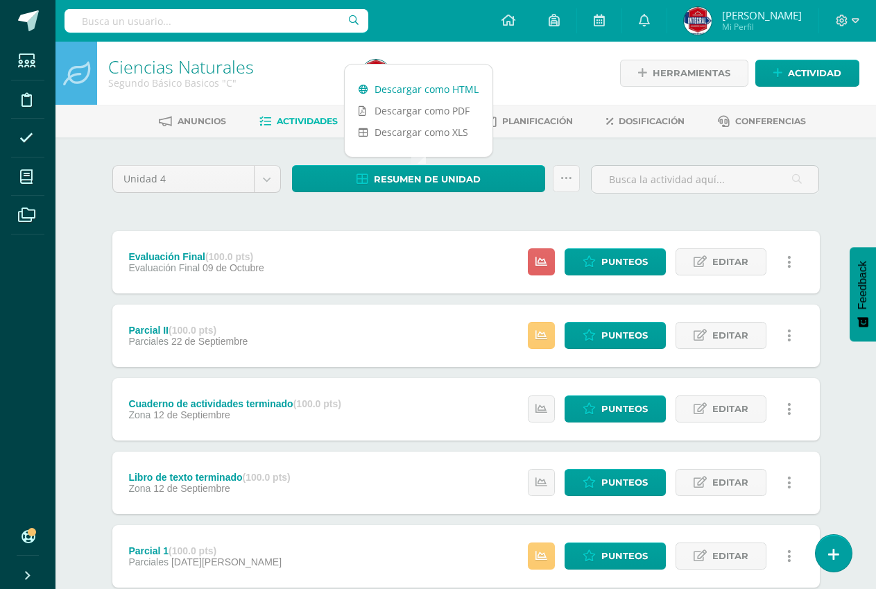
click at [440, 95] on link "Descargar como HTML" at bounding box center [419, 89] width 148 height 22
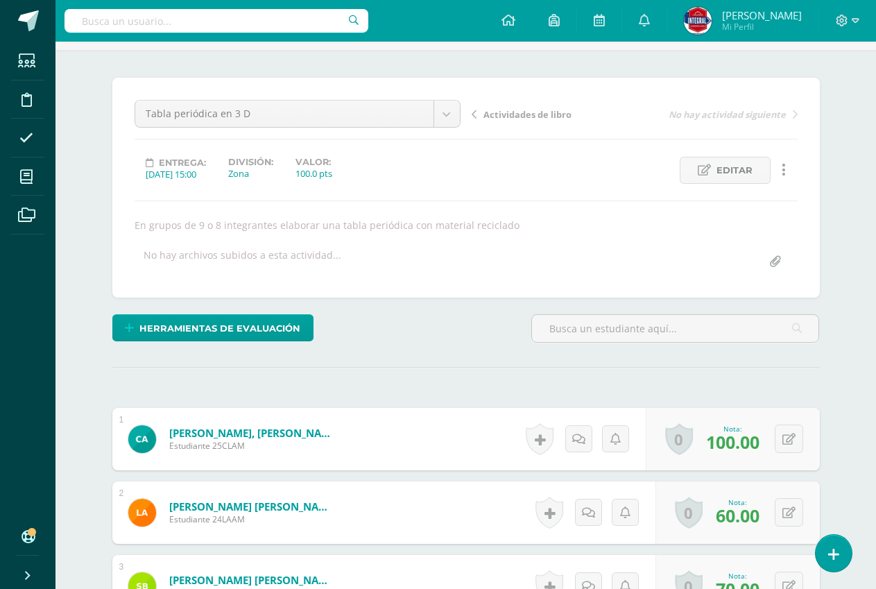
click at [769, 515] on div "0 [GEOGRAPHIC_DATA] Logros obtenidos Aún no hay logros agregados Nota: 60.00" at bounding box center [737, 512] width 164 height 62
click at [782, 515] on div "0 Logros Logros obtenidos Aún no hay logros agregados Nota: 60.00" at bounding box center [737, 512] width 164 height 62
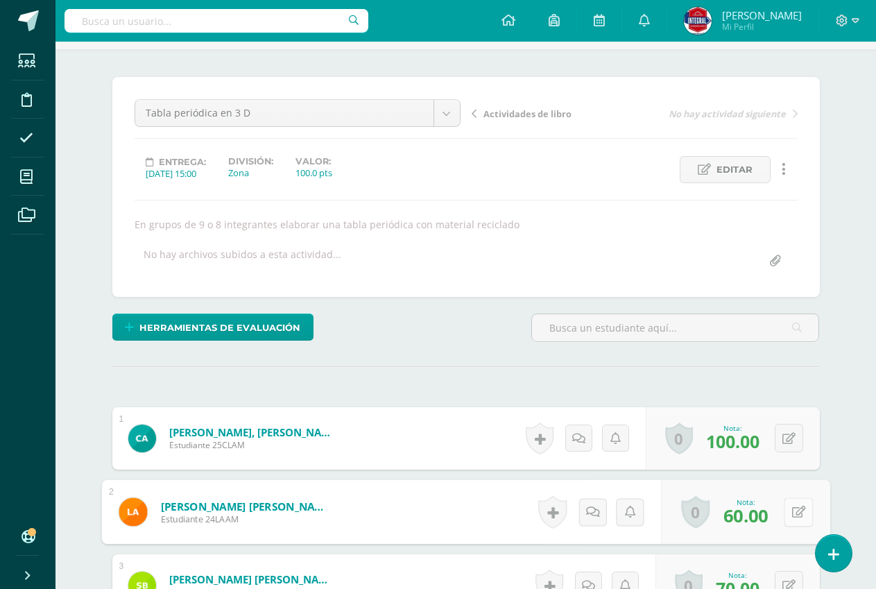
click at [785, 515] on button at bounding box center [798, 511] width 29 height 29
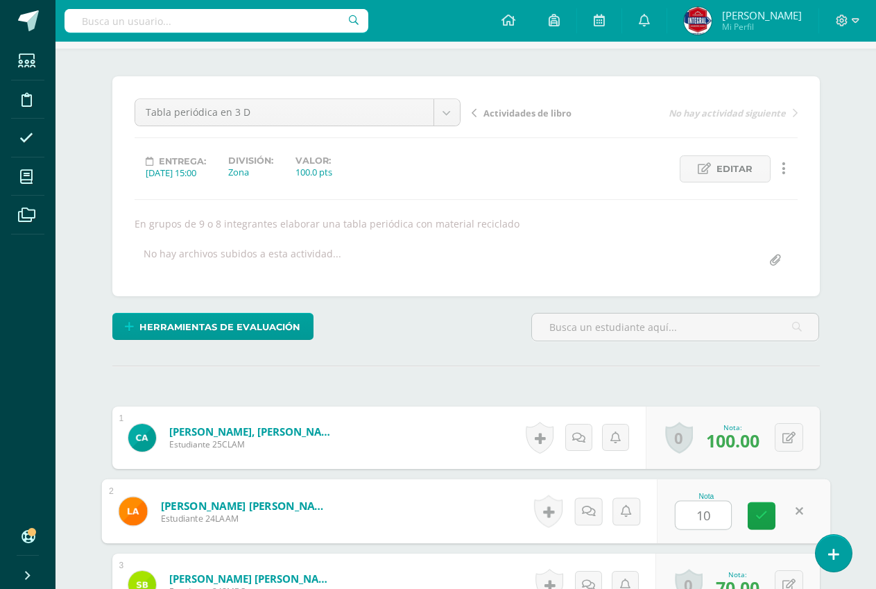
type input "100"
click at [761, 520] on icon at bounding box center [761, 516] width 12 height 12
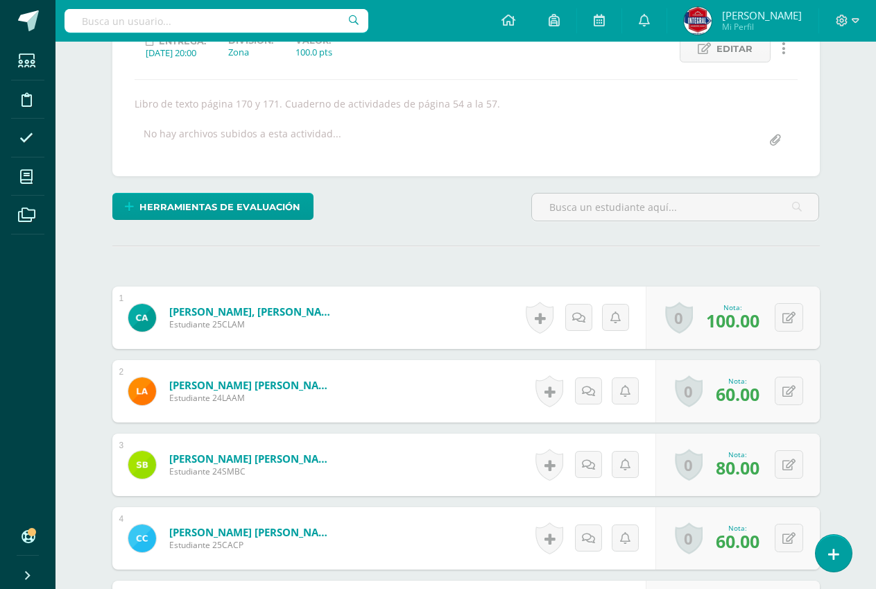
scroll to position [209, 0]
click at [790, 393] on icon at bounding box center [788, 391] width 13 height 12
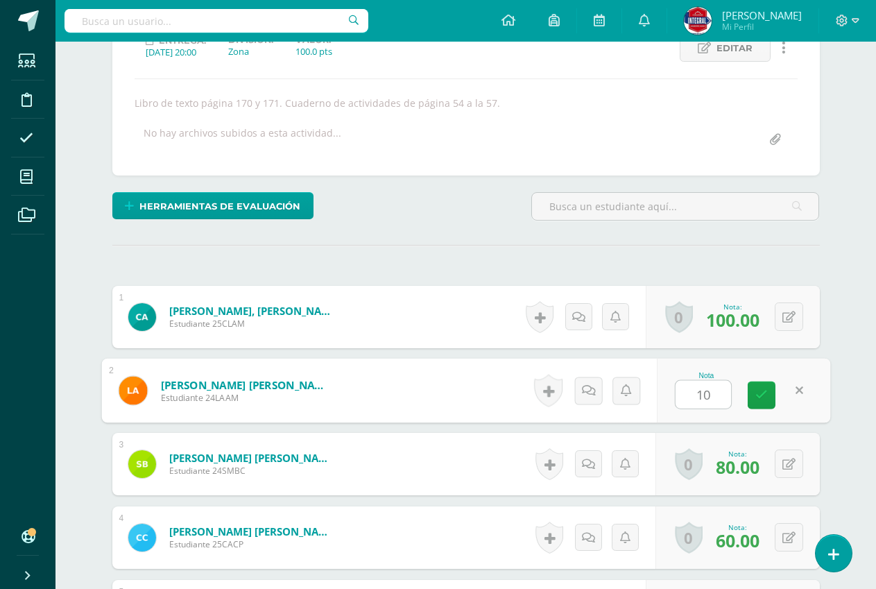
type input "100"
click at [774, 400] on link at bounding box center [762, 395] width 28 height 28
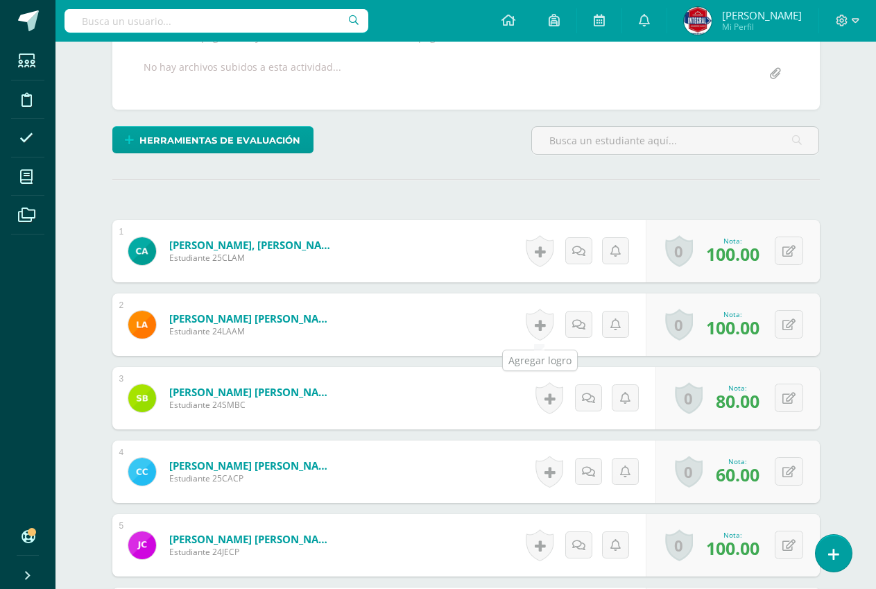
scroll to position [0, 0]
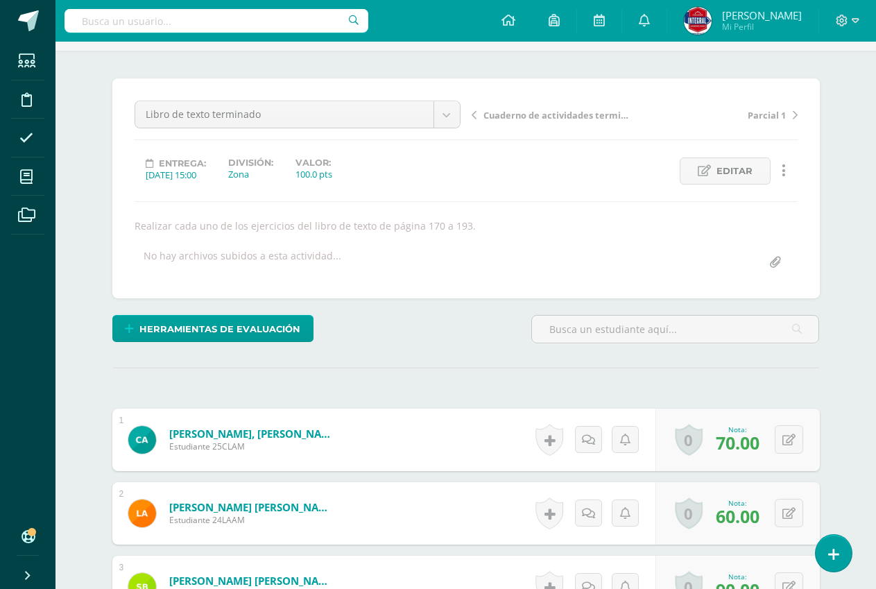
scroll to position [87, 0]
click at [778, 520] on button at bounding box center [789, 512] width 28 height 28
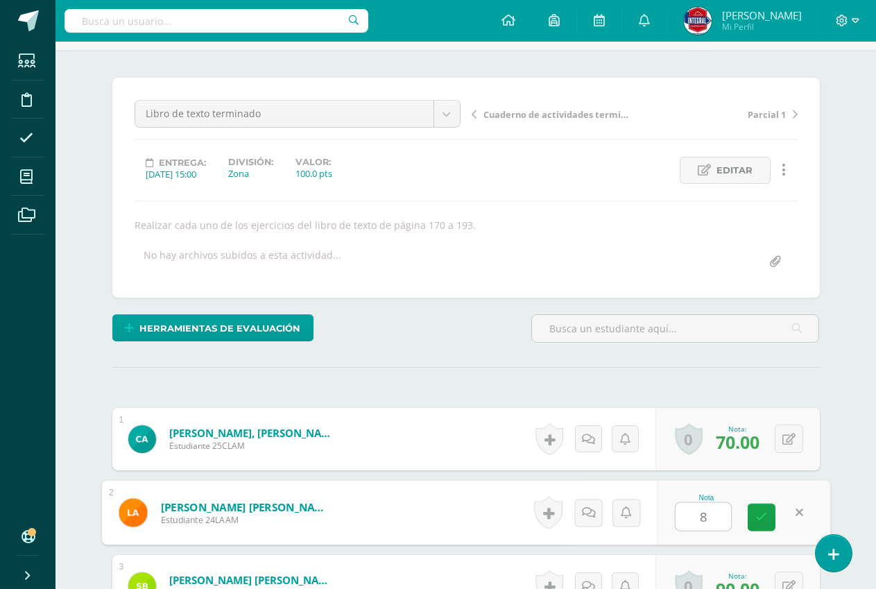
type input "80"
click at [759, 522] on icon at bounding box center [761, 517] width 12 height 12
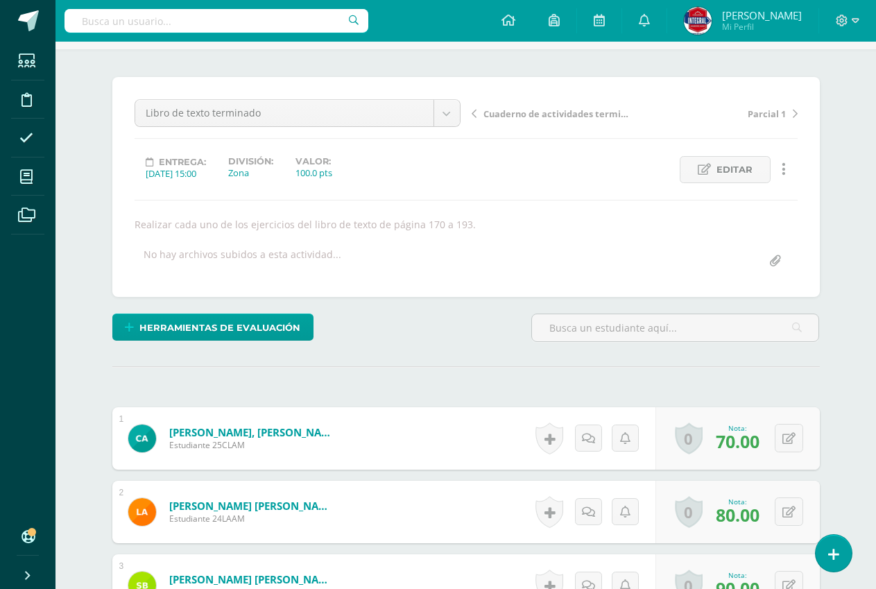
scroll to position [89, 0]
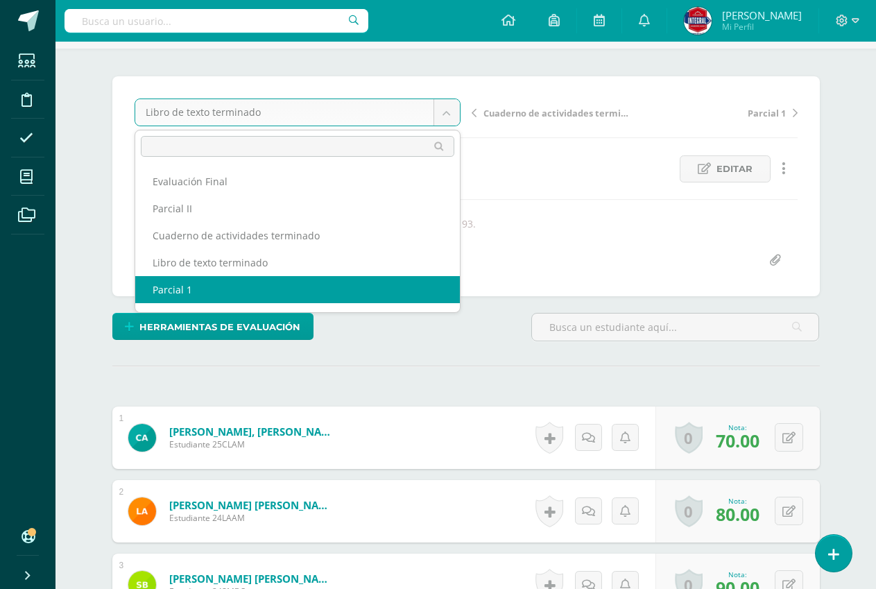
select select "/dashboard/teacher/grade-activity/191093/"
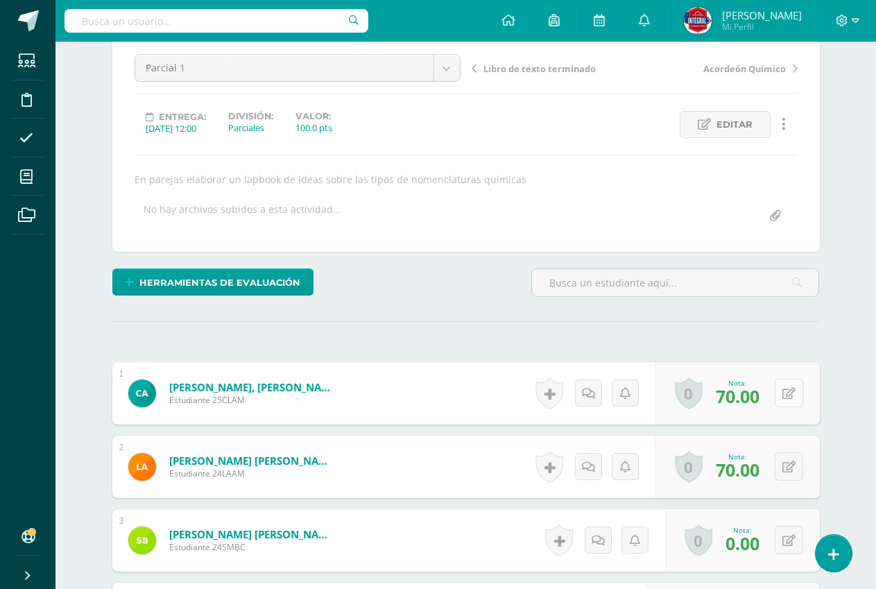
scroll to position [158, 0]
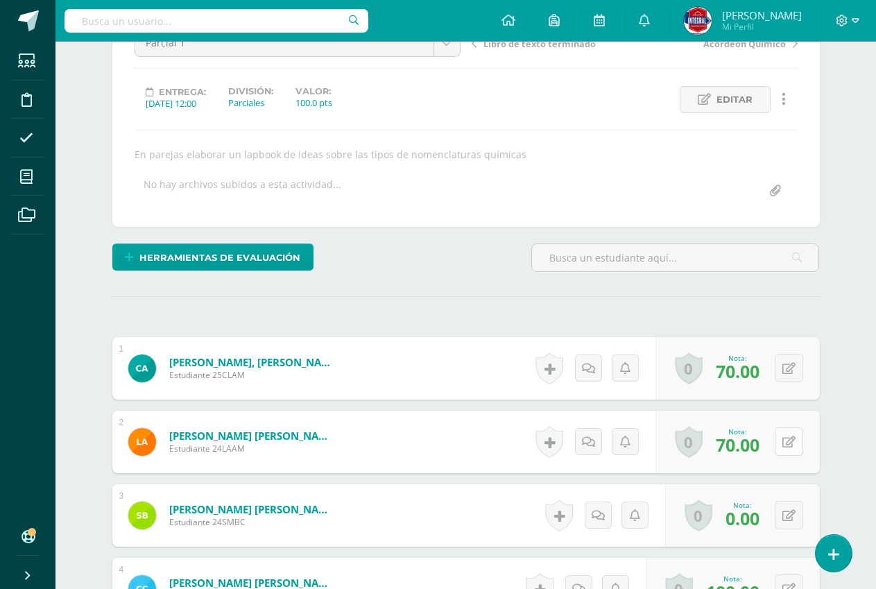
click at [789, 445] on icon at bounding box center [788, 442] width 13 height 12
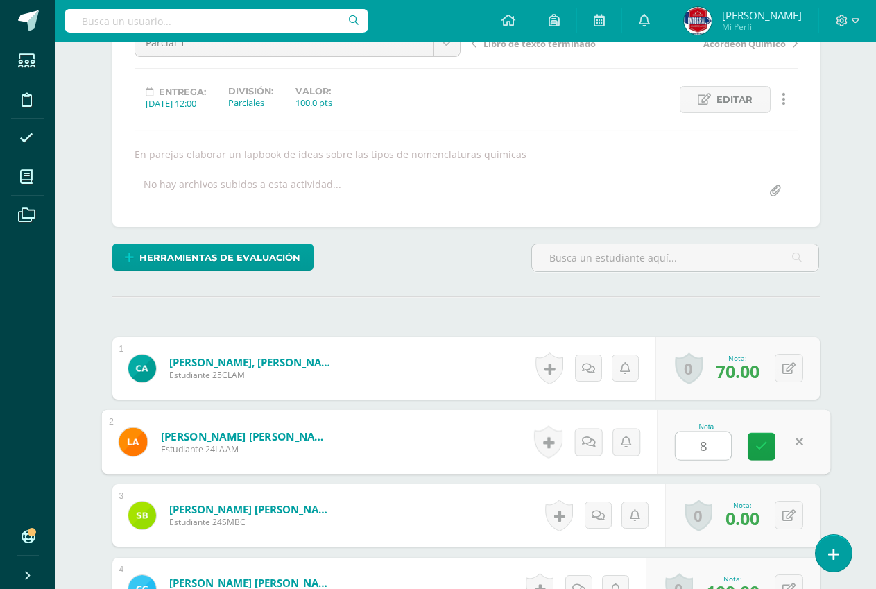
type input "80"
click at [765, 440] on icon at bounding box center [761, 446] width 12 height 12
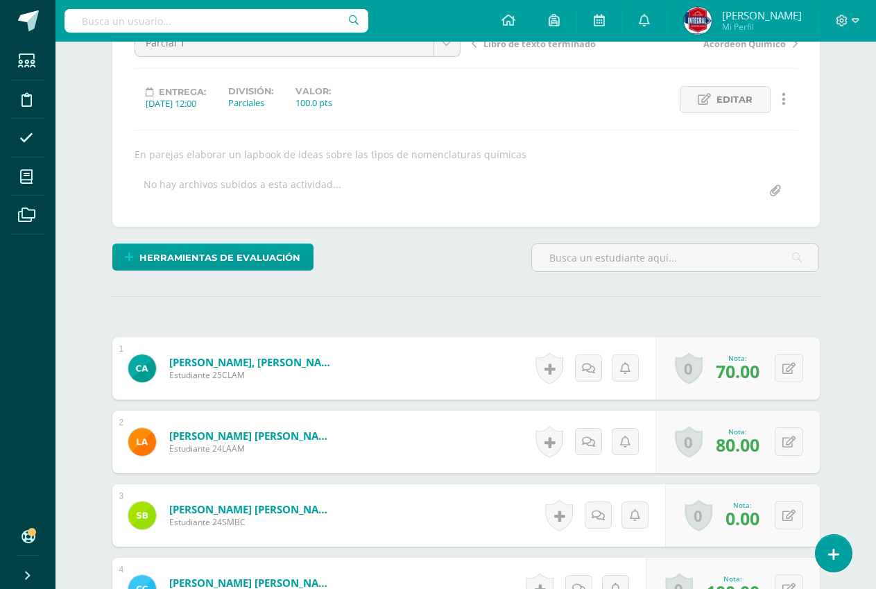
scroll to position [0, 0]
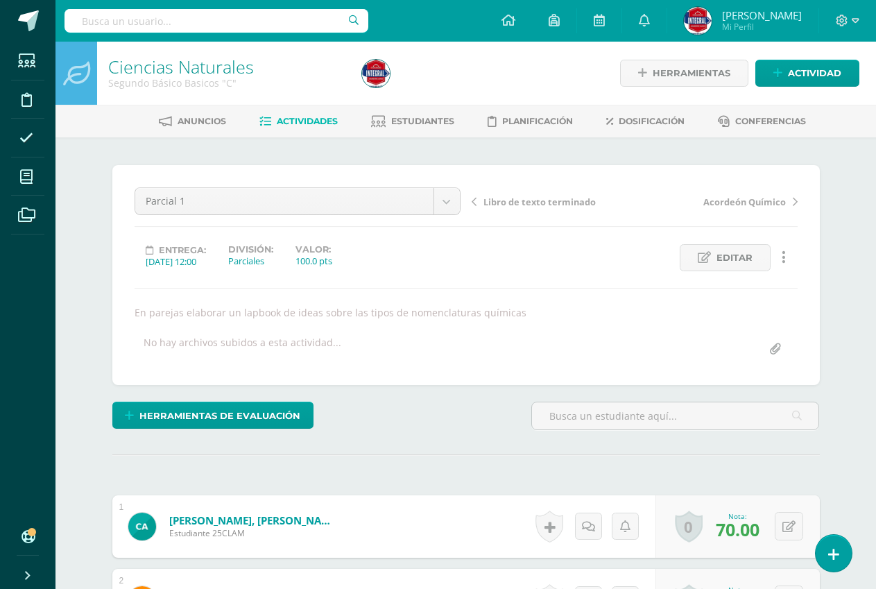
click at [277, 112] on link "Actividades" at bounding box center [298, 121] width 78 height 22
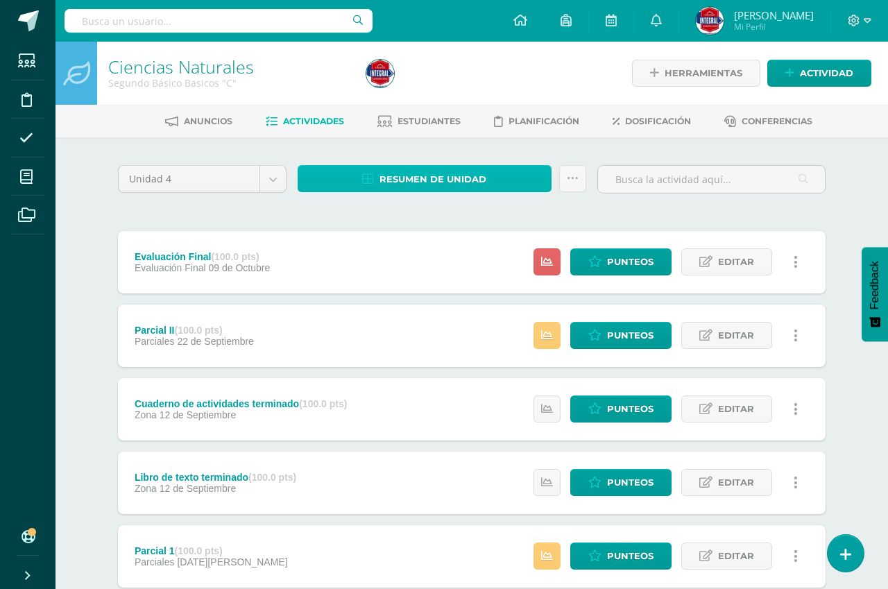
click at [379, 180] on span "Resumen de unidad" at bounding box center [432, 179] width 107 height 26
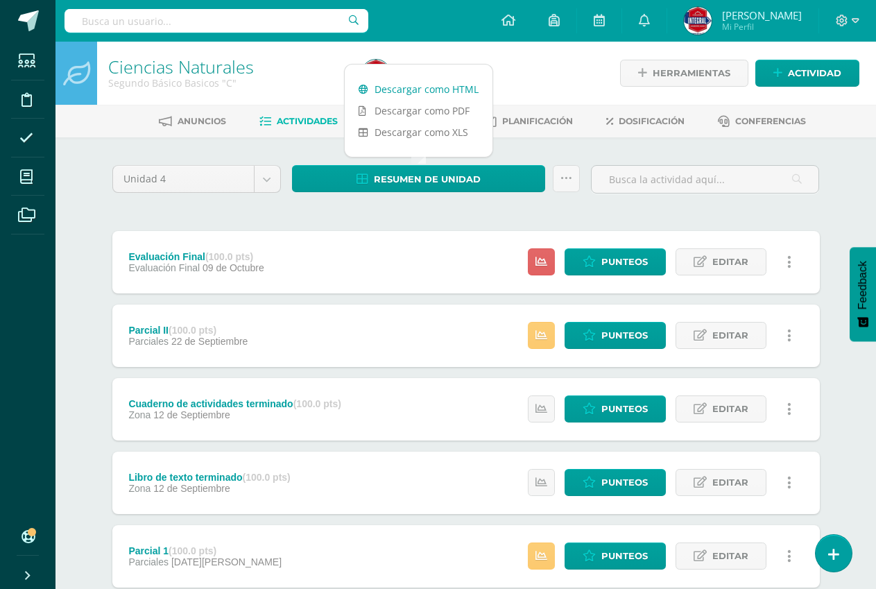
click at [393, 85] on link "Descargar como HTML" at bounding box center [419, 89] width 148 height 22
click at [397, 92] on link "Descargar como HTML" at bounding box center [419, 89] width 148 height 22
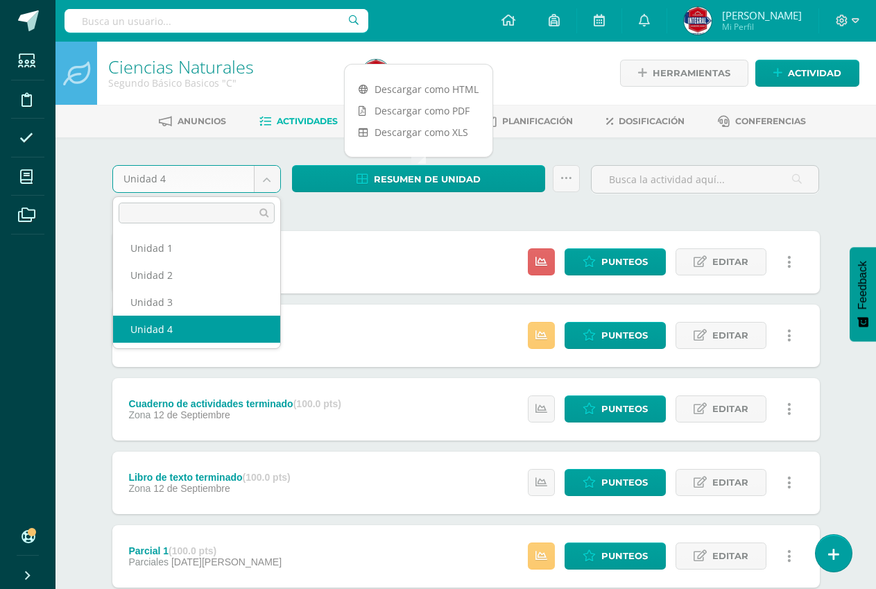
click at [275, 177] on body "Estudiantes Disciplina Asistencia Mis cursos Archivos Soporte Ayuda Reportar un…" at bounding box center [438, 450] width 876 height 900
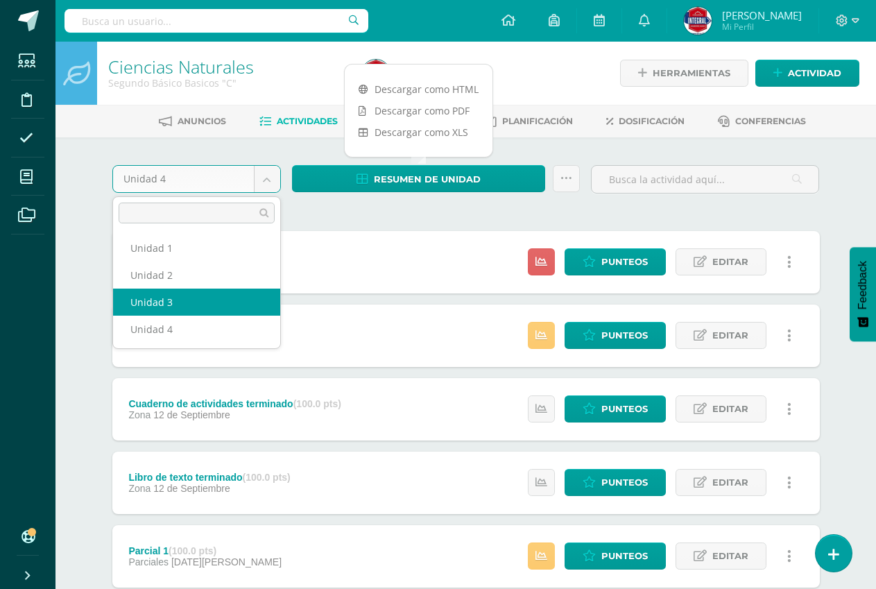
select select "Unidad 3"
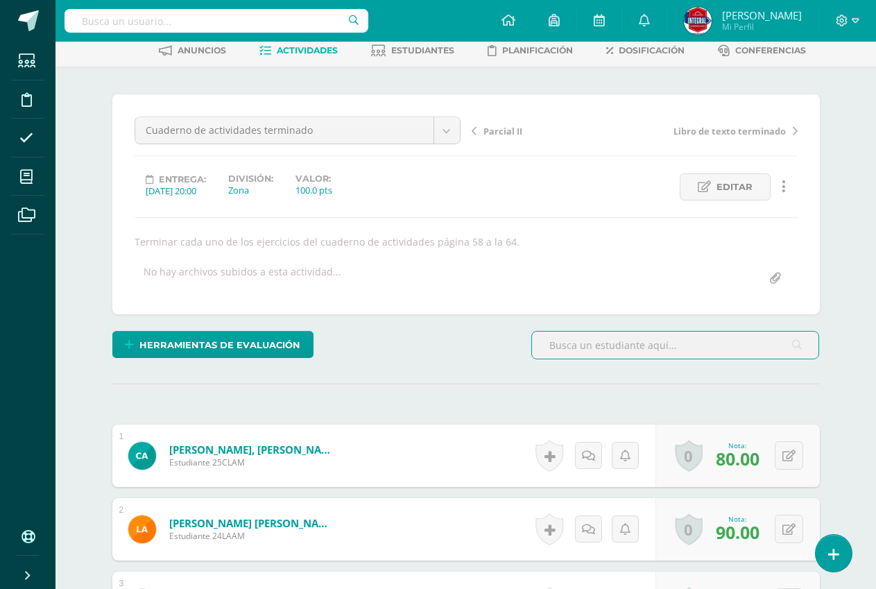
scroll to position [71, 0]
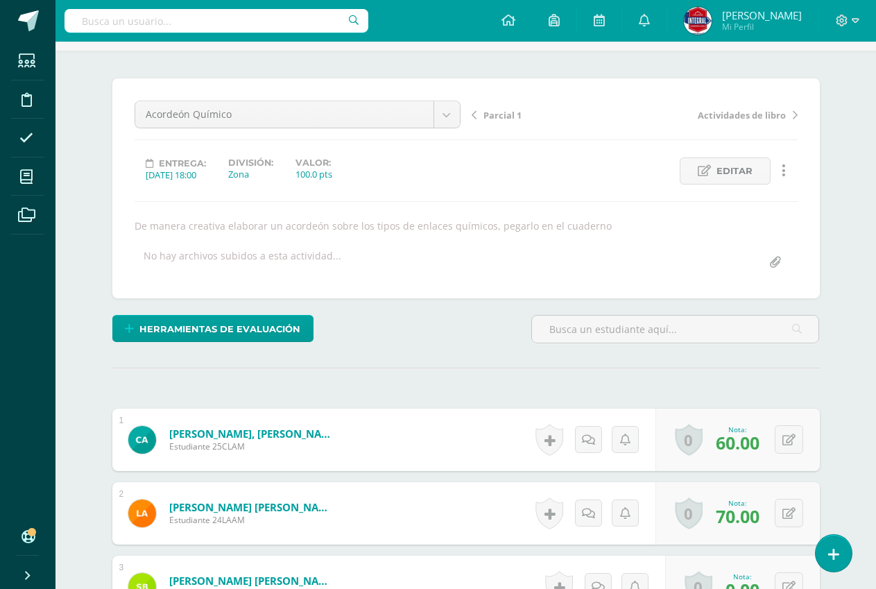
scroll to position [87, 0]
click at [784, 510] on button at bounding box center [789, 512] width 28 height 28
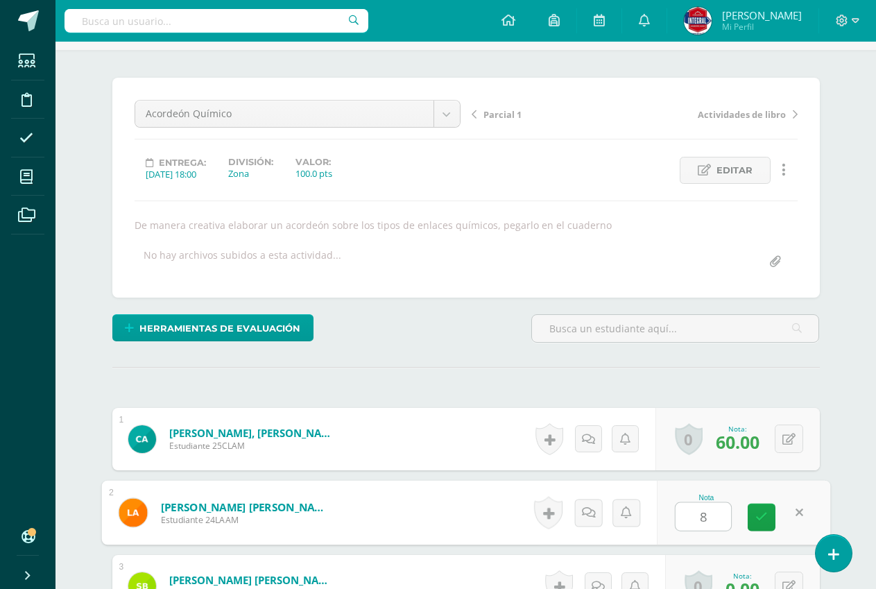
type input "80"
drag, startPoint x: 755, startPoint y: 524, endPoint x: 733, endPoint y: 506, distance: 27.6
click at [755, 523] on link at bounding box center [762, 517] width 28 height 28
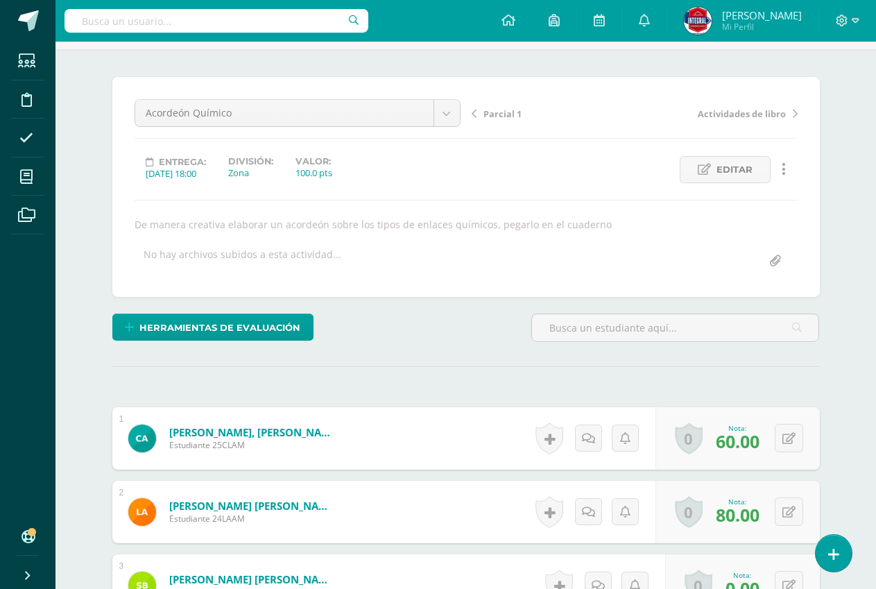
scroll to position [89, 0]
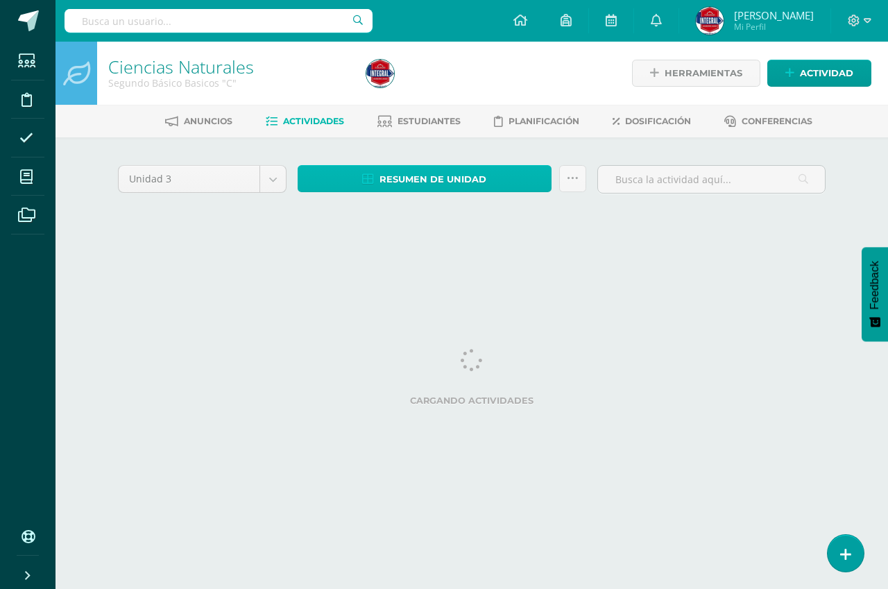
click at [386, 168] on span "Resumen de unidad" at bounding box center [432, 179] width 107 height 26
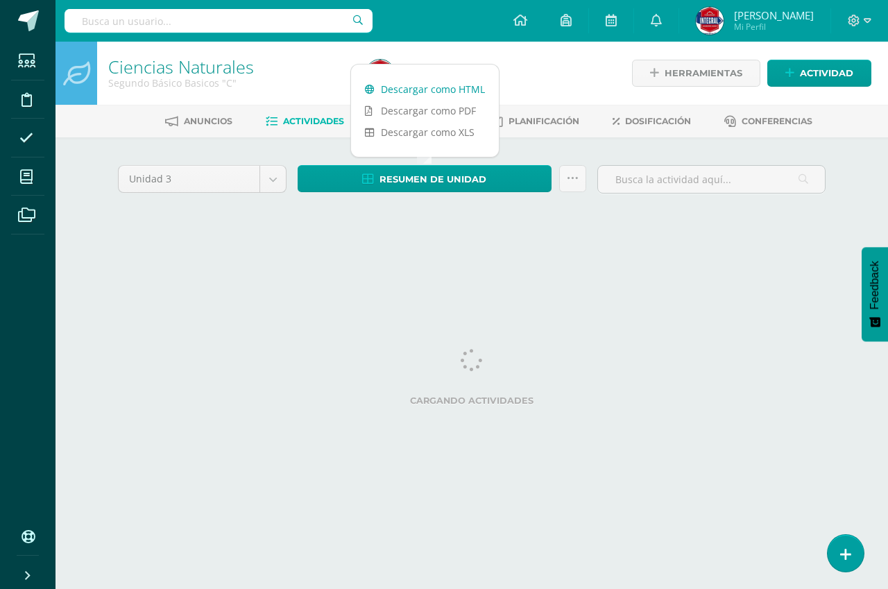
click at [411, 87] on link "Descargar como HTML" at bounding box center [425, 89] width 148 height 22
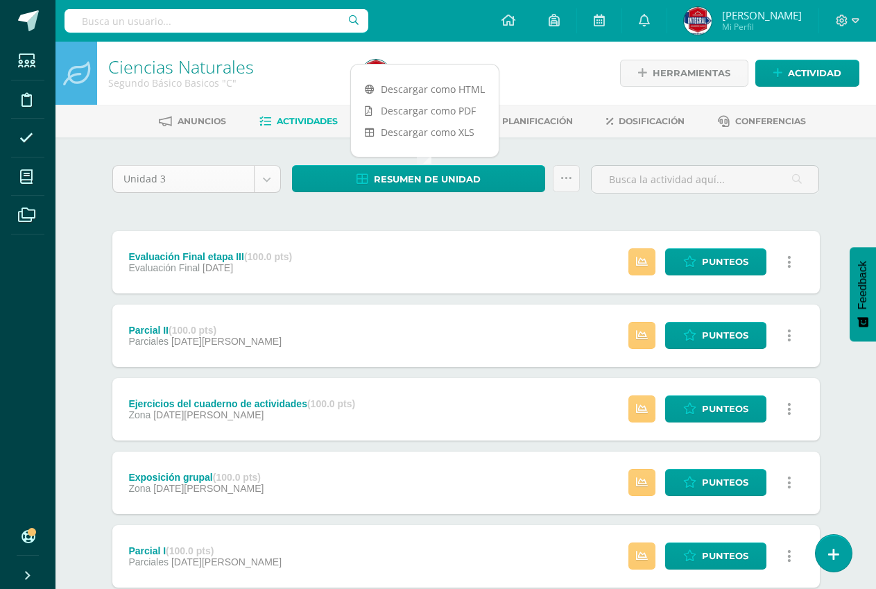
click at [268, 174] on body "Estudiantes Disciplina Asistencia Mis cursos Archivos Soporte Ayuda Reportar un…" at bounding box center [438, 450] width 876 height 900
select select "Unidad 2"
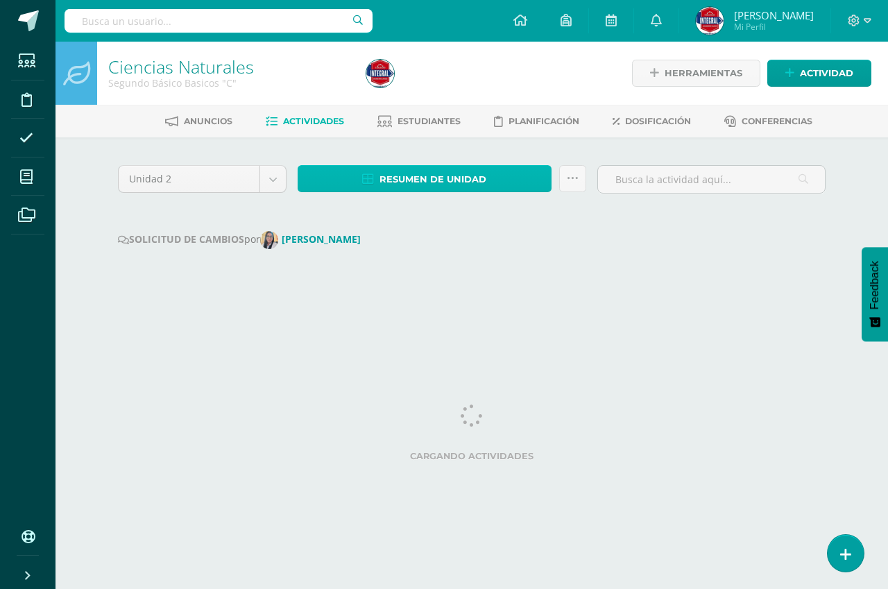
click at [369, 179] on icon at bounding box center [368, 179] width 12 height 12
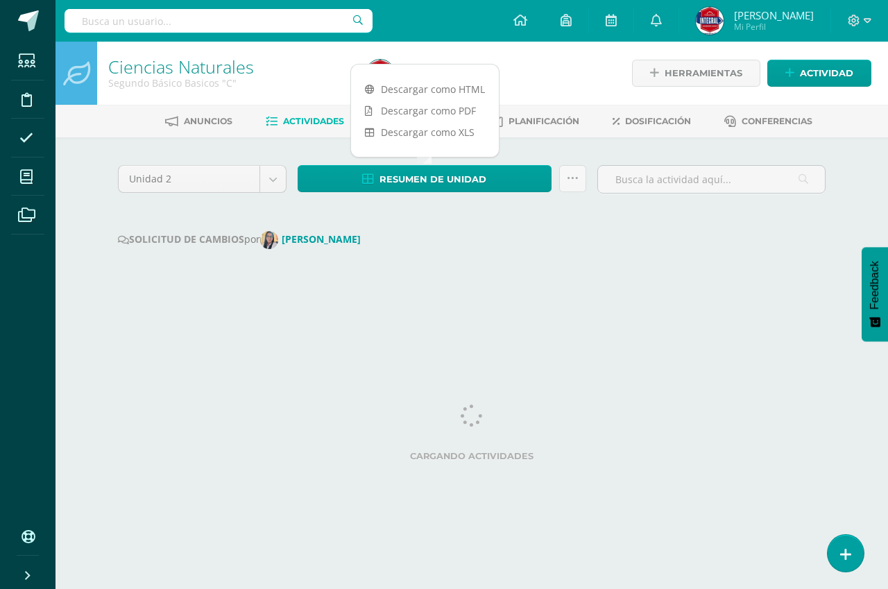
click at [411, 73] on div "Descargar como HTML Descargar como PDF Descargar como XLS" at bounding box center [424, 111] width 149 height 94
click at [413, 83] on link "Descargar como HTML" at bounding box center [425, 89] width 148 height 22
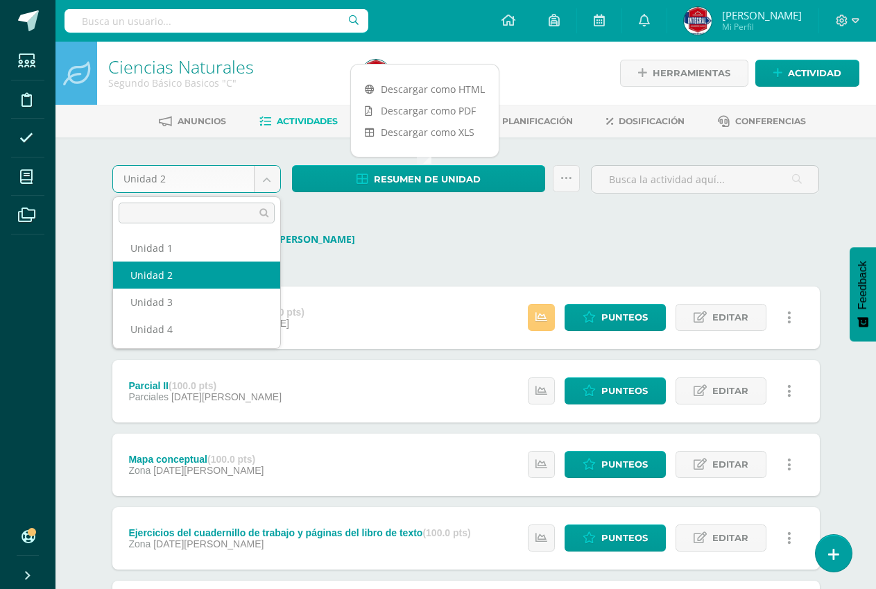
click at [277, 185] on body "Estudiantes Disciplina Asistencia Mis cursos Archivos Soporte Ayuda Reportar un…" at bounding box center [438, 441] width 876 height 882
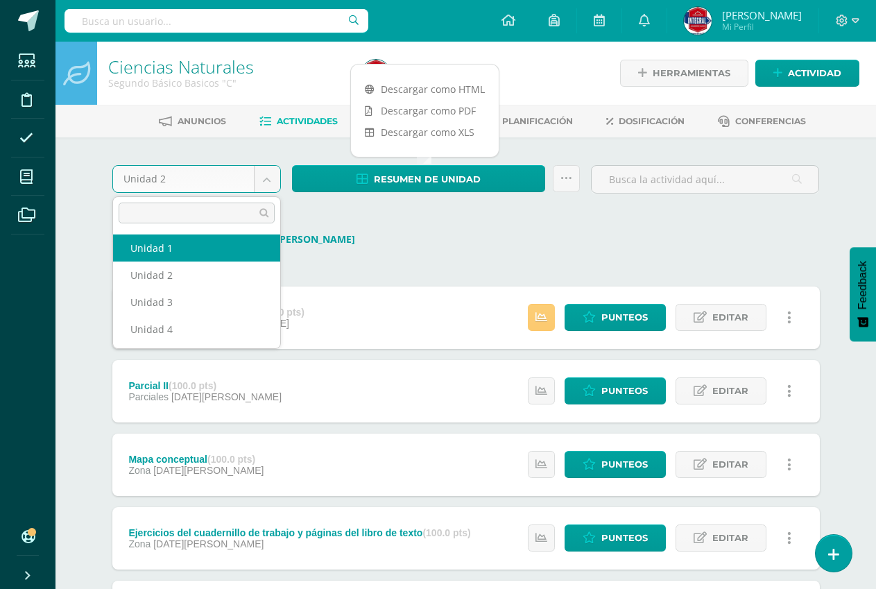
select select "Unidad 1"
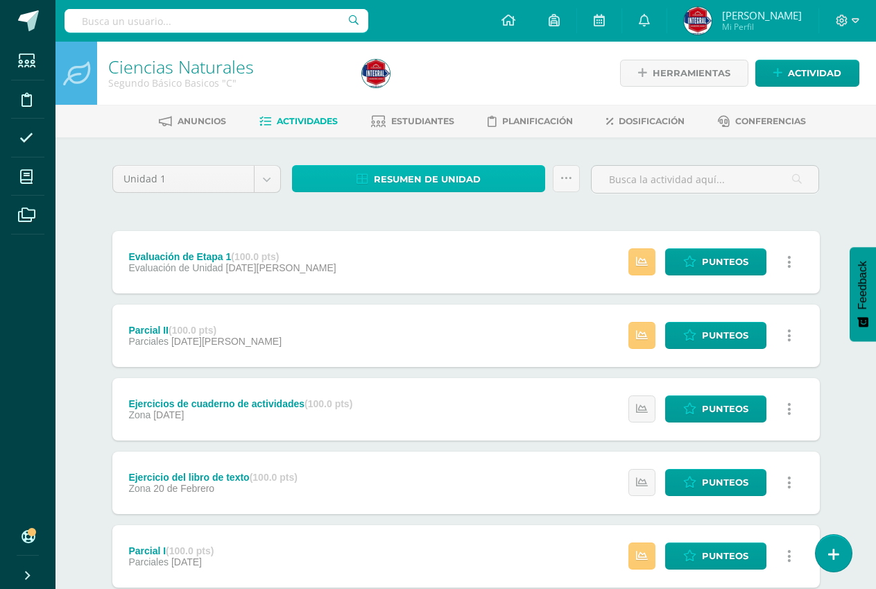
click at [342, 166] on link "Resumen de unidad" at bounding box center [419, 178] width 254 height 27
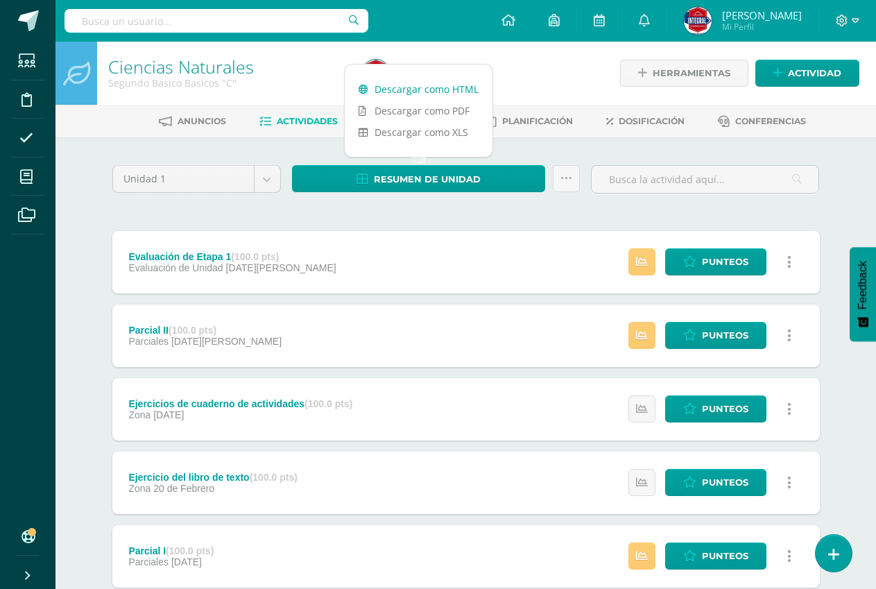
click at [370, 98] on link "Descargar como HTML" at bounding box center [419, 89] width 148 height 22
click at [488, 220] on div "Unidad 1 Unidad 1 Unidad 2 Unidad 3 Unidad 4 Resumen de unidad Enviar punteos a…" at bounding box center [466, 482] width 719 height 634
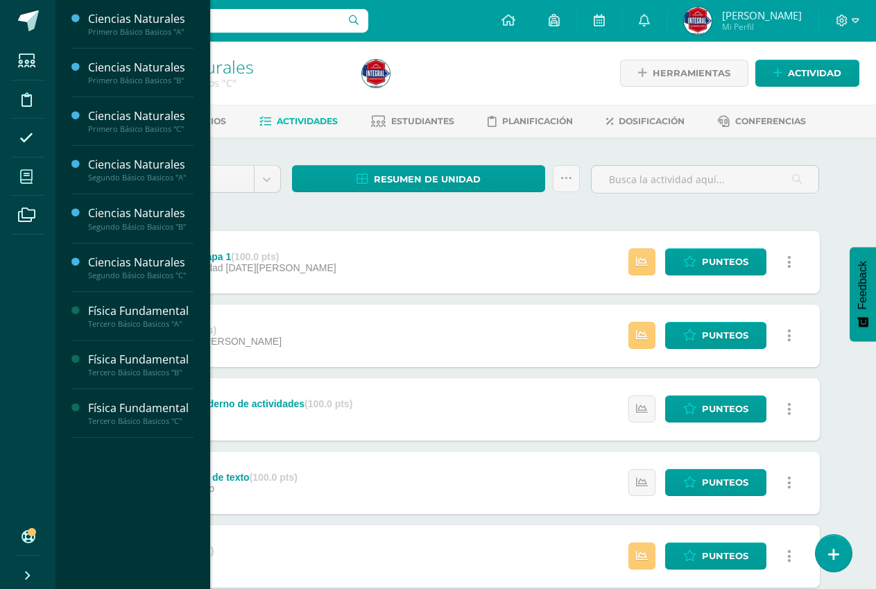
click at [20, 166] on span at bounding box center [26, 176] width 31 height 31
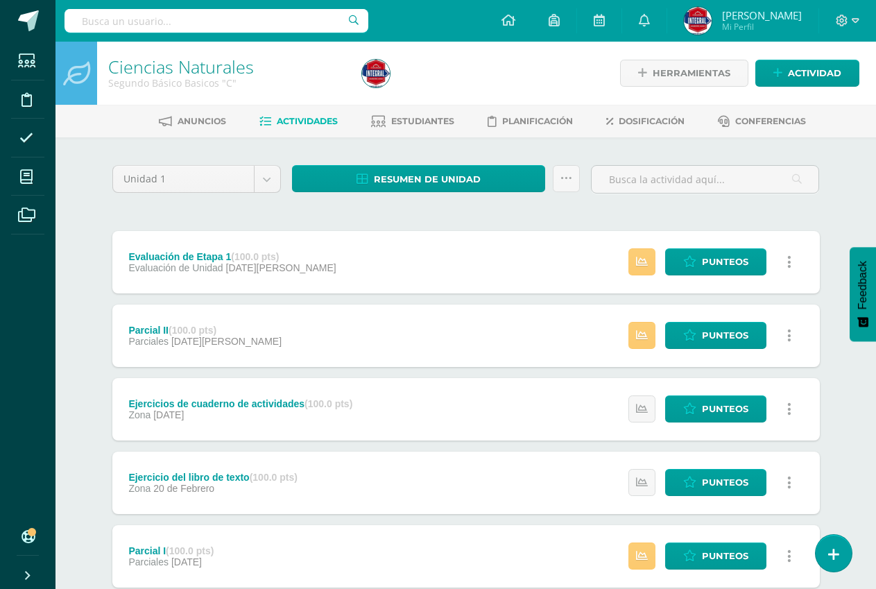
click at [388, 144] on div "Unidad 1 Unidad 1 Unidad 2 Unidad 3 Unidad 4 Resumen de unidad Enviar punteos a…" at bounding box center [466, 481] width 763 height 689
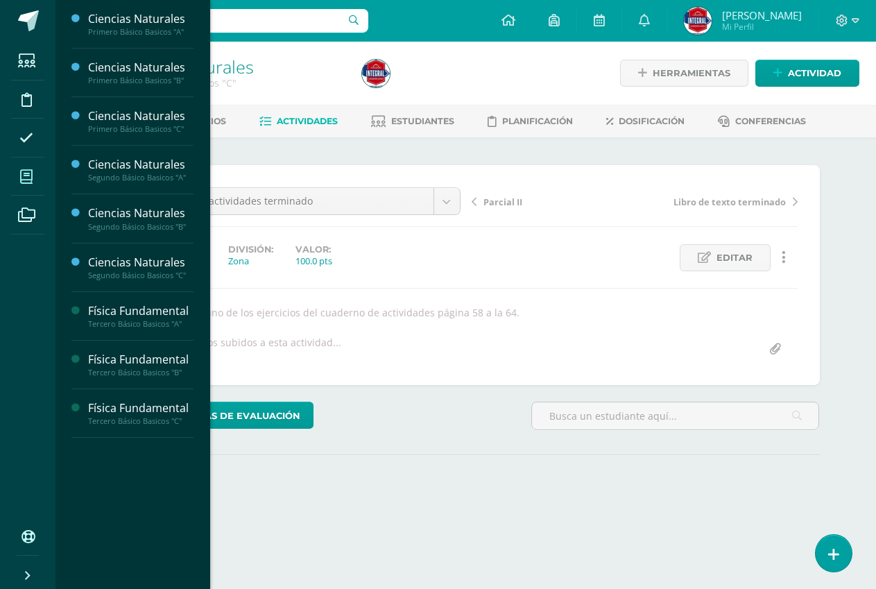
click at [28, 180] on icon at bounding box center [26, 177] width 12 height 14
click at [146, 406] on div "Física Fundamental" at bounding box center [140, 408] width 105 height 16
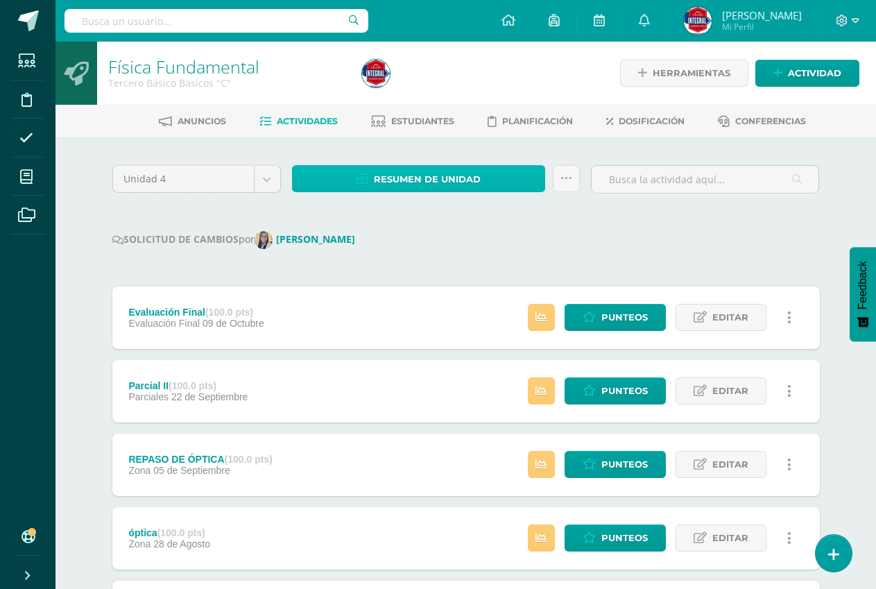
click at [370, 173] on link "Resumen de unidad" at bounding box center [419, 178] width 254 height 27
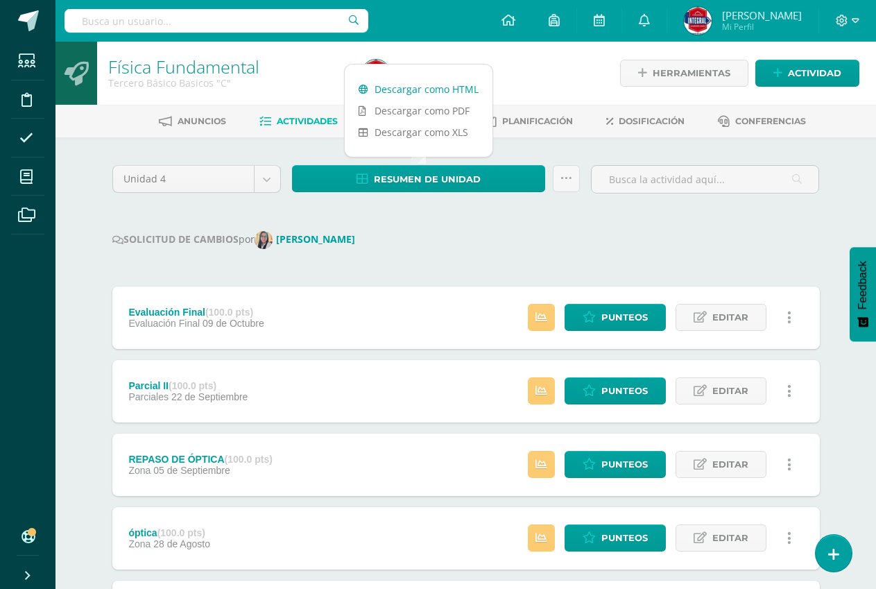
click at [401, 91] on link "Descargar como HTML" at bounding box center [419, 89] width 148 height 22
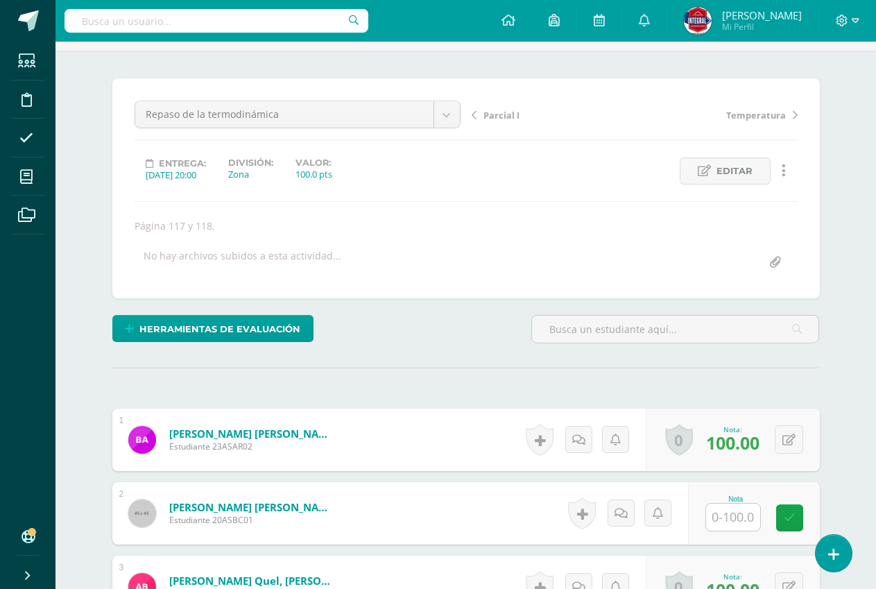
scroll to position [87, 0]
click at [726, 514] on input "text" at bounding box center [733, 516] width 54 height 27
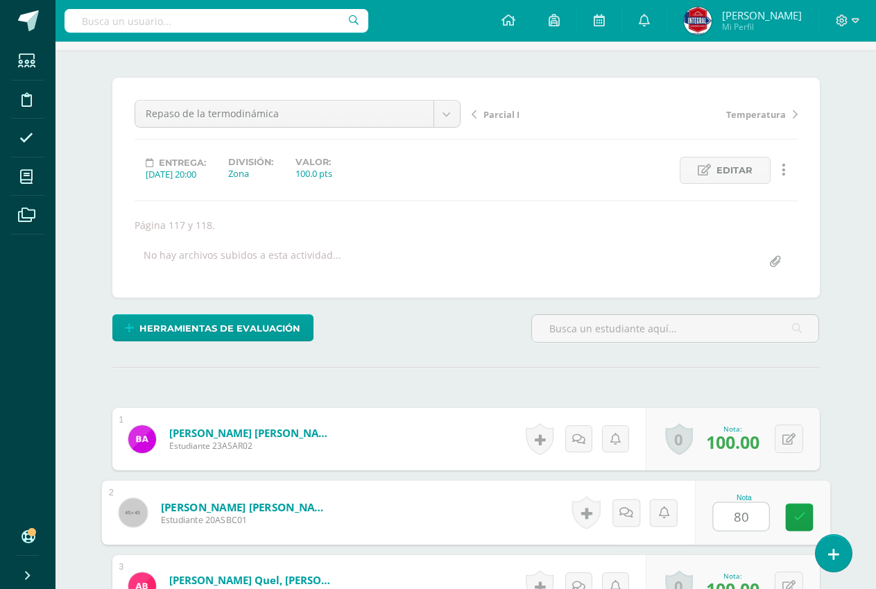
scroll to position [88, 0]
type input "8"
type input "90"
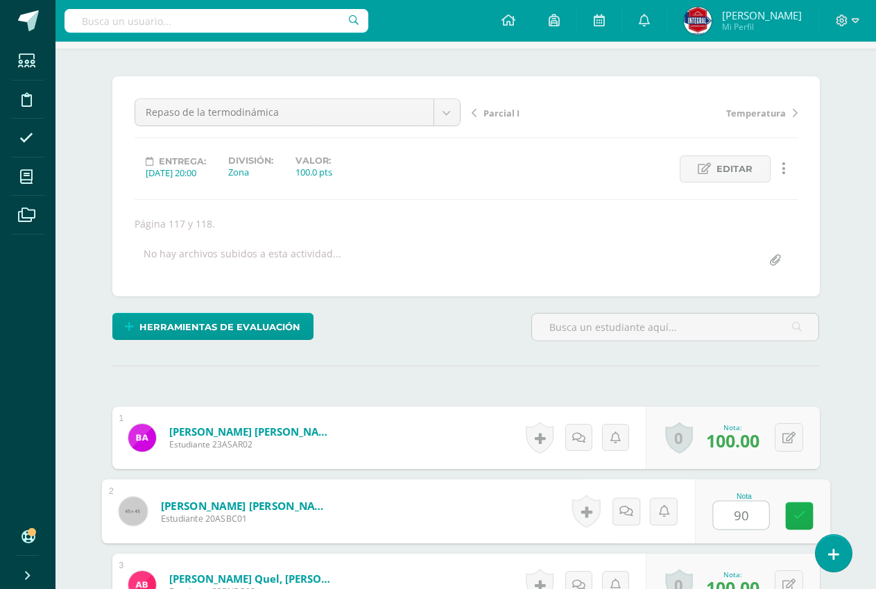
click at [798, 515] on icon at bounding box center [799, 516] width 12 height 12
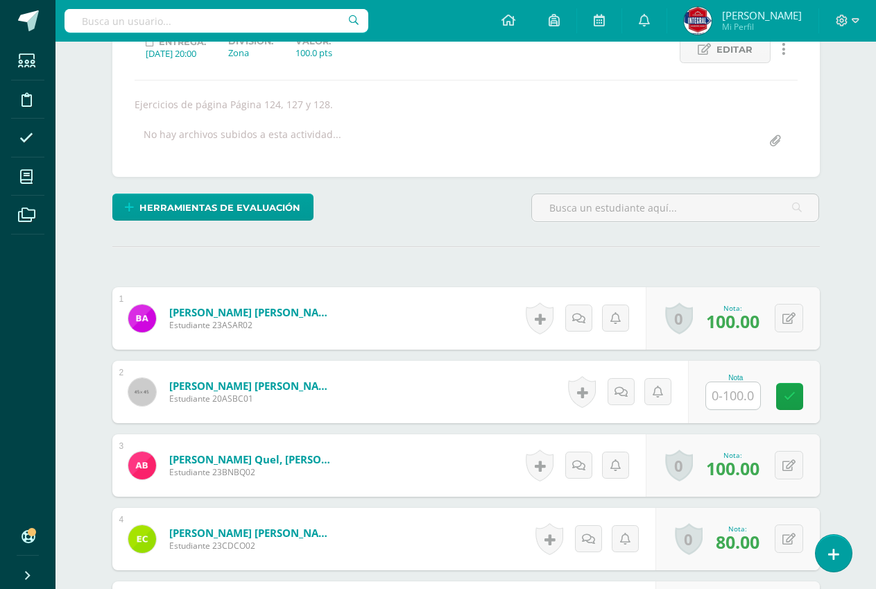
scroll to position [209, 0]
click at [732, 376] on div "Nota" at bounding box center [735, 377] width 61 height 8
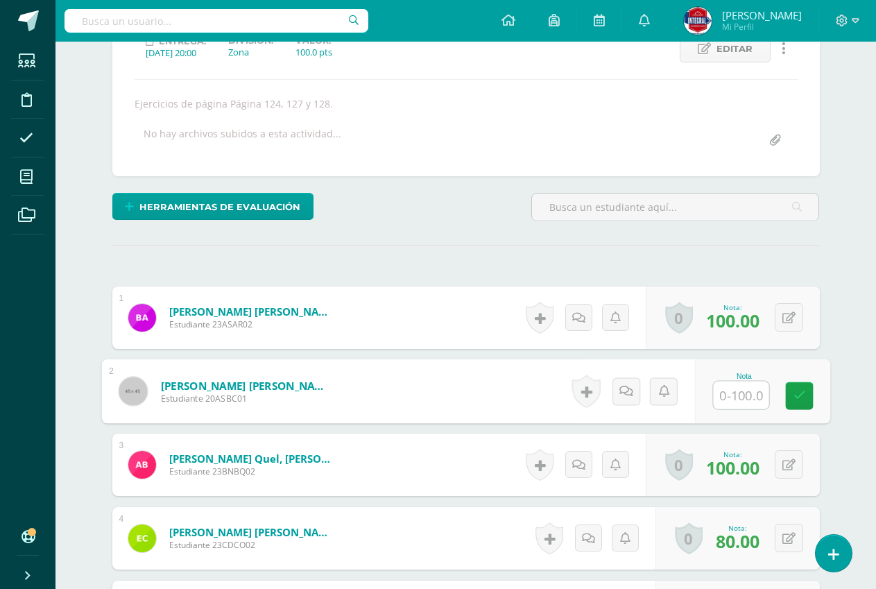
click at [730, 388] on input "text" at bounding box center [740, 396] width 55 height 28
type input "90"
click at [789, 389] on link at bounding box center [799, 396] width 28 height 28
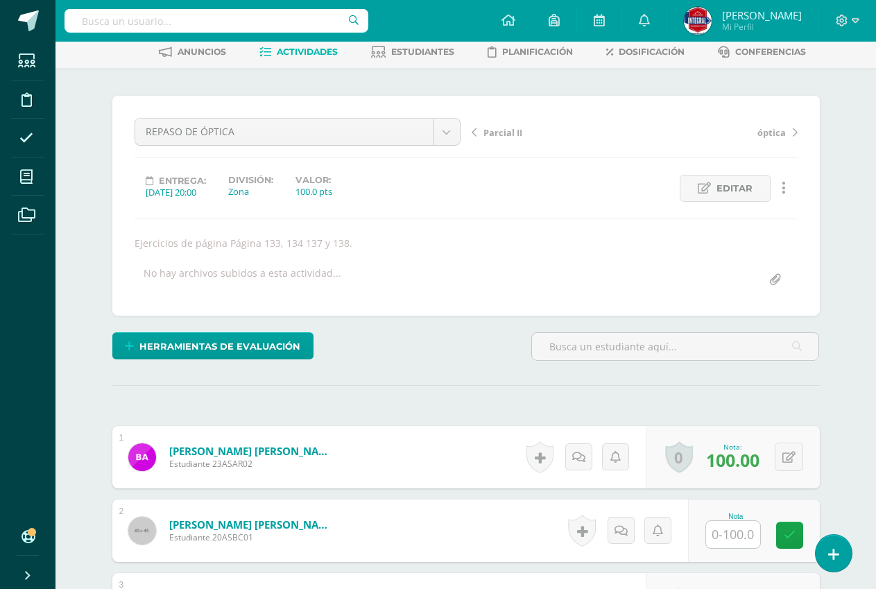
scroll to position [70, 0]
click at [722, 529] on input "text" at bounding box center [733, 533] width 54 height 27
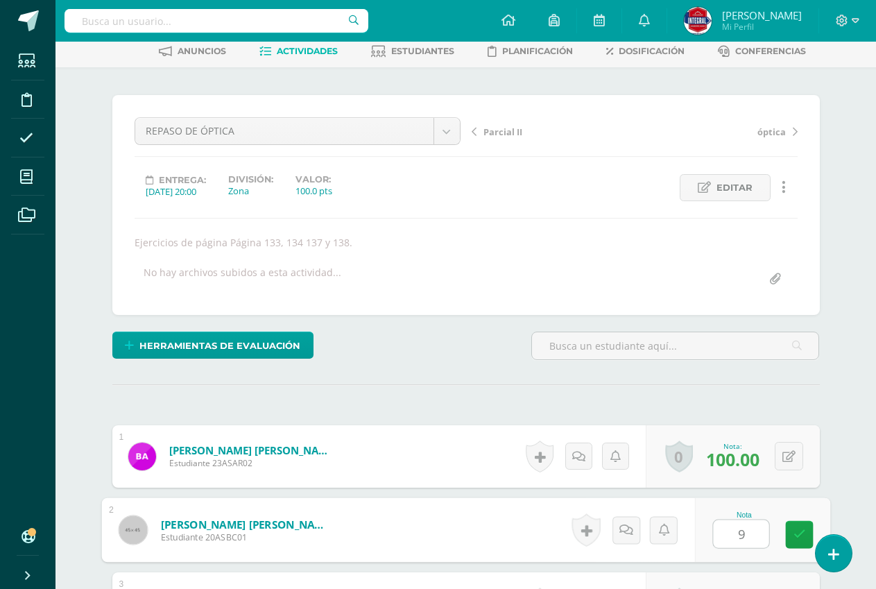
type input "90"
click at [791, 540] on link at bounding box center [799, 535] width 28 height 28
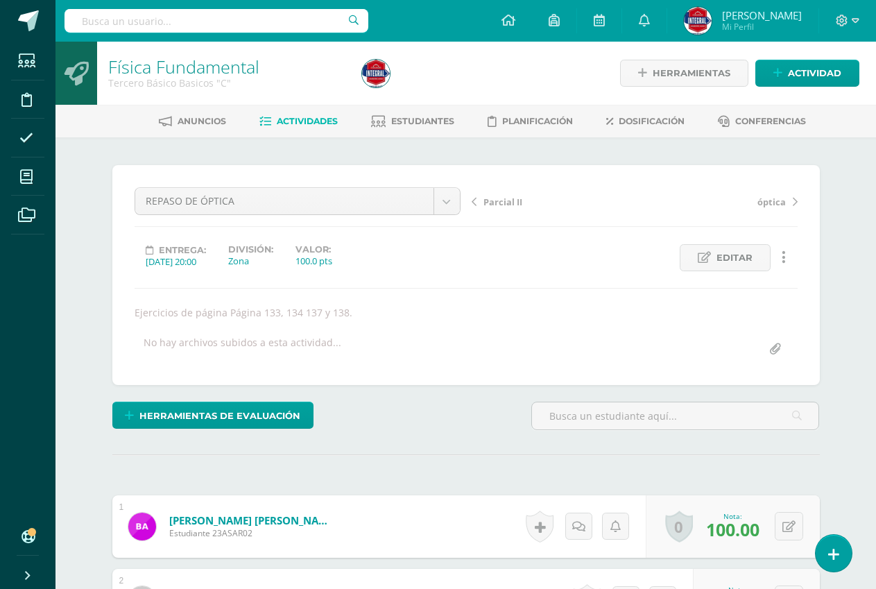
scroll to position [1, 0]
click at [277, 124] on span "Actividades" at bounding box center [307, 120] width 61 height 10
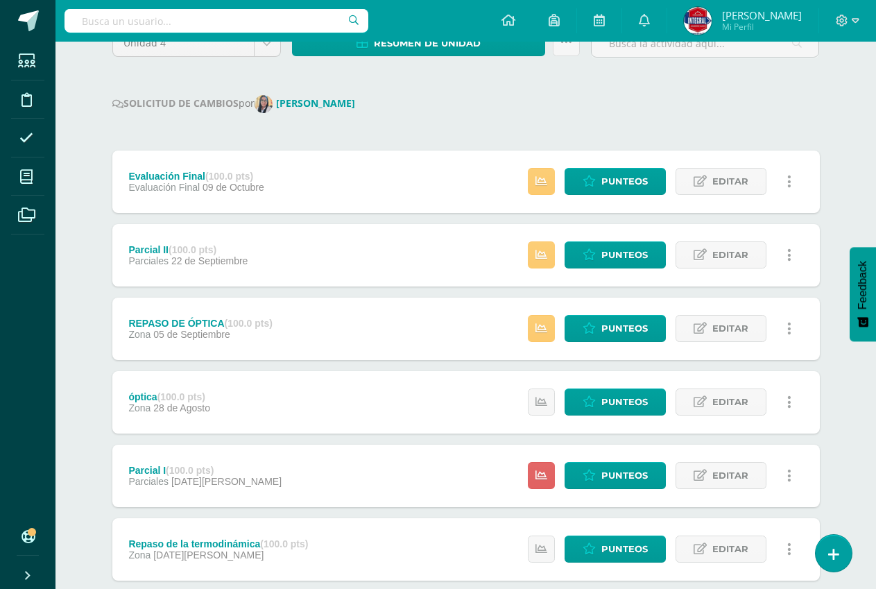
scroll to position [139, 0]
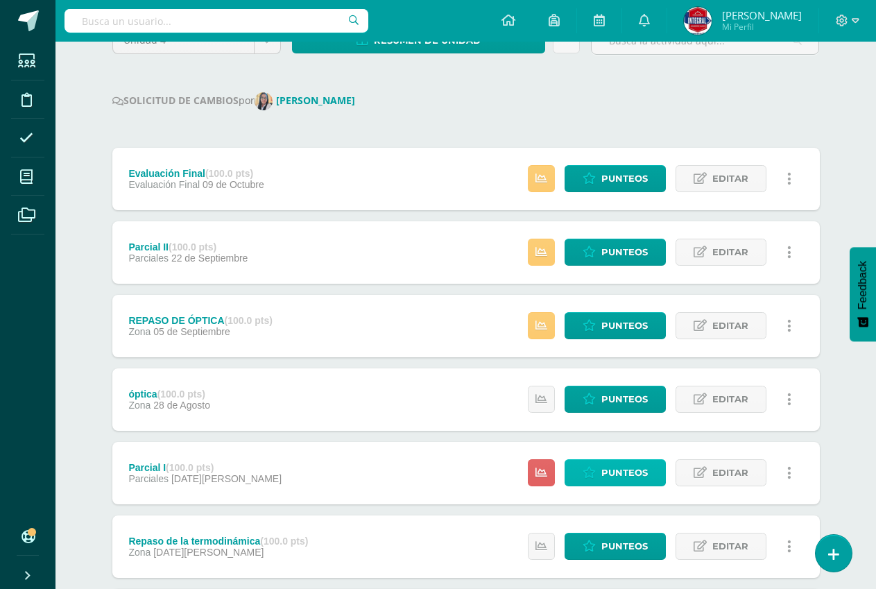
click at [589, 469] on icon at bounding box center [589, 473] width 13 height 12
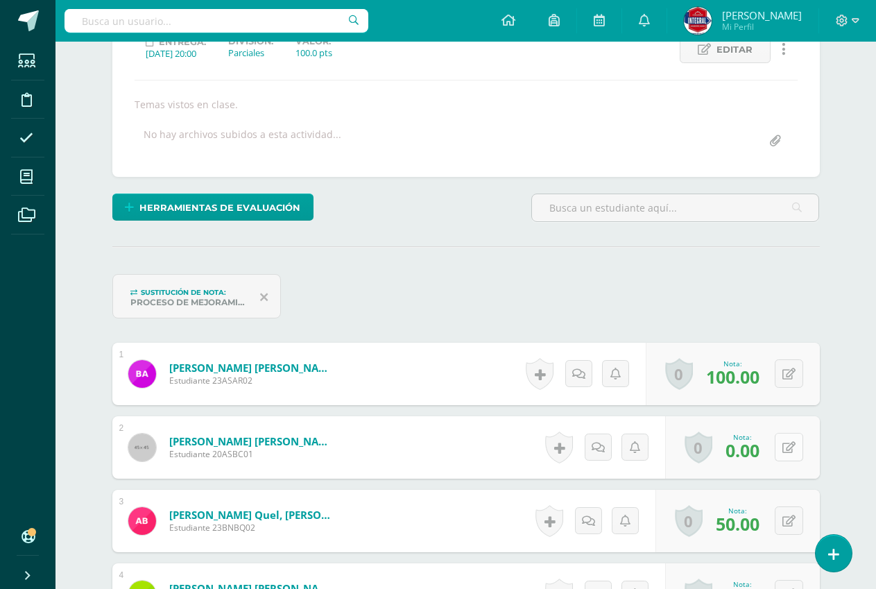
scroll to position [209, 0]
click at [779, 454] on div "0 Logros Logros obtenidos Aún no hay logros agregados Nota: 0.00" at bounding box center [742, 446] width 155 height 62
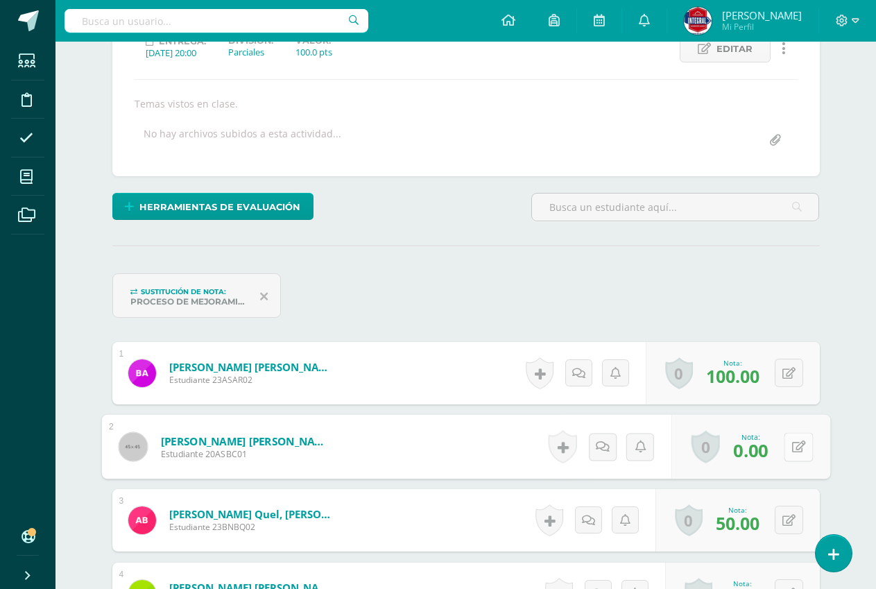
click at [802, 448] on icon at bounding box center [798, 446] width 14 height 12
type input "90"
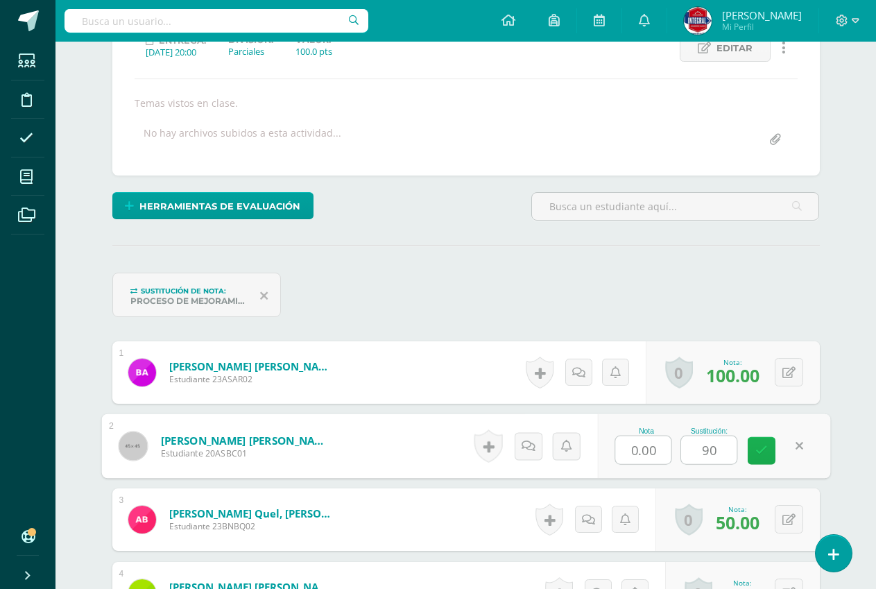
click at [764, 458] on link at bounding box center [762, 451] width 28 height 28
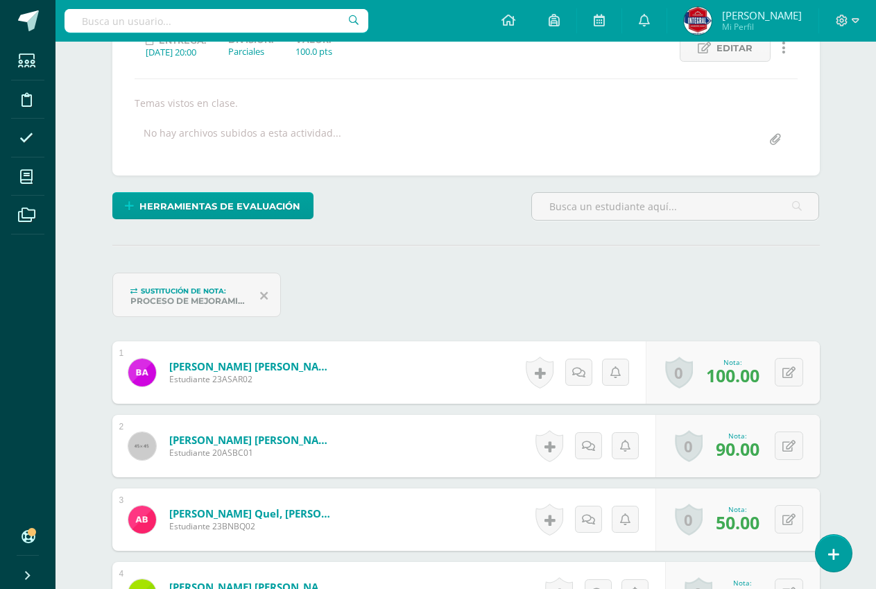
scroll to position [0, 0]
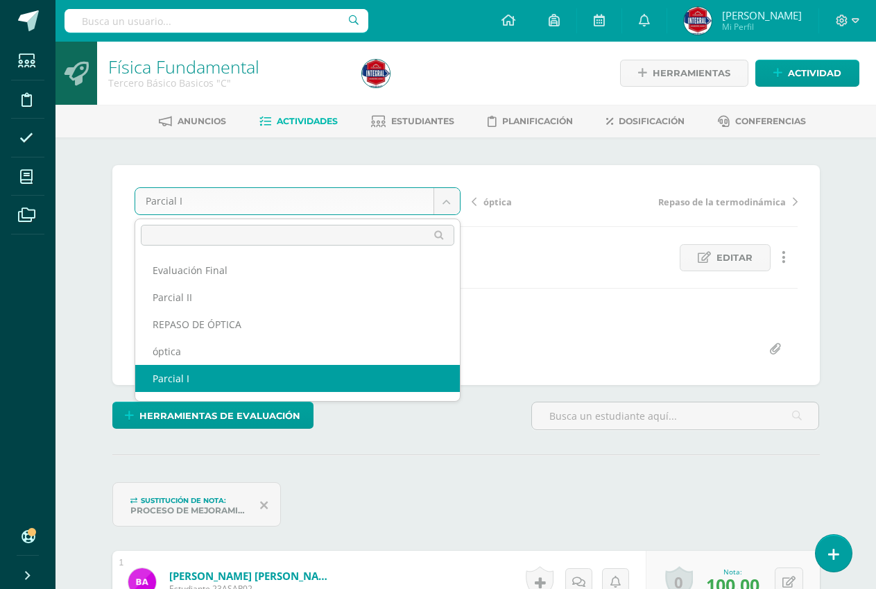
scroll to position [1, 0]
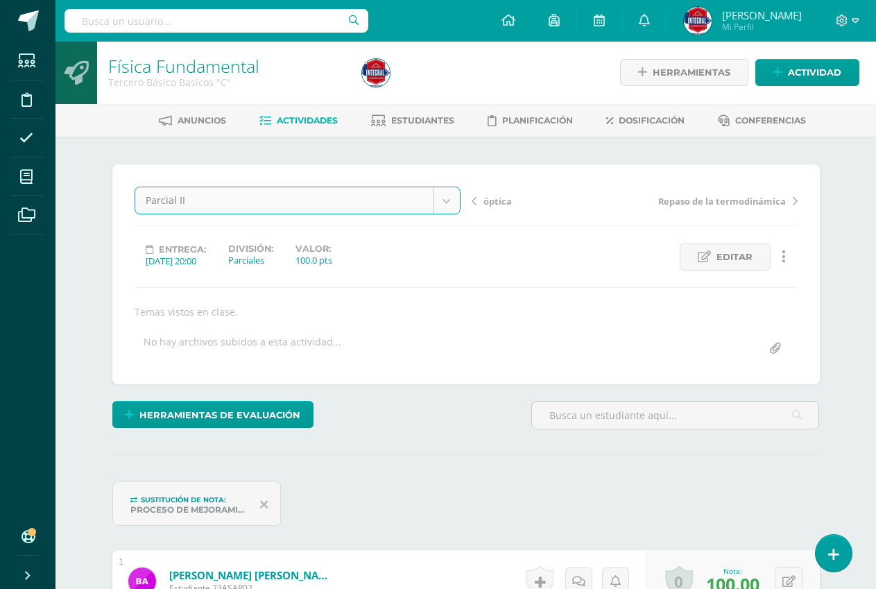
select select "/dashboard/teacher/grade-activity/191127/"
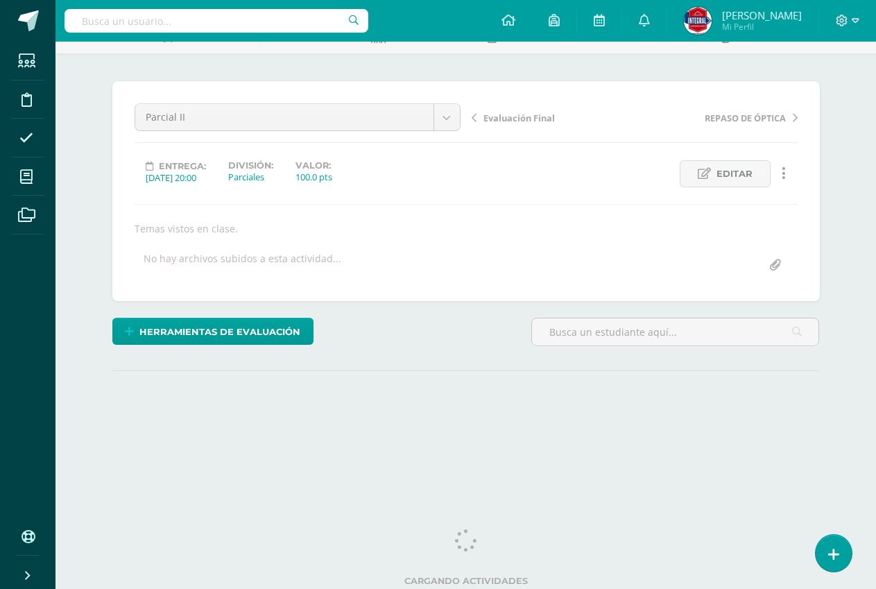
scroll to position [87, 0]
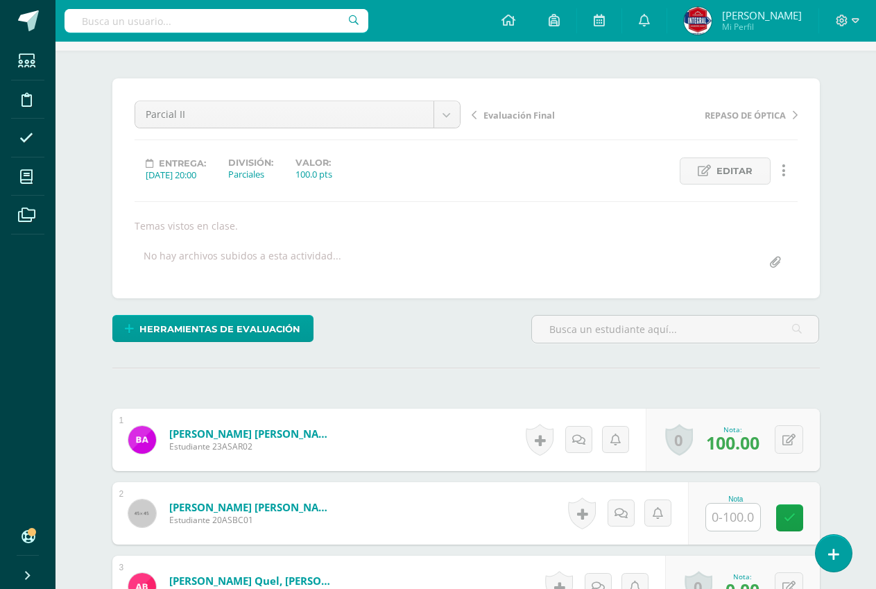
click at [729, 513] on input "text" at bounding box center [733, 517] width 54 height 27
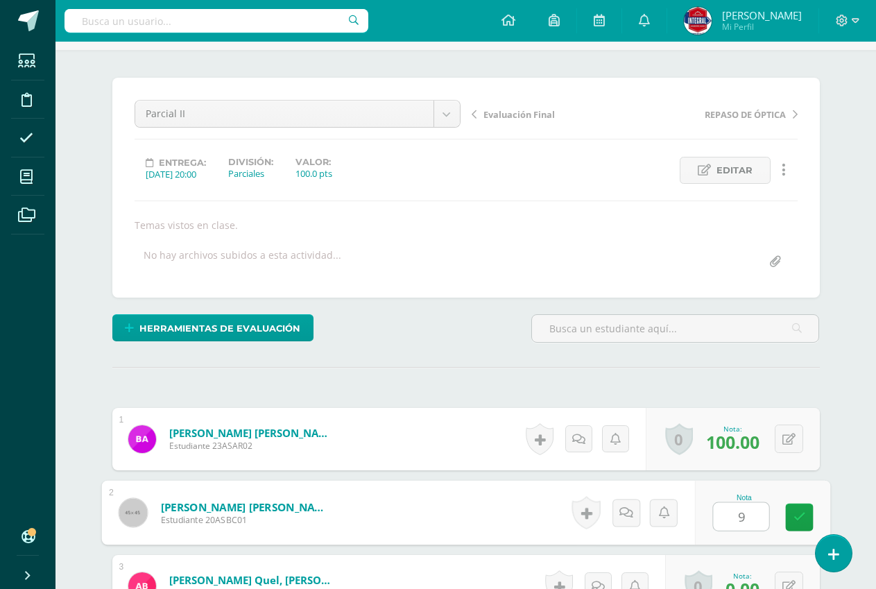
type input "90"
click at [788, 511] on link at bounding box center [799, 518] width 28 height 28
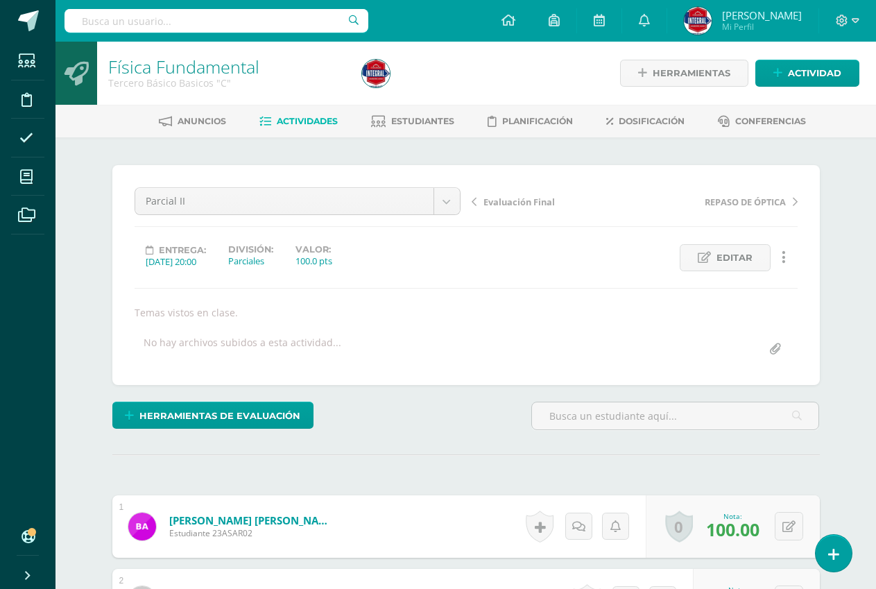
scroll to position [1, 0]
click at [298, 121] on span "Actividades" at bounding box center [307, 120] width 61 height 10
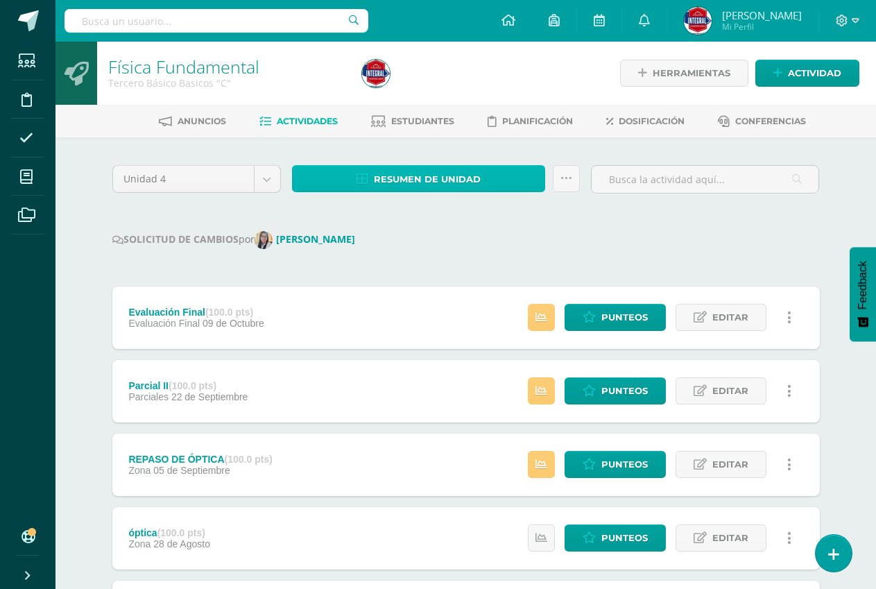
click at [371, 169] on link "Resumen de unidad" at bounding box center [419, 178] width 254 height 27
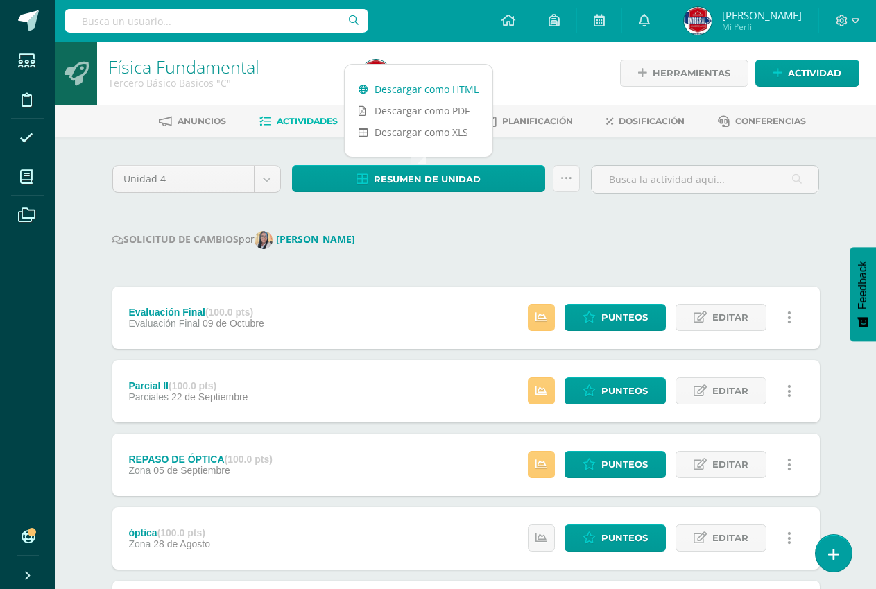
click at [388, 89] on link "Descargar como HTML" at bounding box center [419, 89] width 148 height 22
click at [262, 182] on body "Estudiantes Disciplina Asistencia Mis cursos Archivos Soporte Ayuda Reportar un…" at bounding box center [438, 478] width 876 height 956
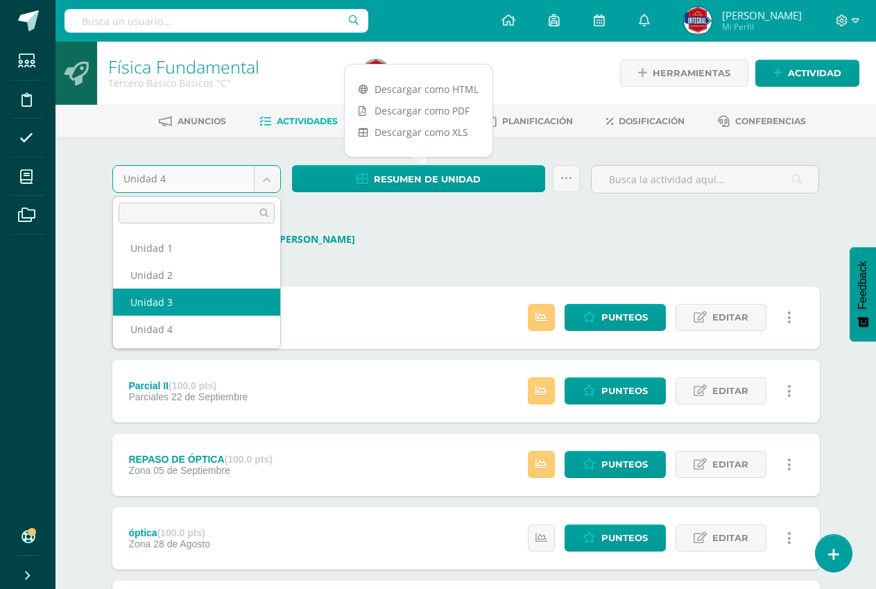
select select "Unidad 3"
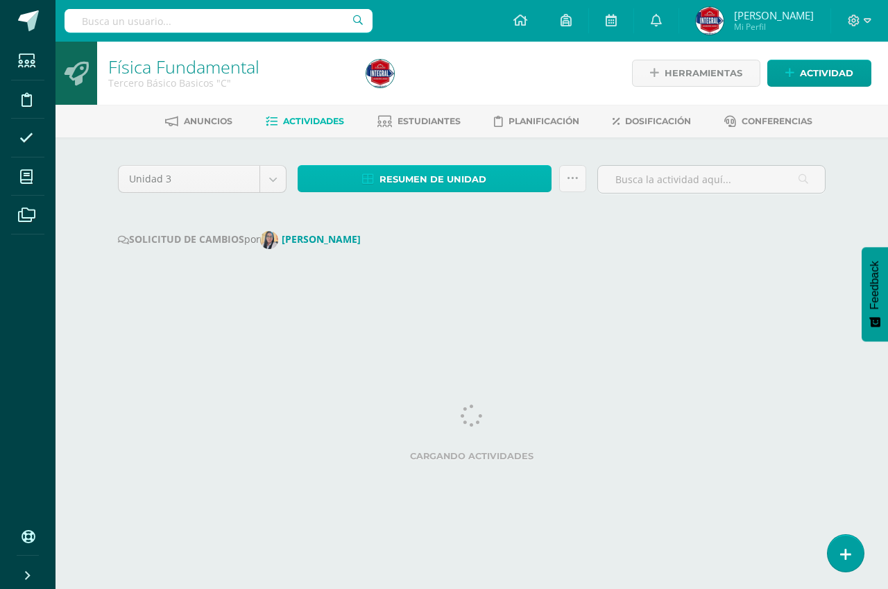
click at [382, 178] on span "Resumen de unidad" at bounding box center [432, 179] width 107 height 26
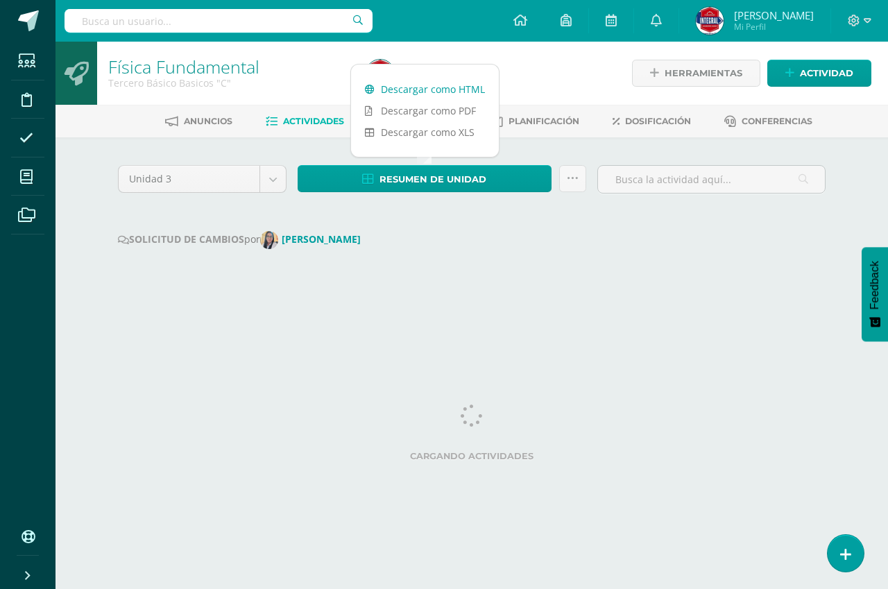
click at [406, 88] on link "Descargar como HTML" at bounding box center [425, 89] width 148 height 22
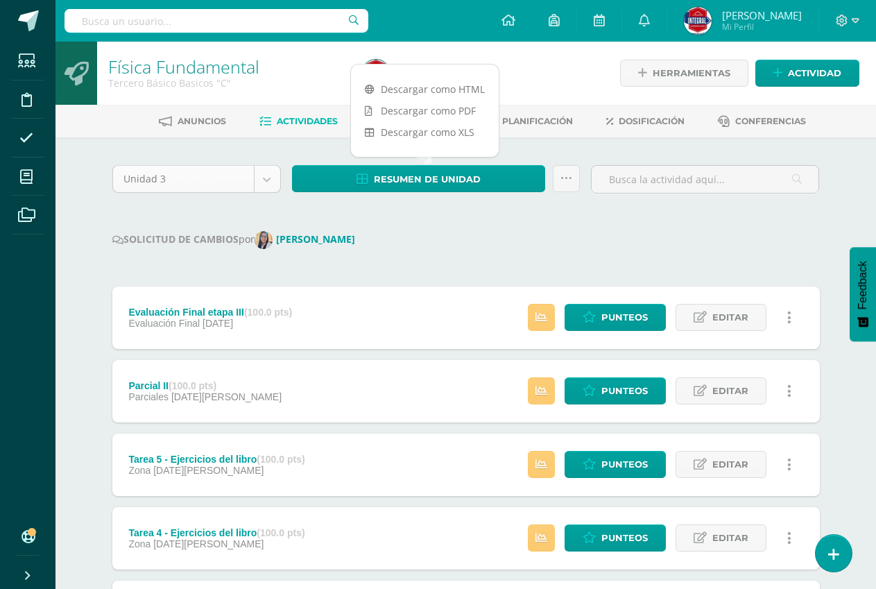
click at [271, 182] on body "Estudiantes Disciplina Asistencia Mis cursos Archivos Soporte Ayuda Reportar un…" at bounding box center [438, 478] width 876 height 956
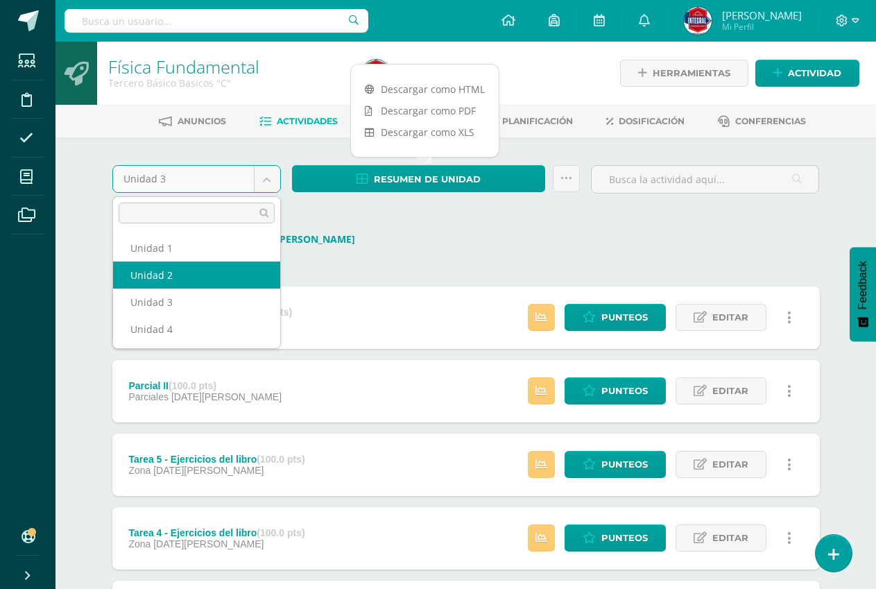
select select "Unidad 2"
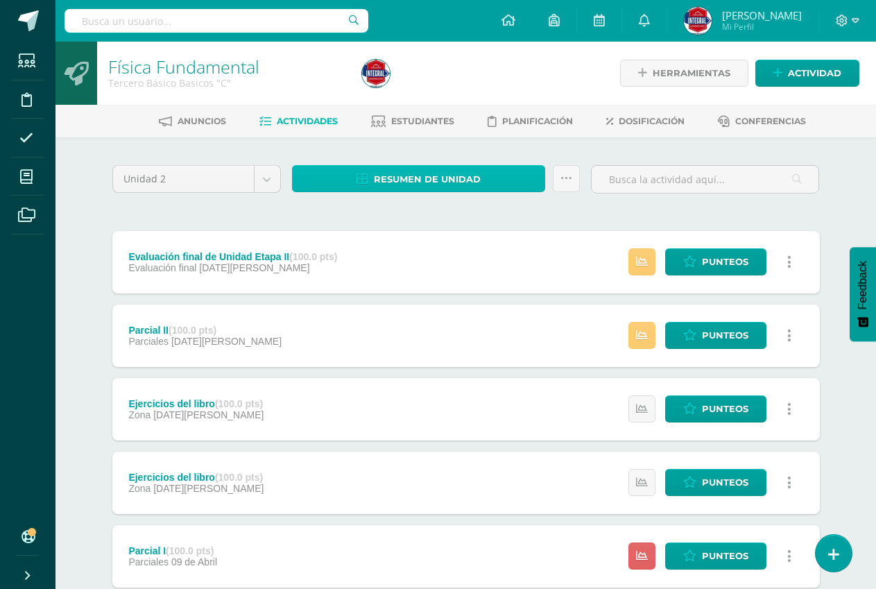
click at [476, 184] on span "Resumen de unidad" at bounding box center [427, 179] width 107 height 26
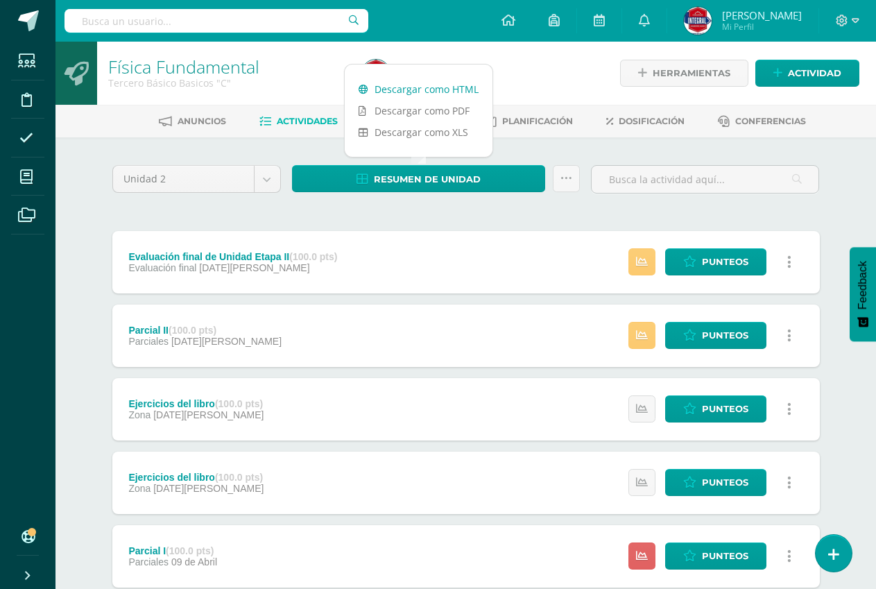
click at [418, 91] on link "Descargar como HTML" at bounding box center [419, 89] width 148 height 22
click at [262, 178] on body "Estudiantes Disciplina Asistencia Mis cursos Archivos Soporte Ayuda Reportar un…" at bounding box center [438, 413] width 876 height 827
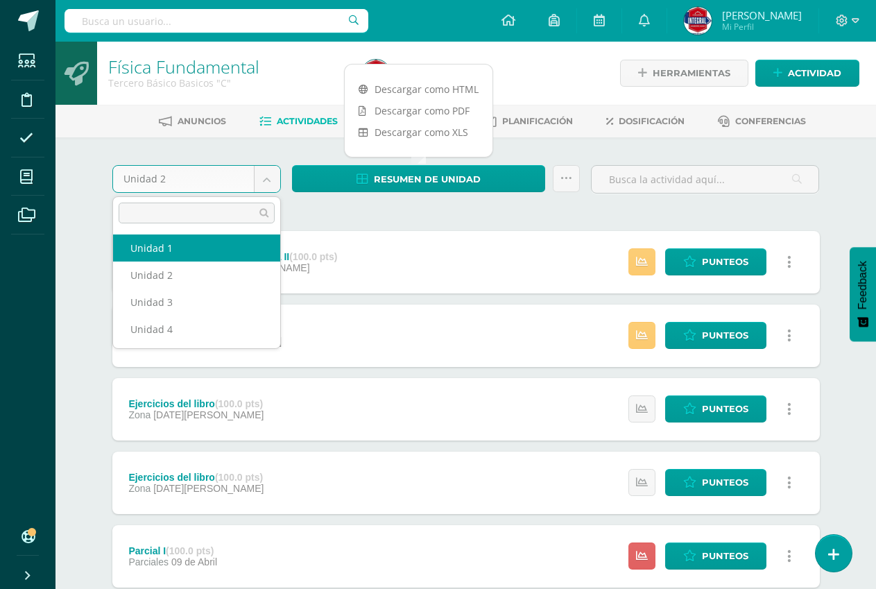
select select "Unidad 1"
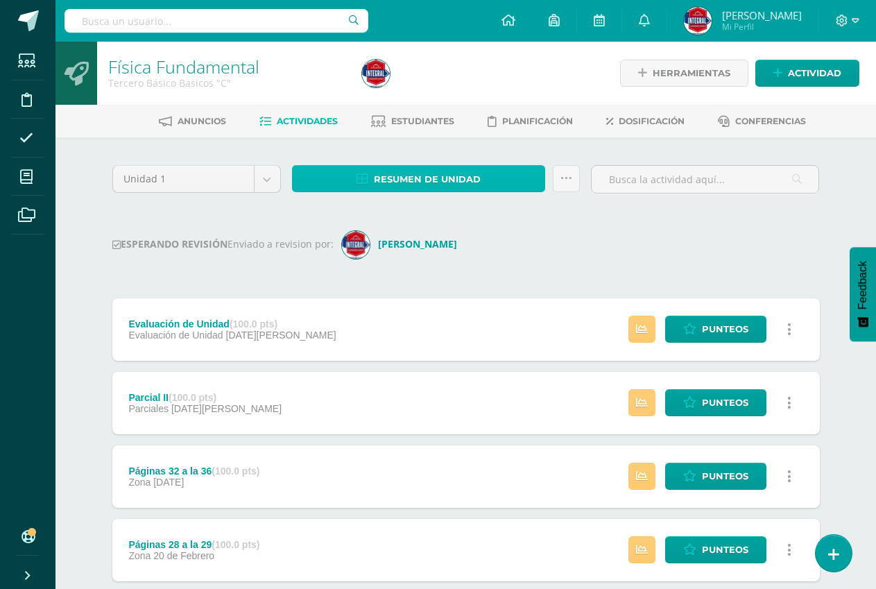
click at [374, 171] on span "Resumen de unidad" at bounding box center [427, 179] width 107 height 26
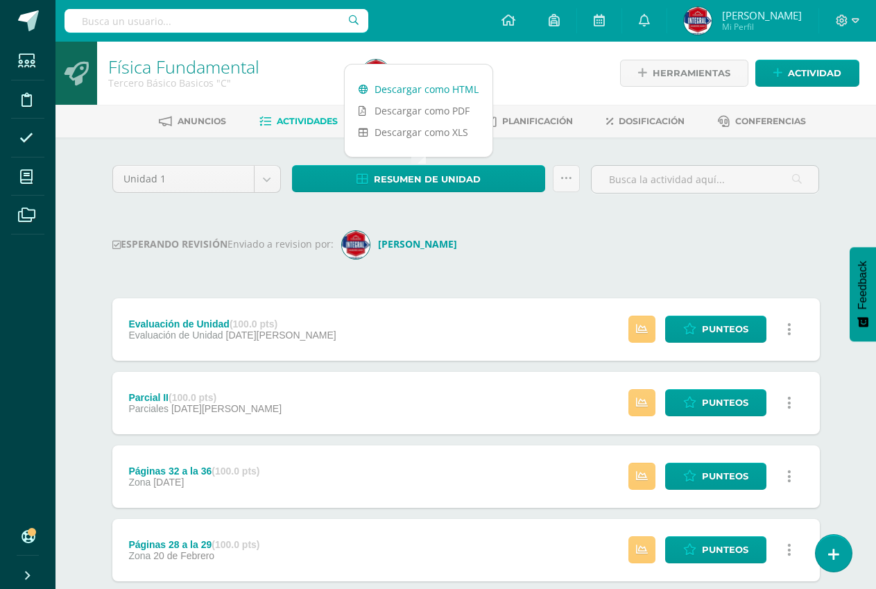
click at [386, 90] on link "Descargar como HTML" at bounding box center [419, 89] width 148 height 22
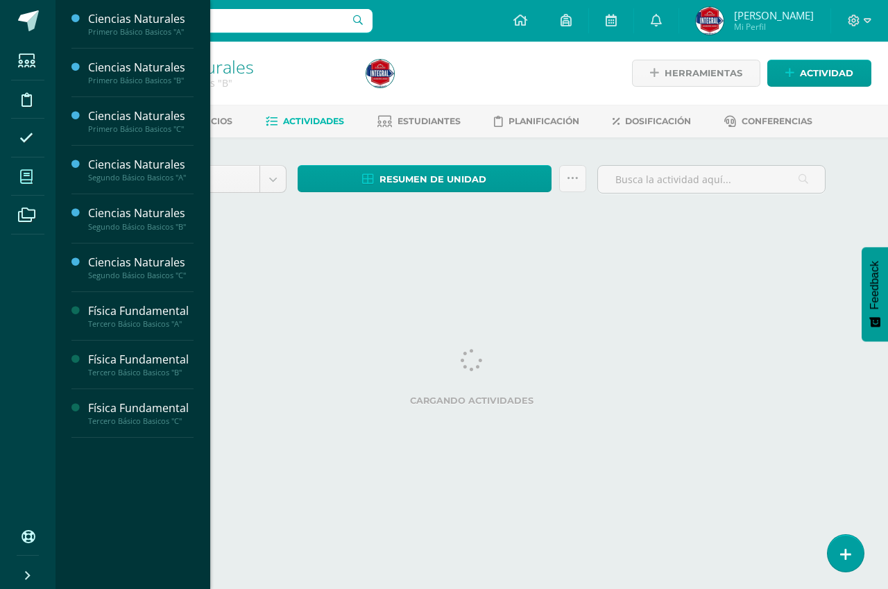
click at [37, 175] on span at bounding box center [26, 176] width 31 height 31
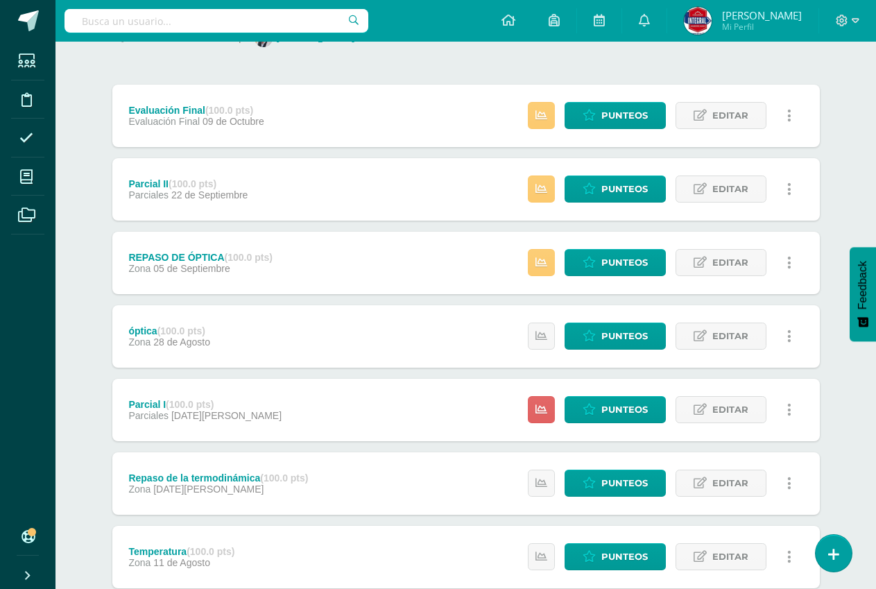
scroll to position [208, 0]
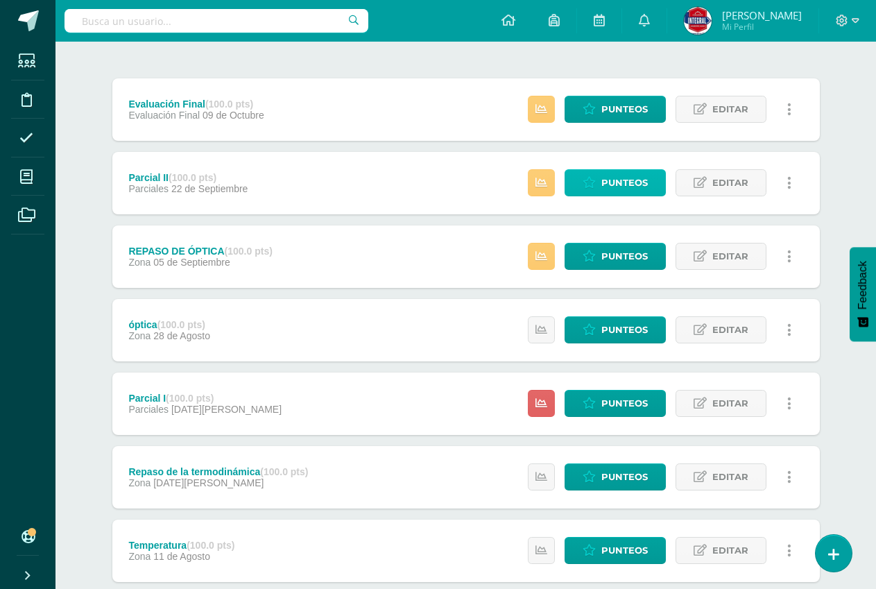
click at [622, 180] on span "Punteos" at bounding box center [624, 183] width 46 height 26
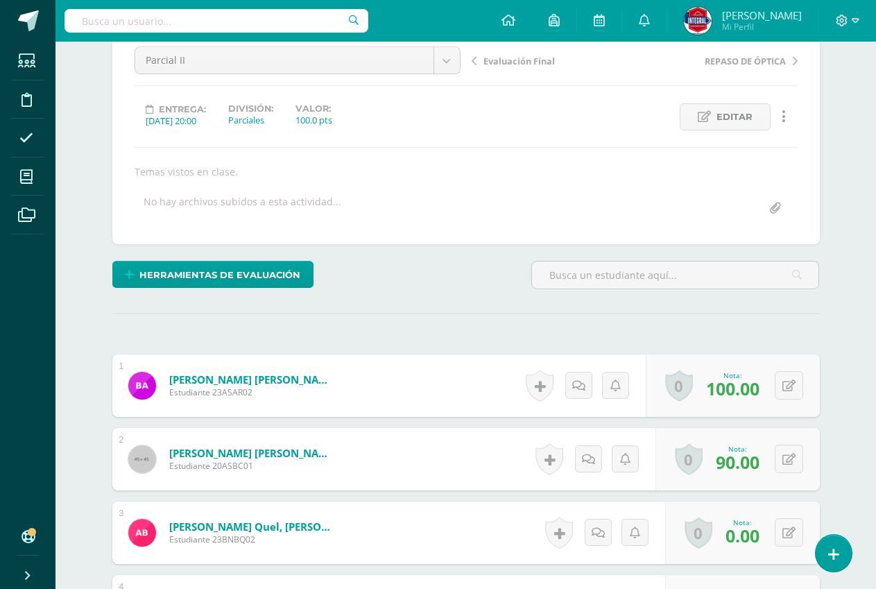
scroll to position [210, 0]
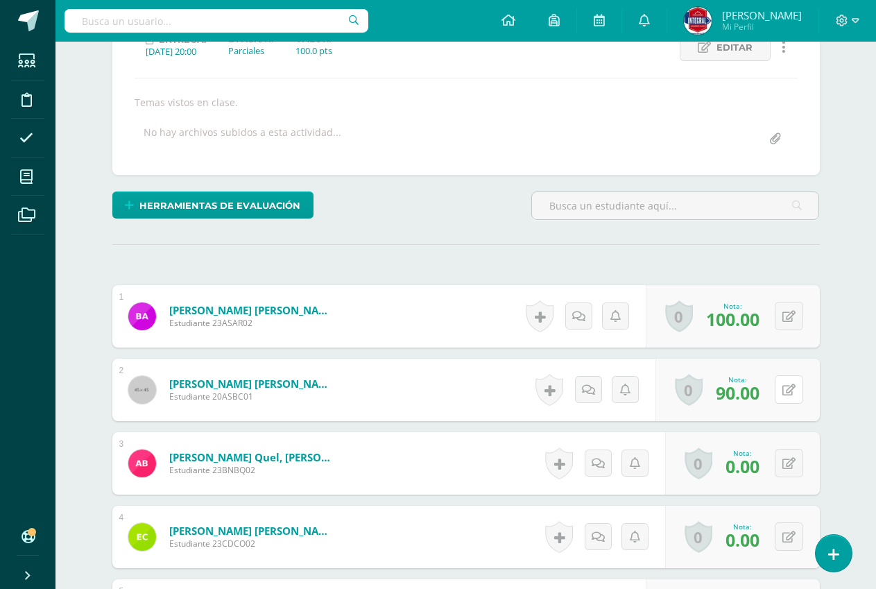
click at [782, 384] on div "0 [GEOGRAPHIC_DATA] Logros obtenidos Aún no hay logros agregados Nota: 90.00" at bounding box center [737, 390] width 164 height 62
click at [787, 384] on button at bounding box center [798, 389] width 29 height 29
type input "0"
click at [772, 395] on link at bounding box center [762, 395] width 28 height 28
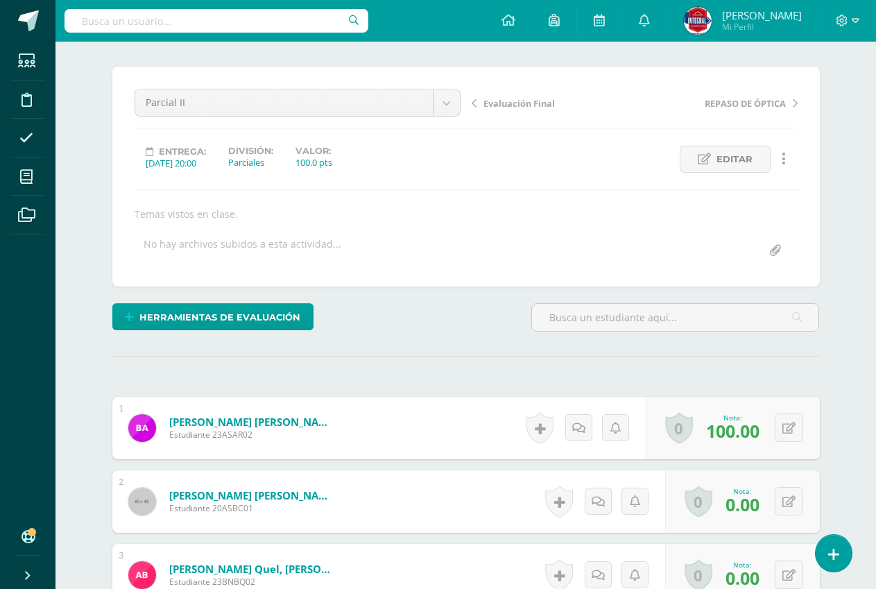
scroll to position [0, 0]
